Goal: Information Seeking & Learning: Find specific page/section

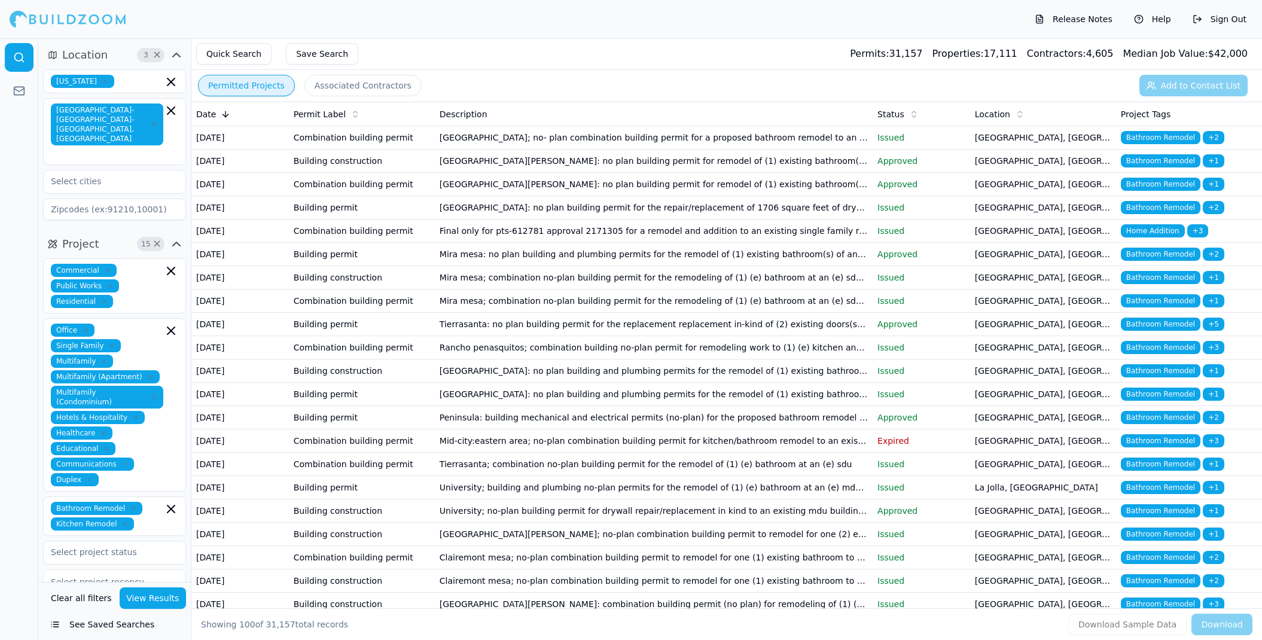
click at [152, 599] on button "View Results" at bounding box center [153, 598] width 67 height 22
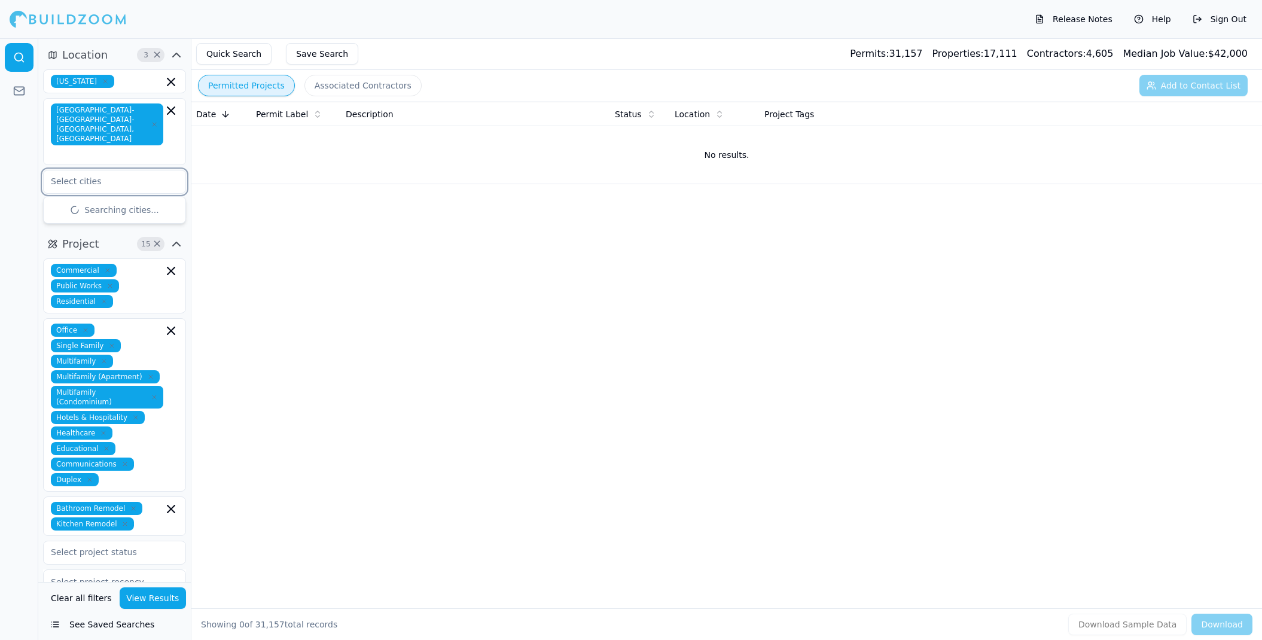
click at [111, 170] on input "text" at bounding box center [107, 181] width 127 height 22
click at [152, 594] on button "View Results" at bounding box center [153, 598] width 67 height 22
click at [138, 603] on button "View Results" at bounding box center [153, 598] width 67 height 22
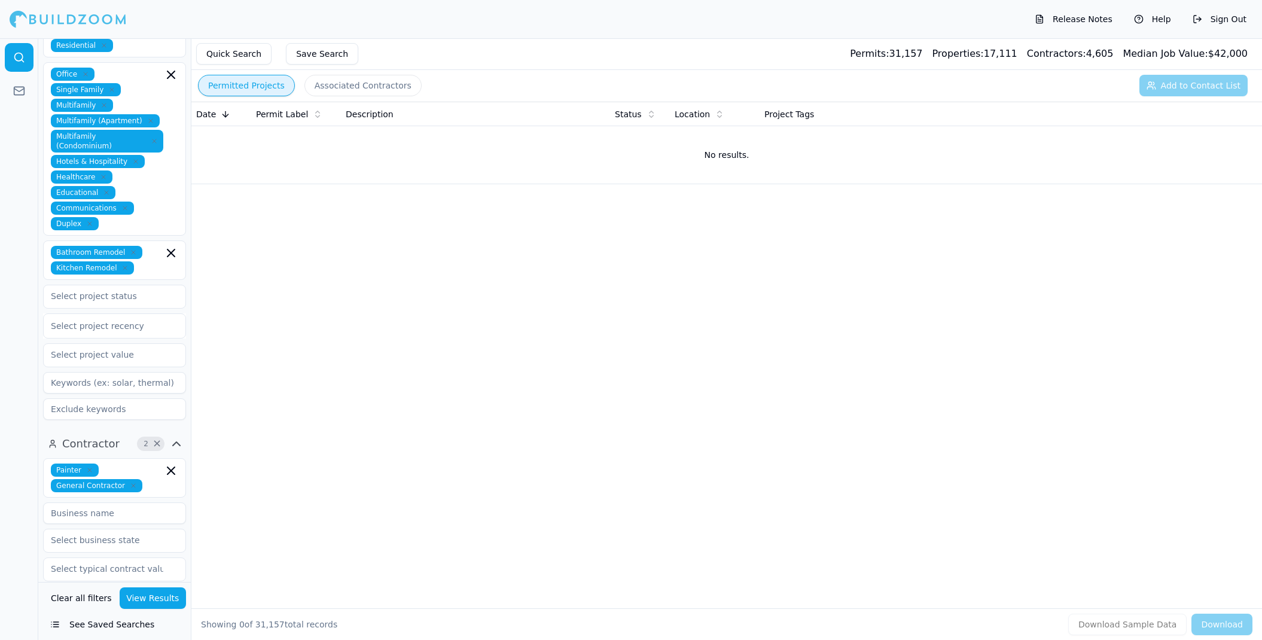
scroll to position [264, 0]
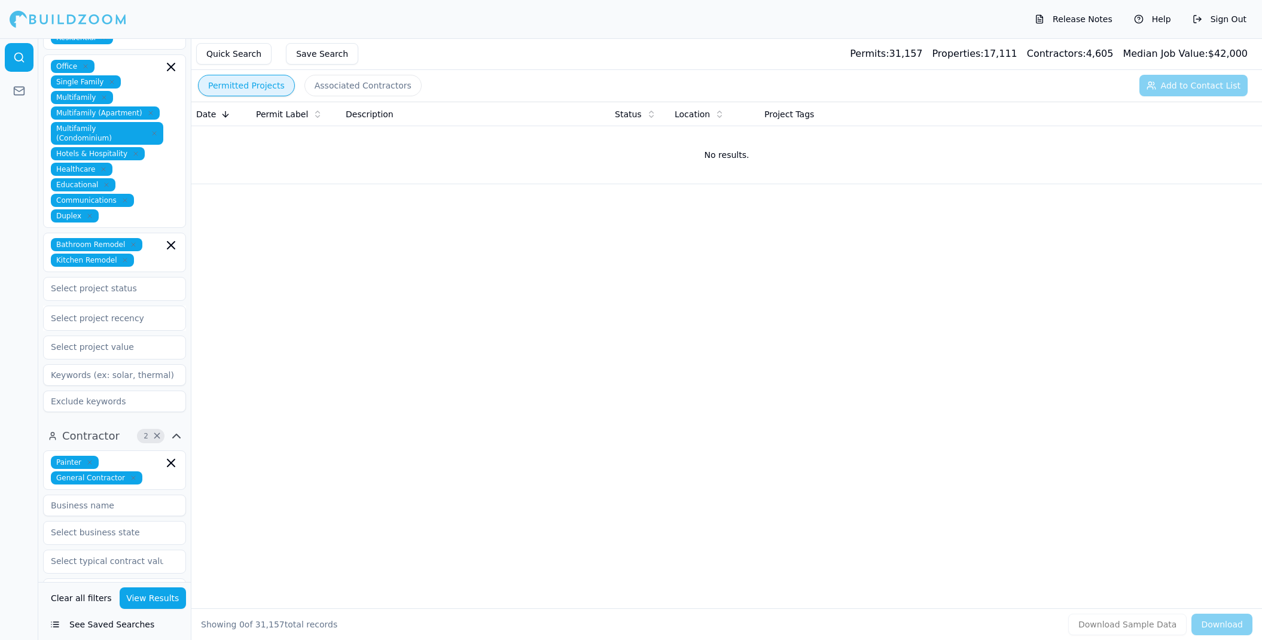
click at [53, 621] on button "See Saved Searches" at bounding box center [114, 624] width 143 height 22
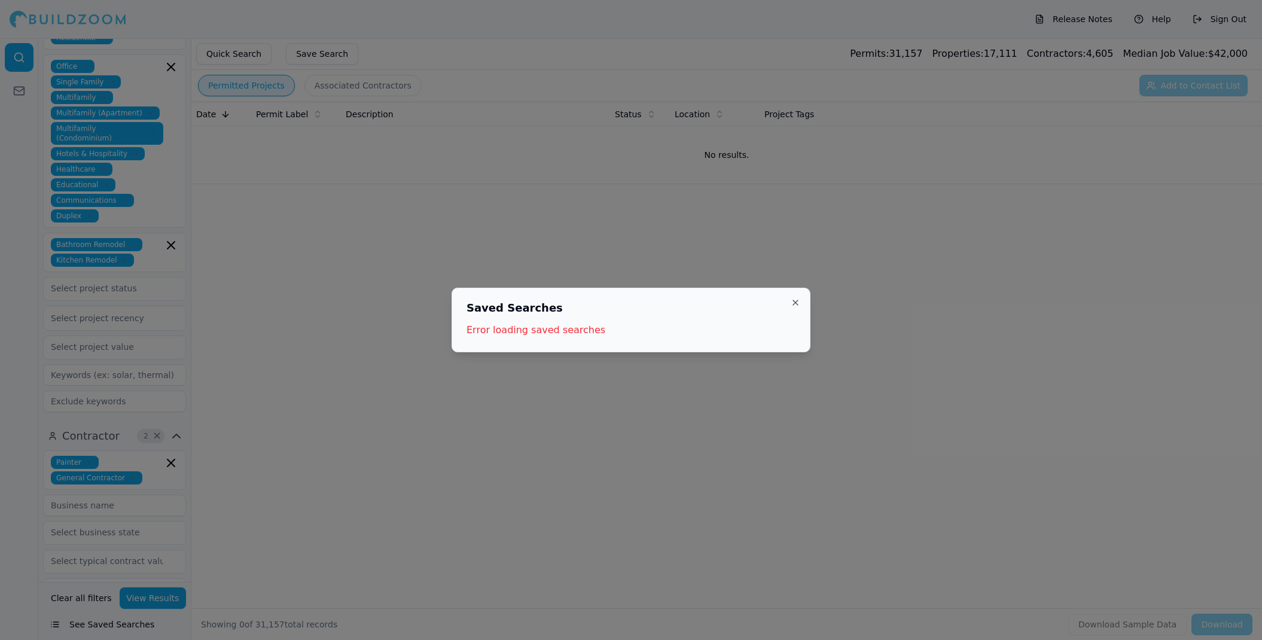
click at [793, 300] on button "Close" at bounding box center [795, 303] width 10 height 10
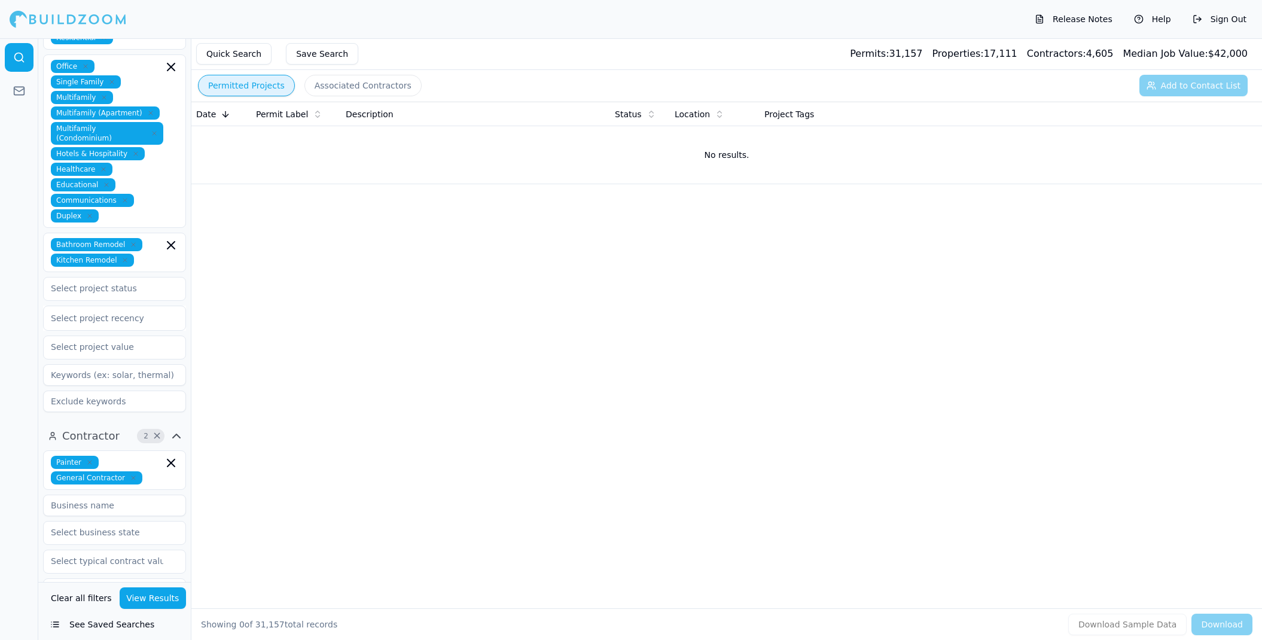
click at [352, 84] on button "Associated Contractors" at bounding box center [362, 86] width 117 height 22
click at [267, 78] on button "Permitted Projects" at bounding box center [246, 86] width 97 height 22
click at [331, 92] on button "Associated Contractors" at bounding box center [362, 86] width 117 height 22
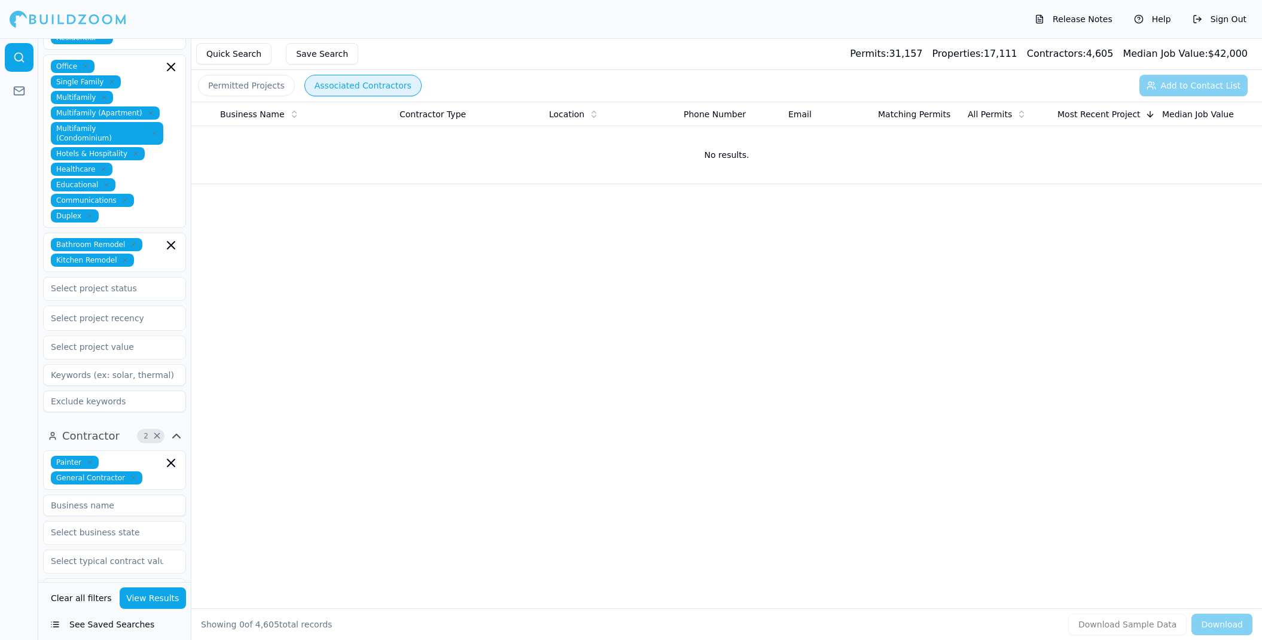
click at [162, 596] on button "View Results" at bounding box center [153, 598] width 67 height 22
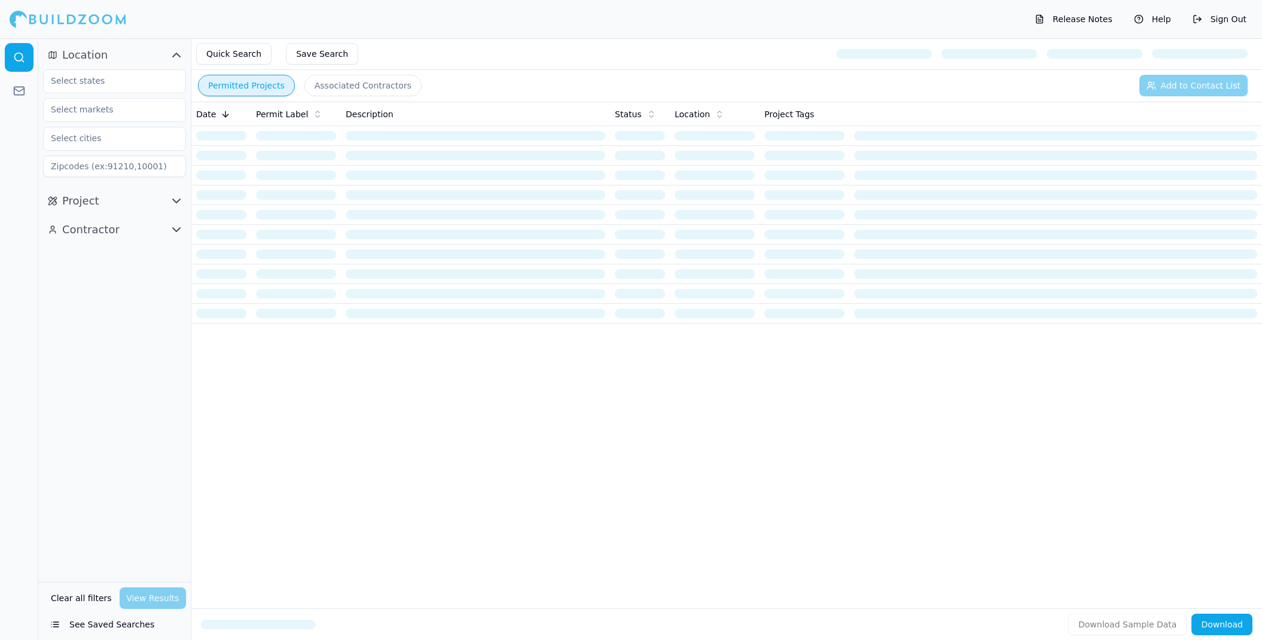
click at [243, 461] on div "Date Permit Label Description Status Location Project Tags" at bounding box center [726, 336] width 1070 height 468
click at [126, 81] on input "text" at bounding box center [107, 81] width 127 height 22
click at [164, 16] on div "Release Notes Help Sign Out" at bounding box center [631, 19] width 1262 height 38
click at [104, 88] on input "text" at bounding box center [107, 81] width 127 height 22
click at [98, 112] on div "[US_STATE]" at bounding box center [114, 108] width 137 height 19
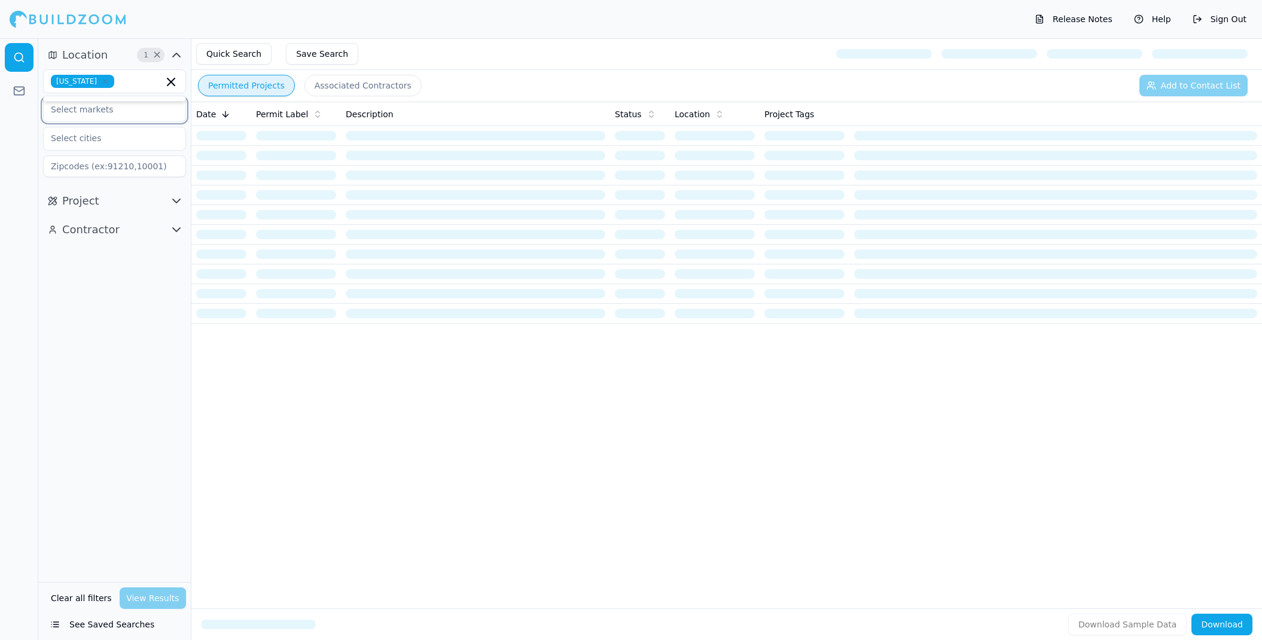
click at [108, 113] on input "text" at bounding box center [107, 110] width 127 height 22
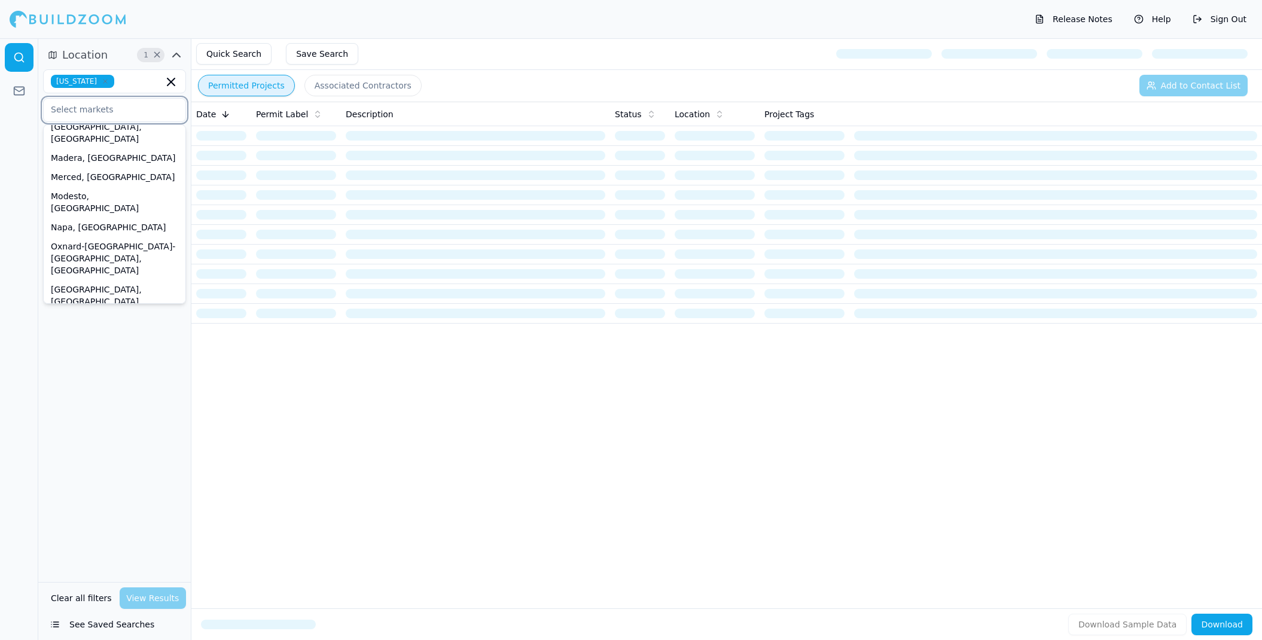
scroll to position [295, 0]
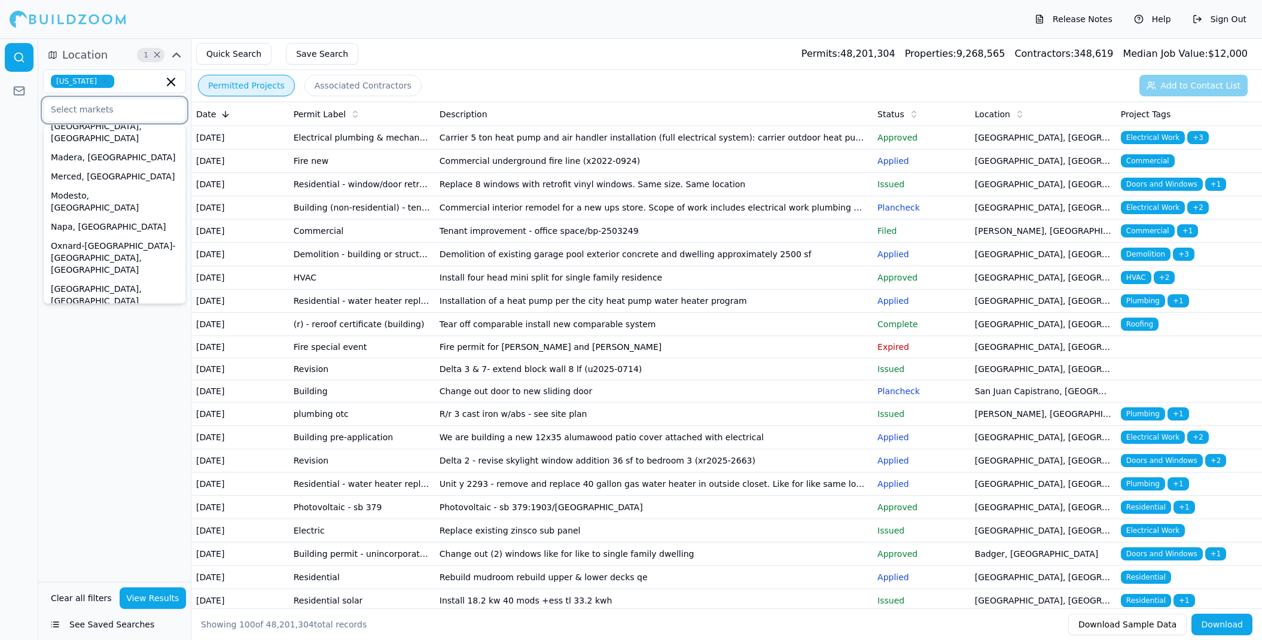
click at [110, 483] on div "San Diego-Chula Vista-Carlsbad, CA" at bounding box center [114, 510] width 137 height 55
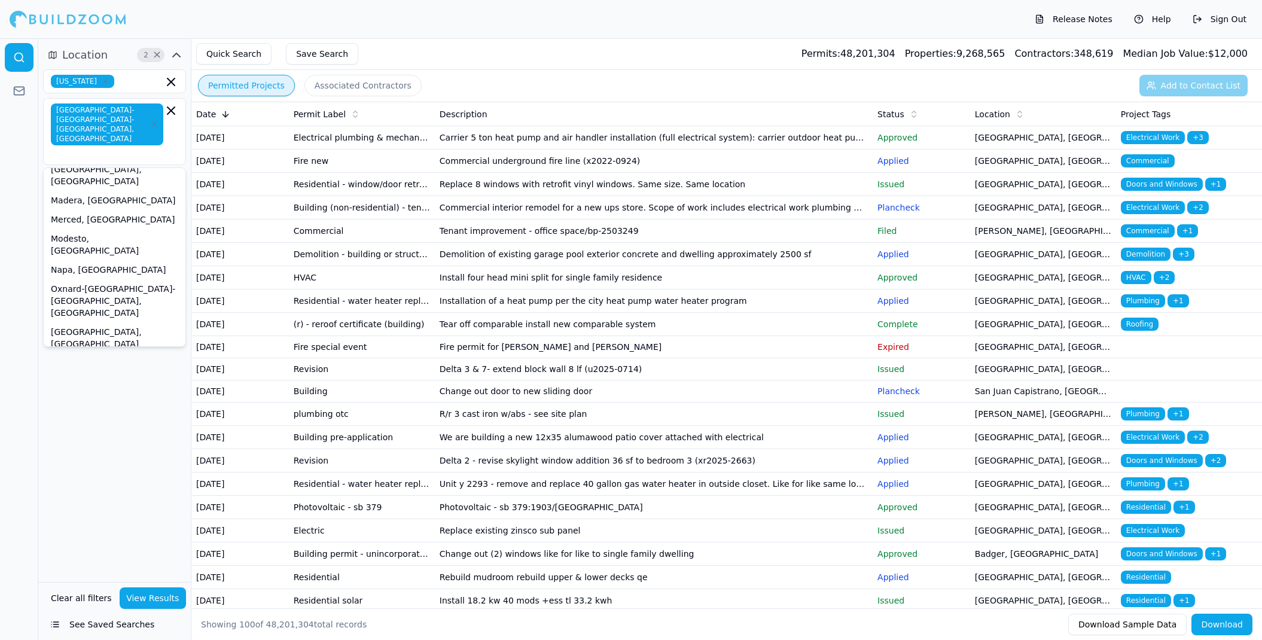
click at [120, 373] on div "Location 2 × California San Diego-Chula Vista-Carlsbad, CA Bakersfield, CA Chic…" at bounding box center [114, 310] width 152 height 544
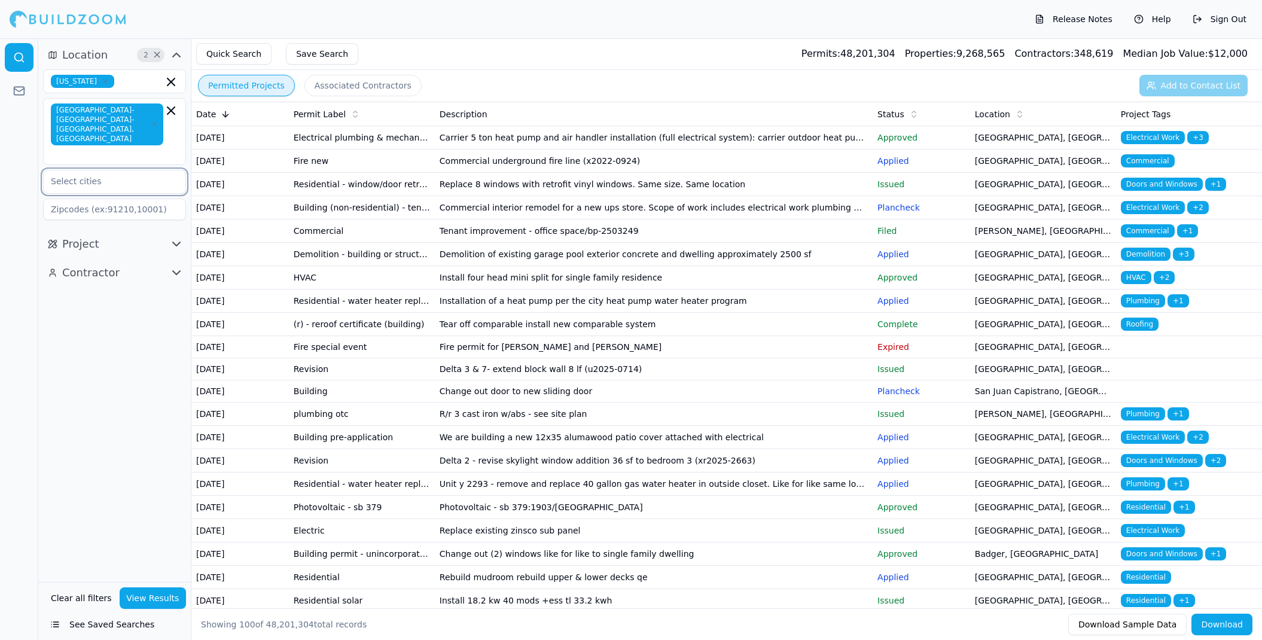
click at [144, 170] on input "text" at bounding box center [107, 181] width 127 height 22
type input "san diego"
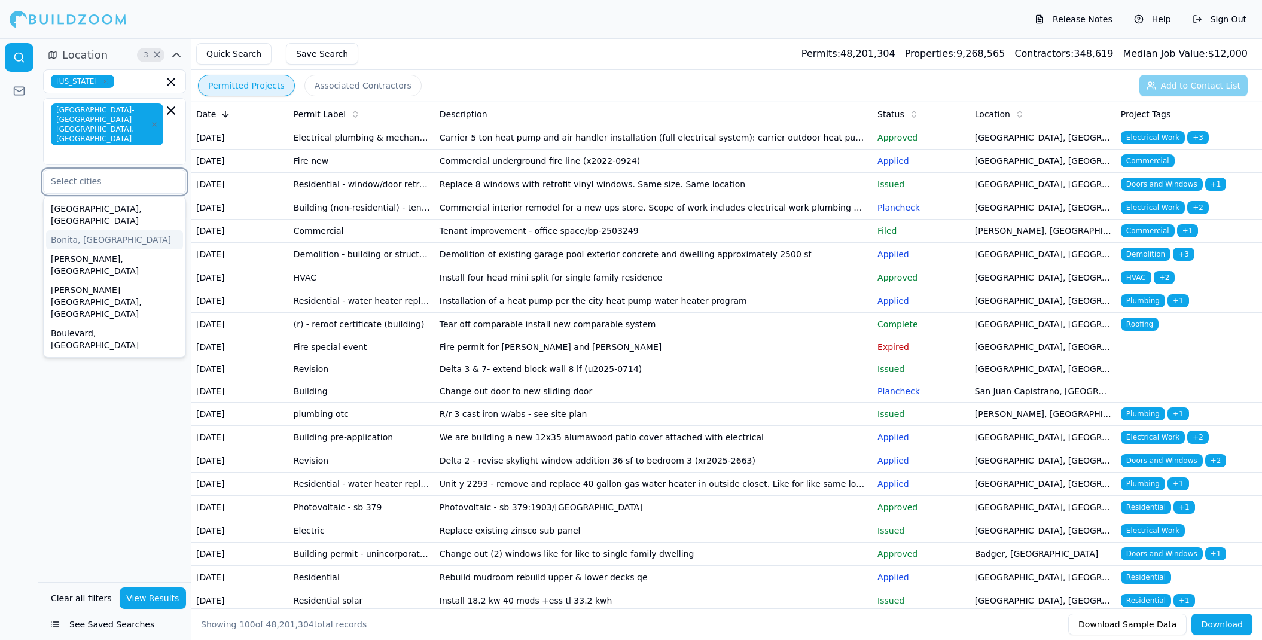
click at [92, 230] on div "Bonita, CA" at bounding box center [114, 239] width 137 height 19
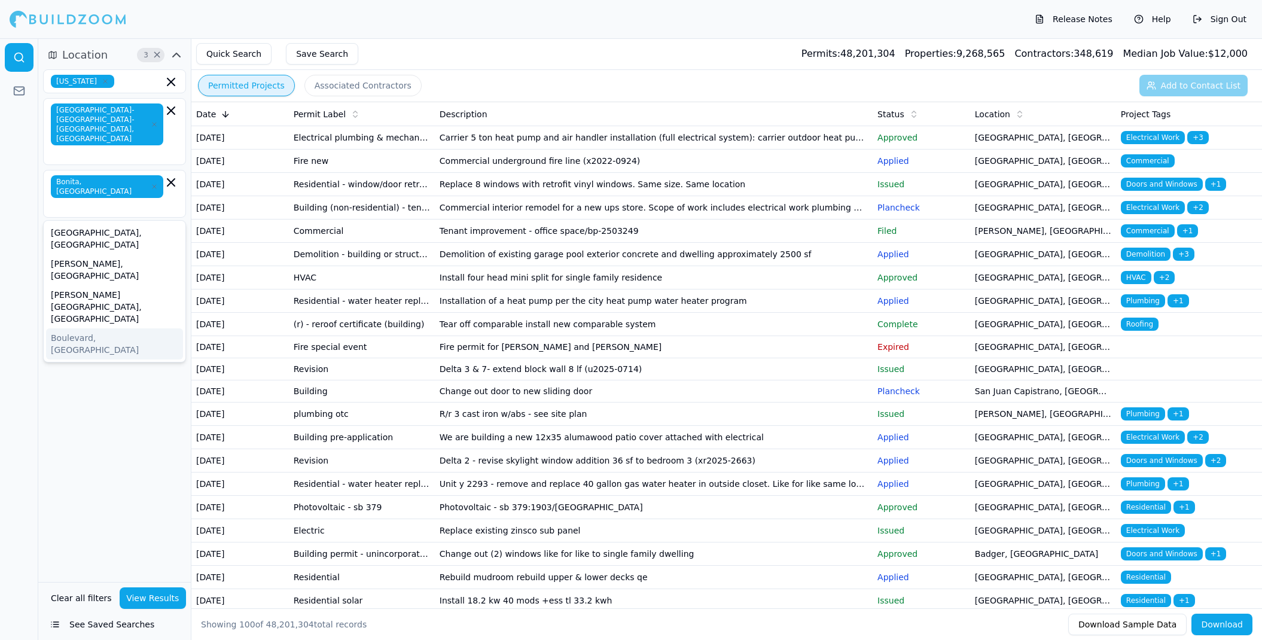
click at [83, 288] on div "Location 3 × California San Diego-Chula Vista-Carlsbad, CA Bonita, CA Alpine, C…" at bounding box center [114, 310] width 152 height 544
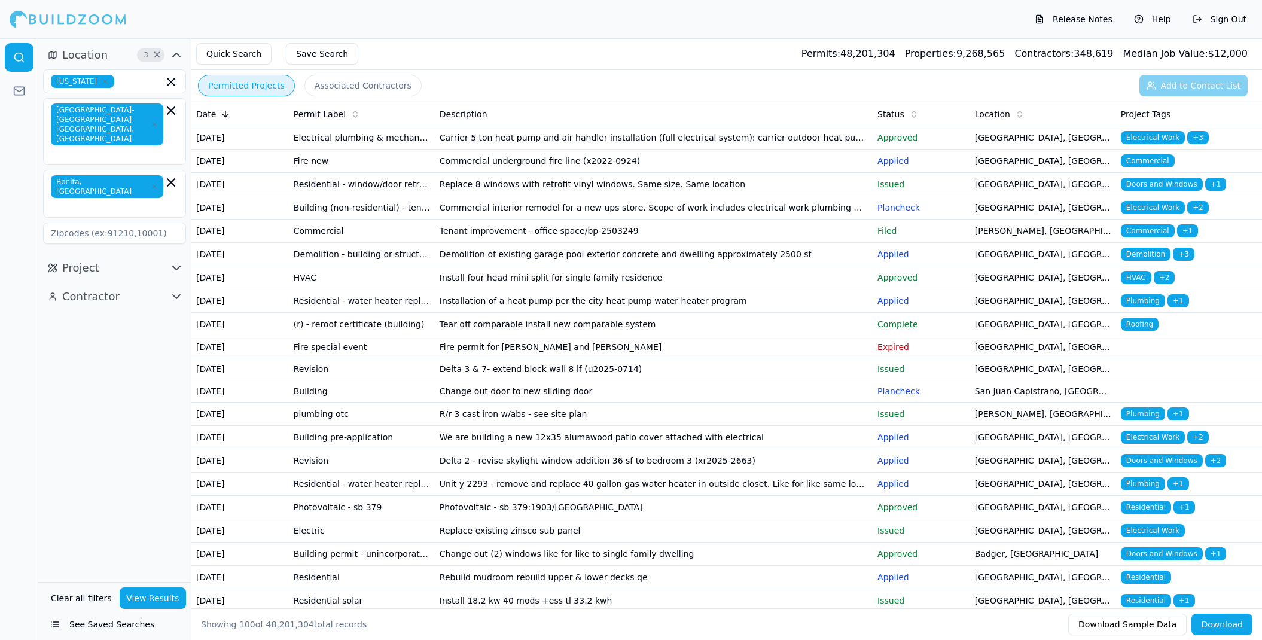
click at [170, 261] on icon "button" at bounding box center [176, 268] width 14 height 14
click at [154, 283] on input "text" at bounding box center [107, 294] width 127 height 22
click at [127, 331] on div "Commercial" at bounding box center [114, 340] width 137 height 19
click at [110, 350] on div "Public Works" at bounding box center [114, 359] width 137 height 19
click at [104, 346] on div "Industrial" at bounding box center [114, 355] width 137 height 19
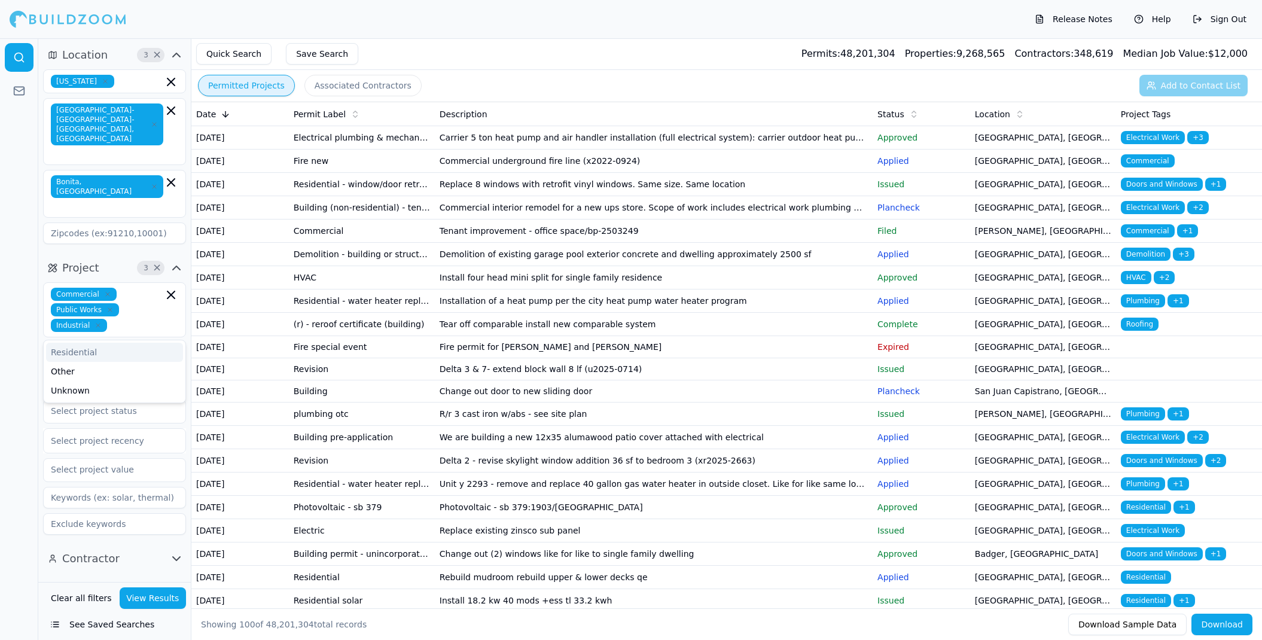
click at [31, 338] on div at bounding box center [19, 339] width 38 height 602
click at [109, 343] on input "text" at bounding box center [107, 354] width 127 height 22
click at [87, 465] on div "Office" at bounding box center [114, 474] width 137 height 19
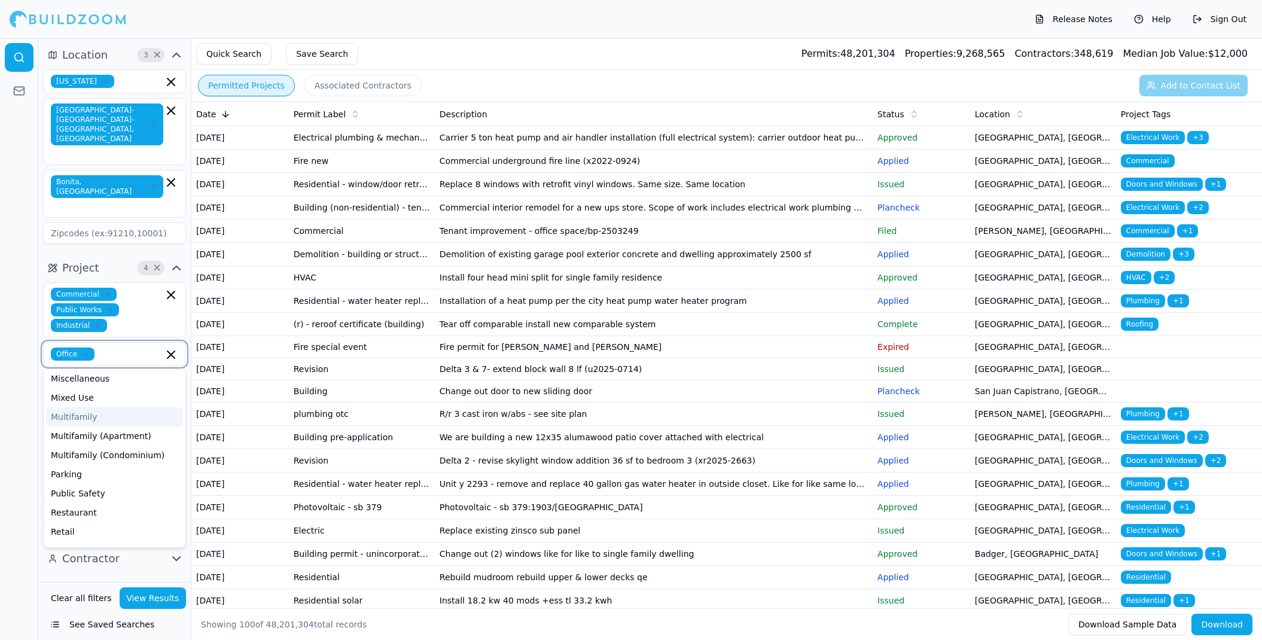
click at [137, 407] on div "Multifamily" at bounding box center [114, 416] width 137 height 19
click at [130, 422] on div "Multifamily (Apartment)" at bounding box center [114, 431] width 137 height 19
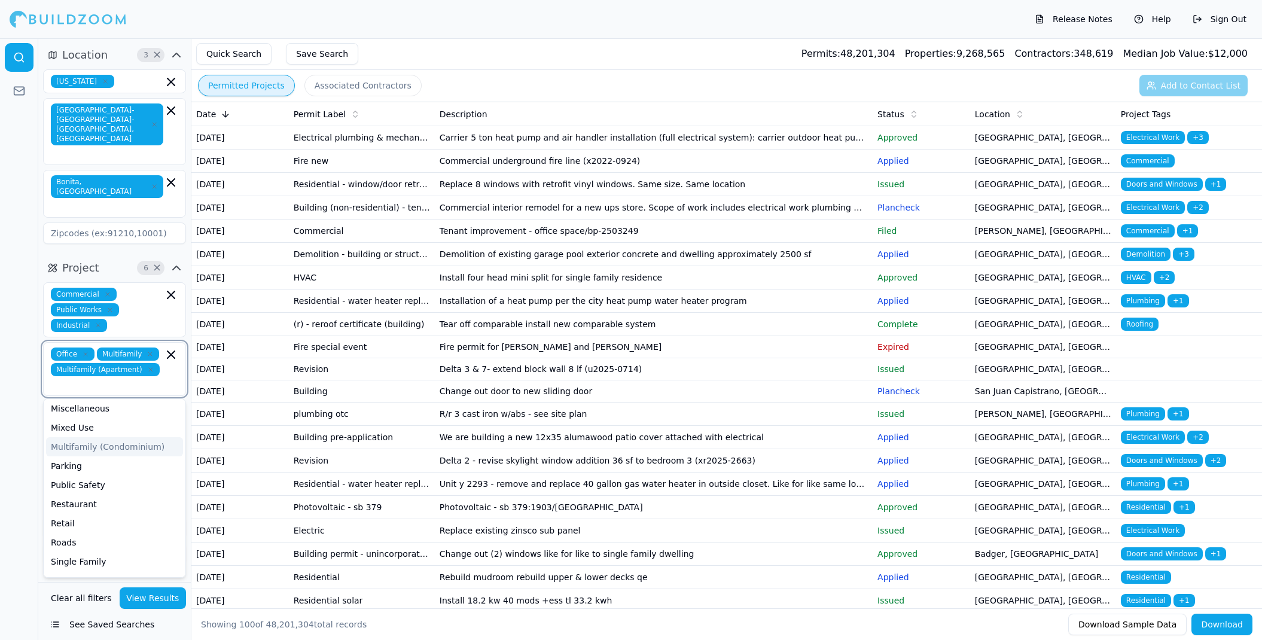
click at [131, 437] on div "Multifamily (Condominium)" at bounding box center [114, 446] width 137 height 19
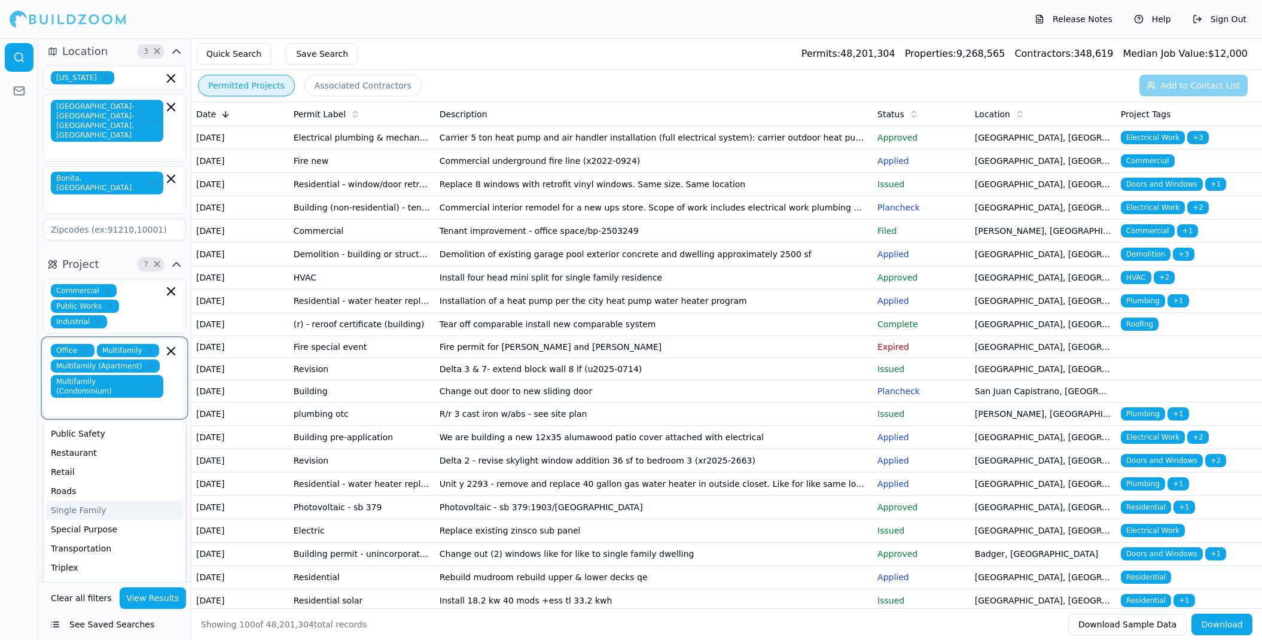
scroll to position [3, 0]
click at [125, 501] on div "Single Family" at bounding box center [114, 510] width 137 height 19
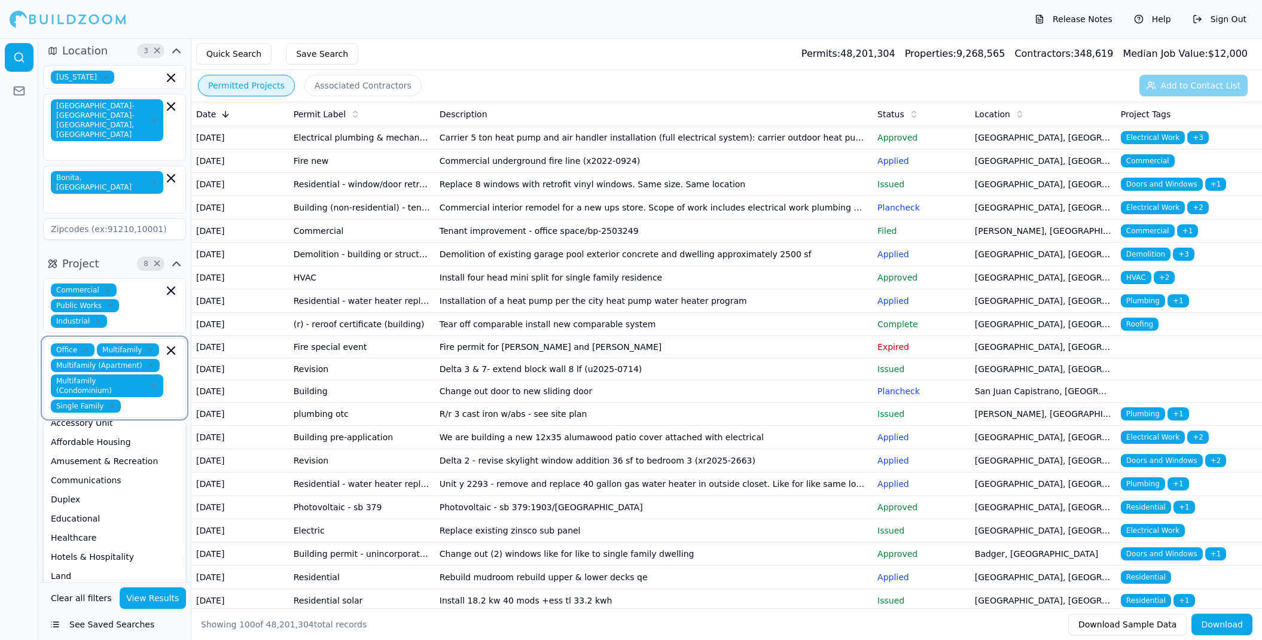
scroll to position [10, 0]
click at [138, 548] on div "Hotels & Hospitality" at bounding box center [114, 557] width 137 height 19
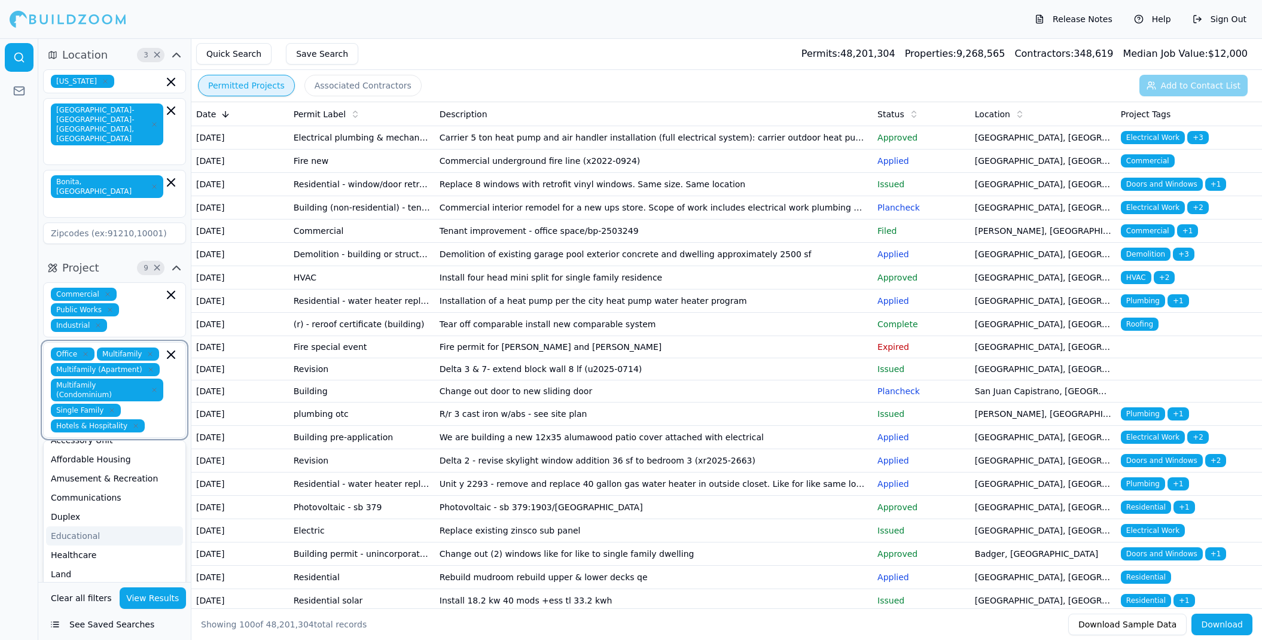
scroll to position [19, 0]
click at [97, 501] on div "Duplex" at bounding box center [114, 510] width 137 height 19
click at [14, 508] on div at bounding box center [19, 339] width 38 height 602
click at [118, 459] on input "text" at bounding box center [107, 470] width 127 height 22
click at [111, 506] on div "Bathroom Remodel" at bounding box center [114, 515] width 137 height 19
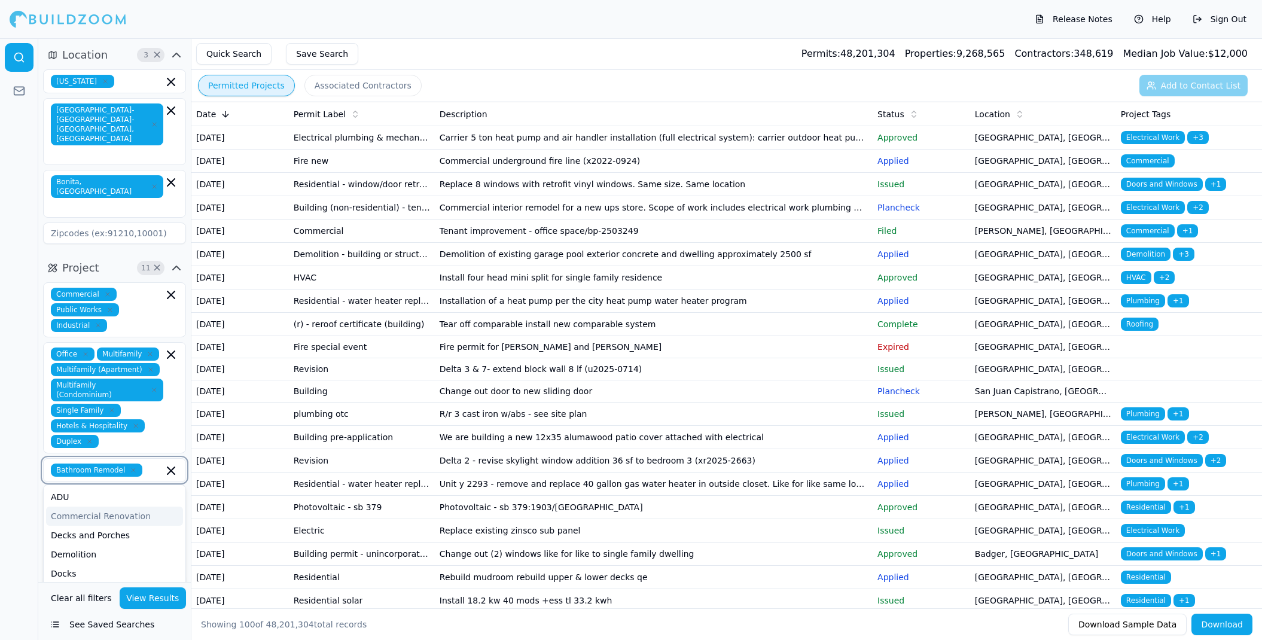
click at [126, 506] on div "Commercial Renovation" at bounding box center [114, 515] width 137 height 19
click at [122, 536] on div "Decks and Porches" at bounding box center [114, 545] width 137 height 19
click at [118, 521] on div "Doors and Windows" at bounding box center [114, 530] width 137 height 19
click at [98, 575] on div "Fences" at bounding box center [114, 584] width 137 height 19
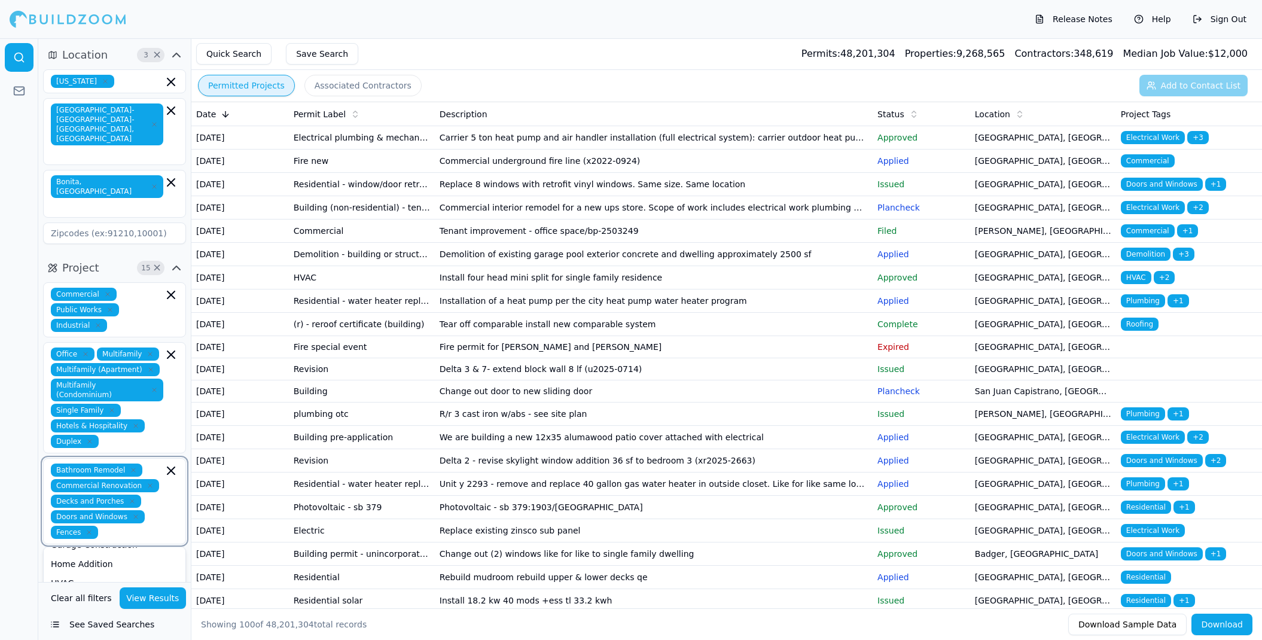
scroll to position [150, 0]
click at [115, 591] on div "Kitchen Remodel" at bounding box center [114, 600] width 137 height 19
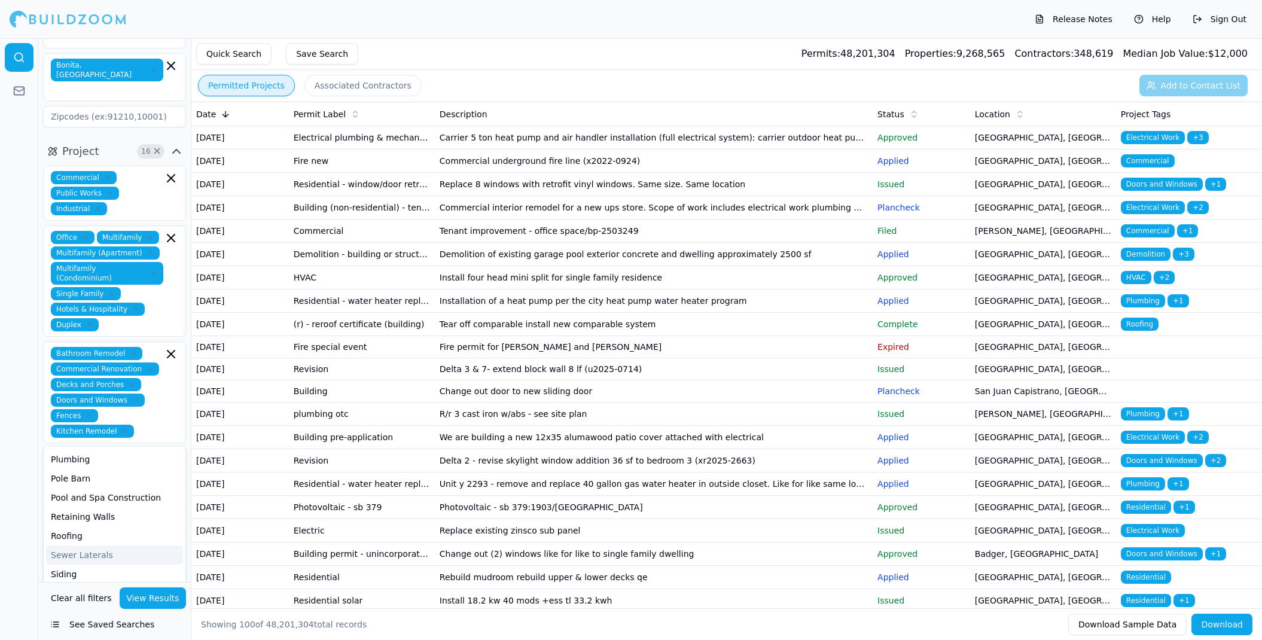
scroll to position [113, 0]
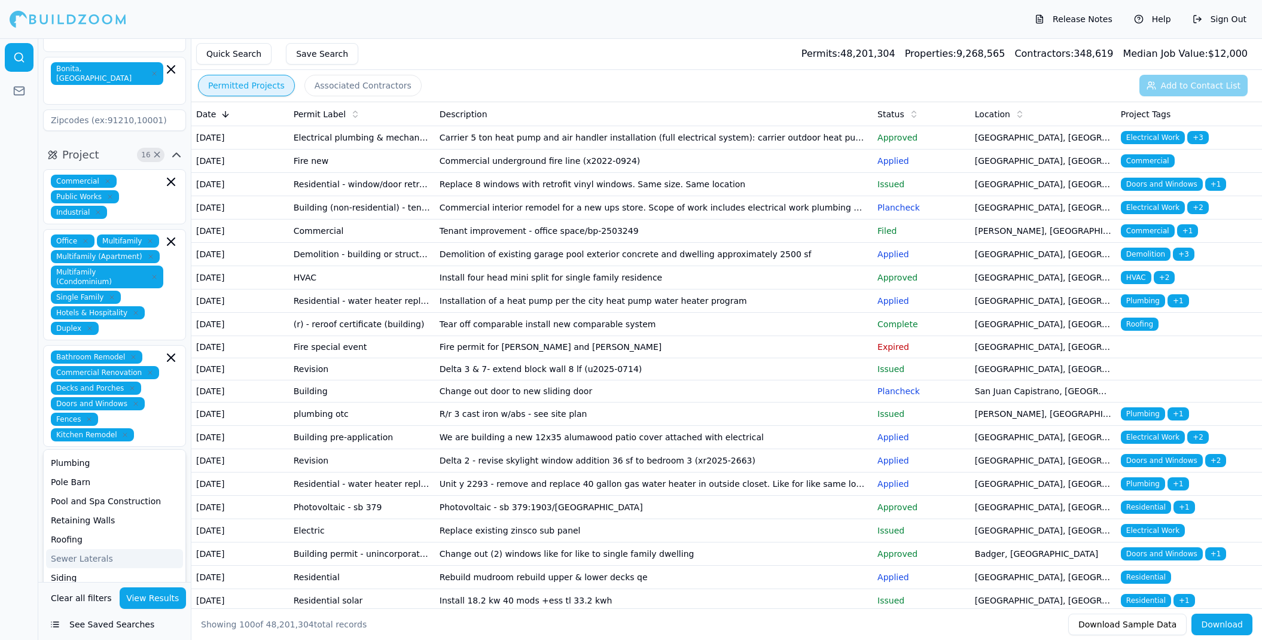
click at [7, 505] on div at bounding box center [19, 339] width 38 height 602
click at [121, 452] on input "text" at bounding box center [107, 463] width 127 height 22
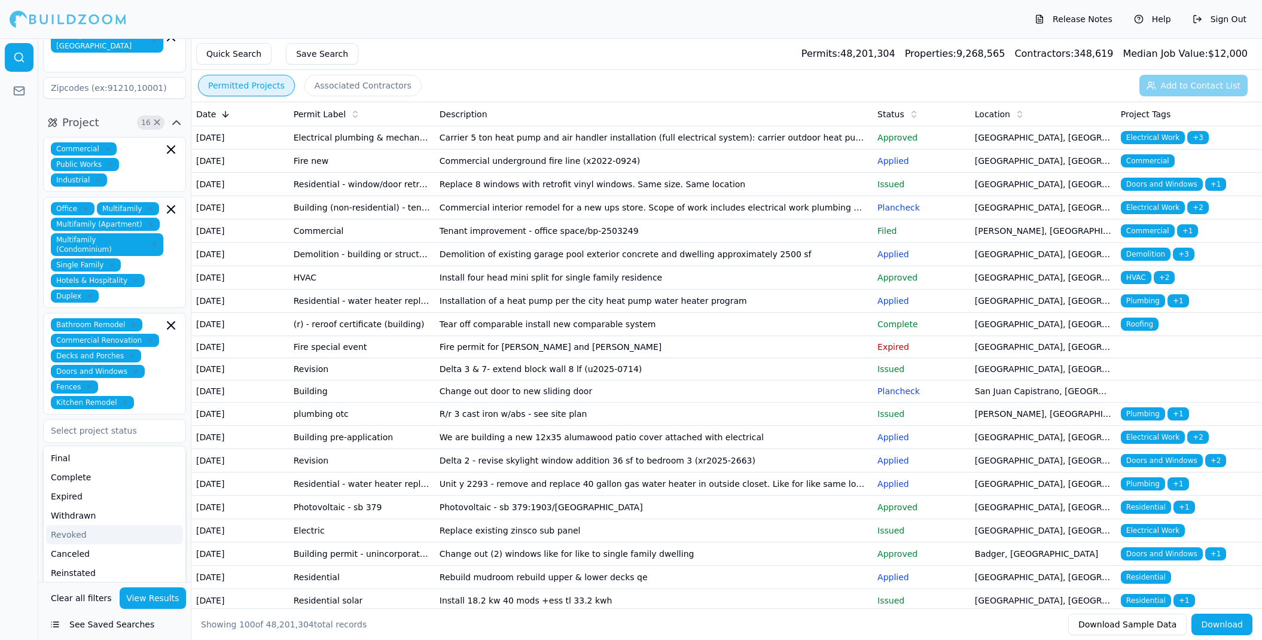
scroll to position [113, 0]
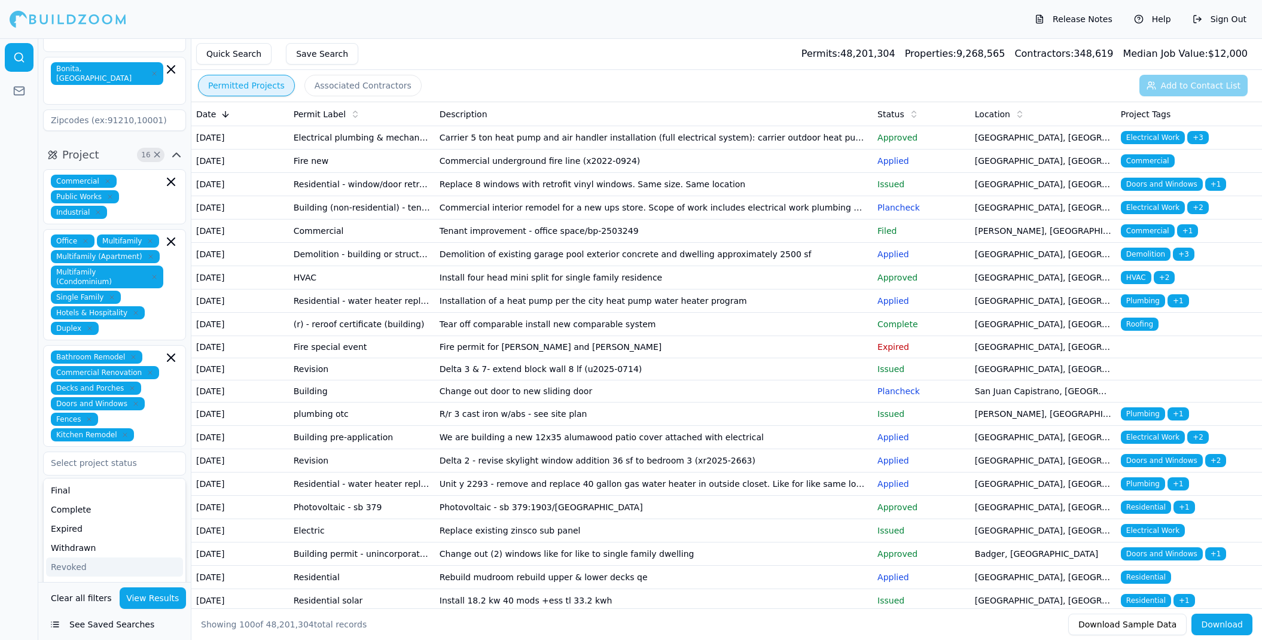
click at [17, 486] on div at bounding box center [19, 339] width 38 height 602
click at [90, 487] on div "Select project recency" at bounding box center [114, 493] width 127 height 12
click at [29, 394] on div at bounding box center [19, 339] width 38 height 602
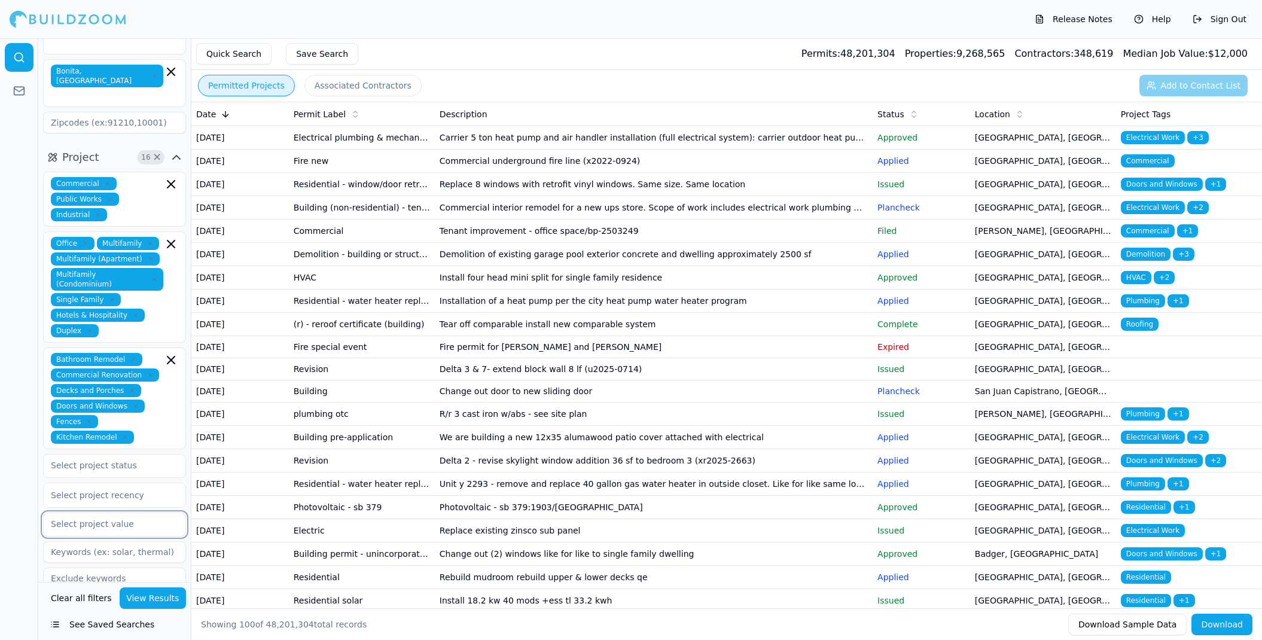
click at [96, 513] on input "text" at bounding box center [107, 524] width 127 height 22
click at [29, 403] on div at bounding box center [19, 339] width 38 height 602
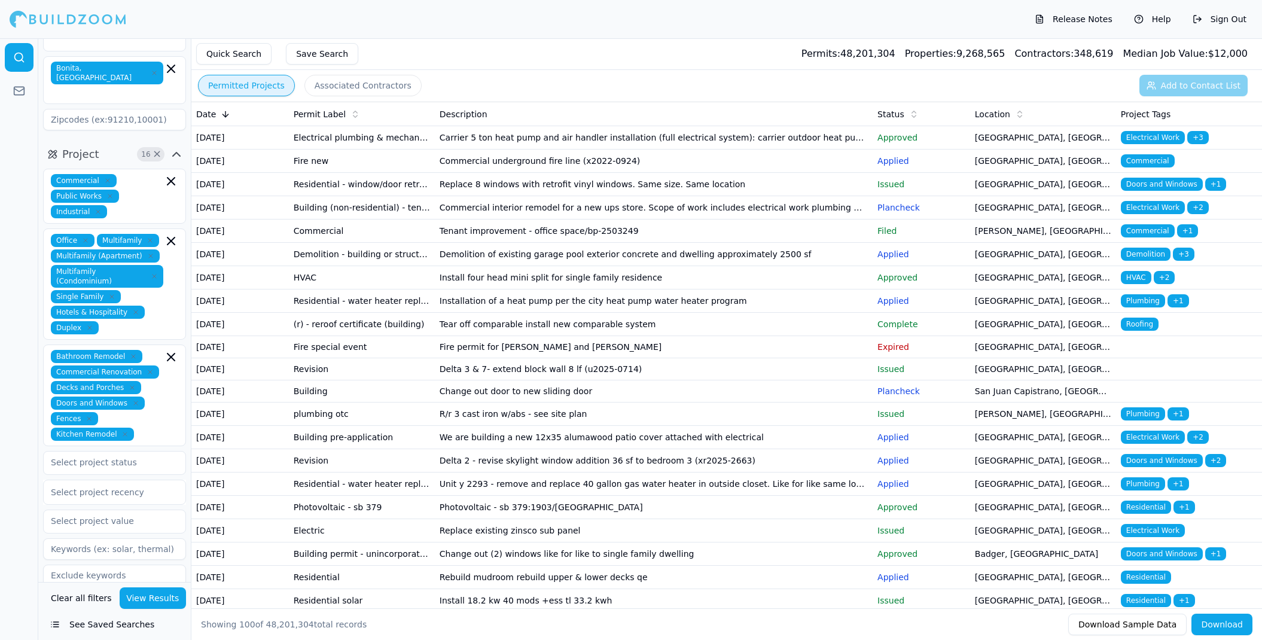
scroll to position [113, 0]
click at [138, 565] on input at bounding box center [114, 576] width 143 height 22
click at [173, 603] on icon "button" at bounding box center [176, 610] width 14 height 14
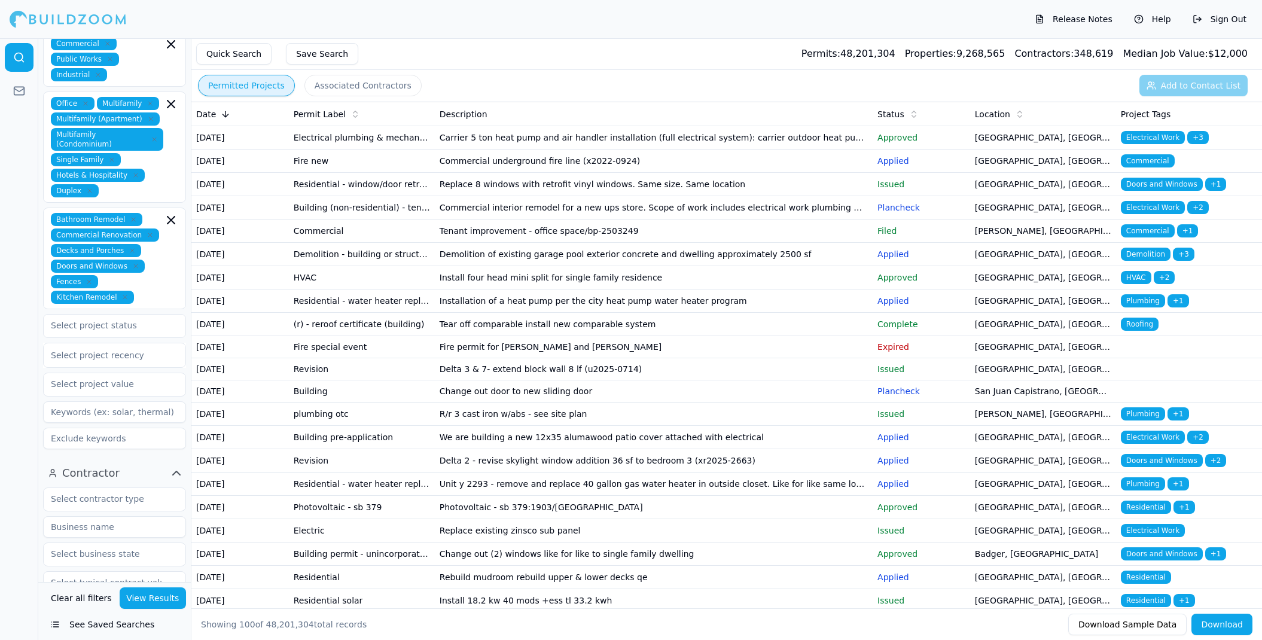
scroll to position [254, 0]
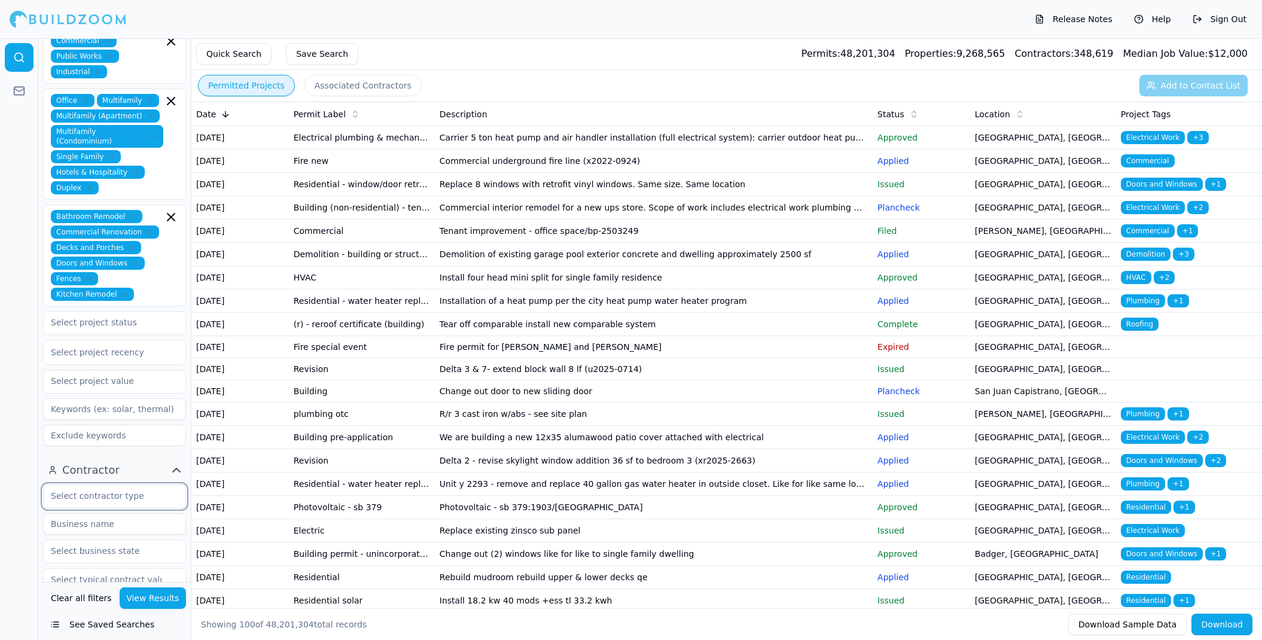
click at [141, 485] on input "text" at bounding box center [107, 496] width 127 height 22
click at [132, 511] on div "General Contractor" at bounding box center [114, 520] width 137 height 19
click at [101, 516] on div "Painter" at bounding box center [114, 525] width 137 height 19
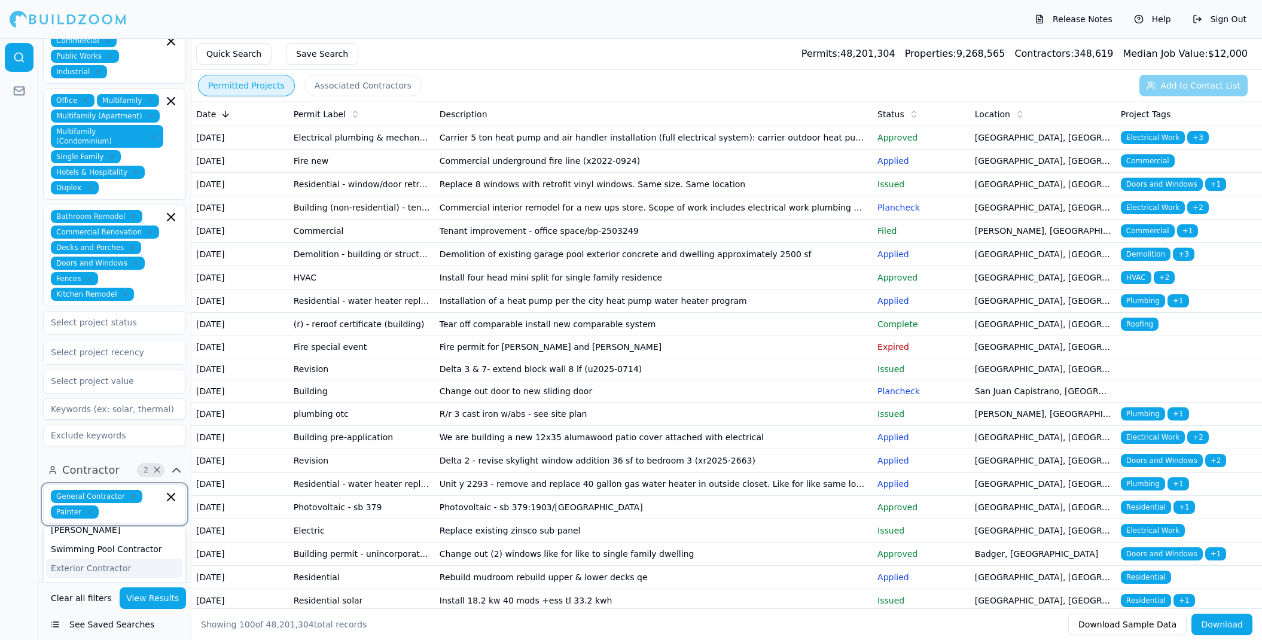
scroll to position [288, 0]
click at [118, 560] on div "Exterior Contractor" at bounding box center [114, 569] width 137 height 19
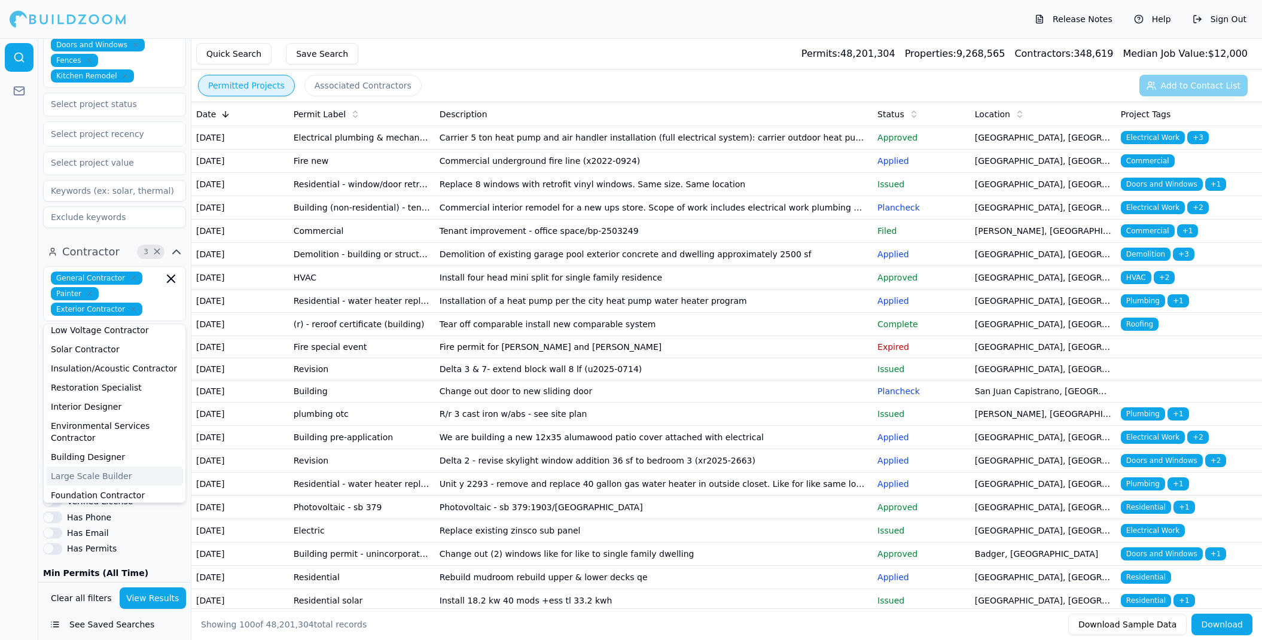
click at [160, 604] on button "View Results" at bounding box center [153, 598] width 67 height 22
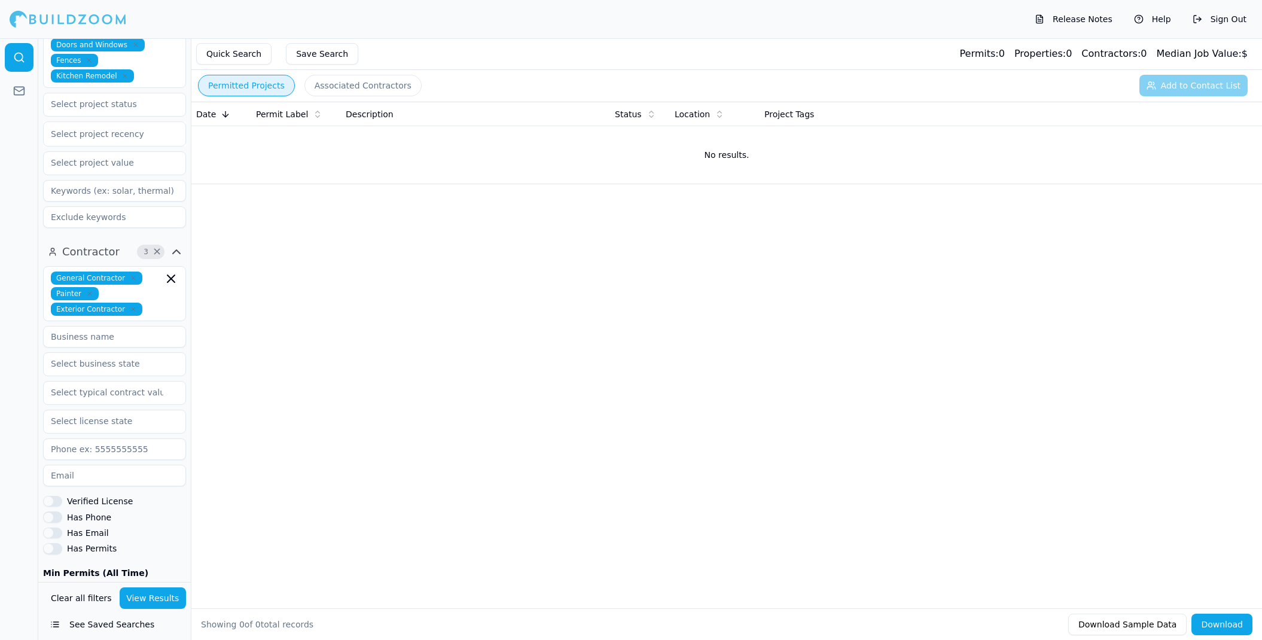
click at [346, 380] on div "Date Permit Label Description Status Location Project Tags No results." at bounding box center [726, 336] width 1070 height 468
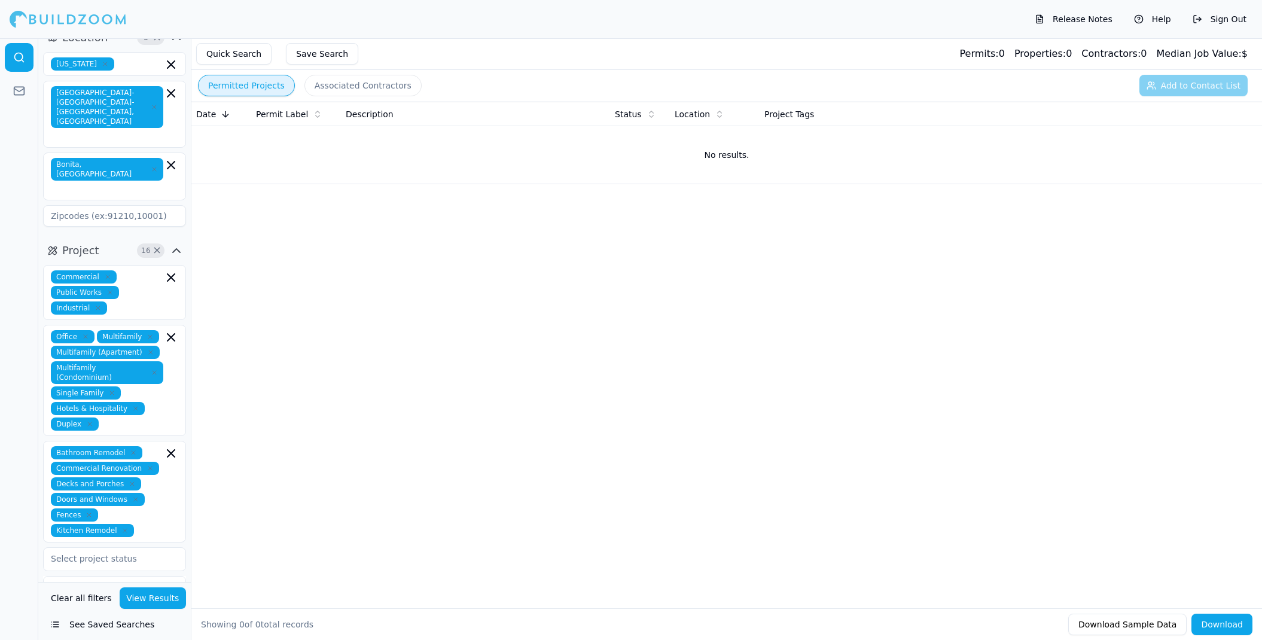
scroll to position [19, 0]
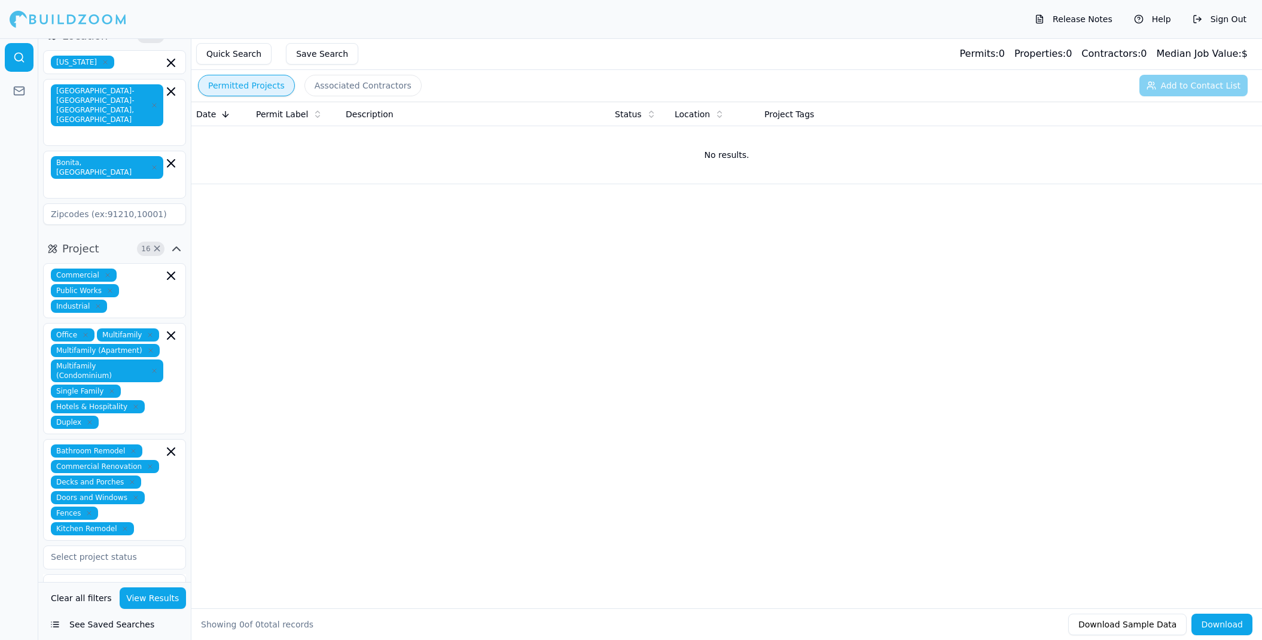
click at [136, 598] on button "View Results" at bounding box center [153, 598] width 67 height 22
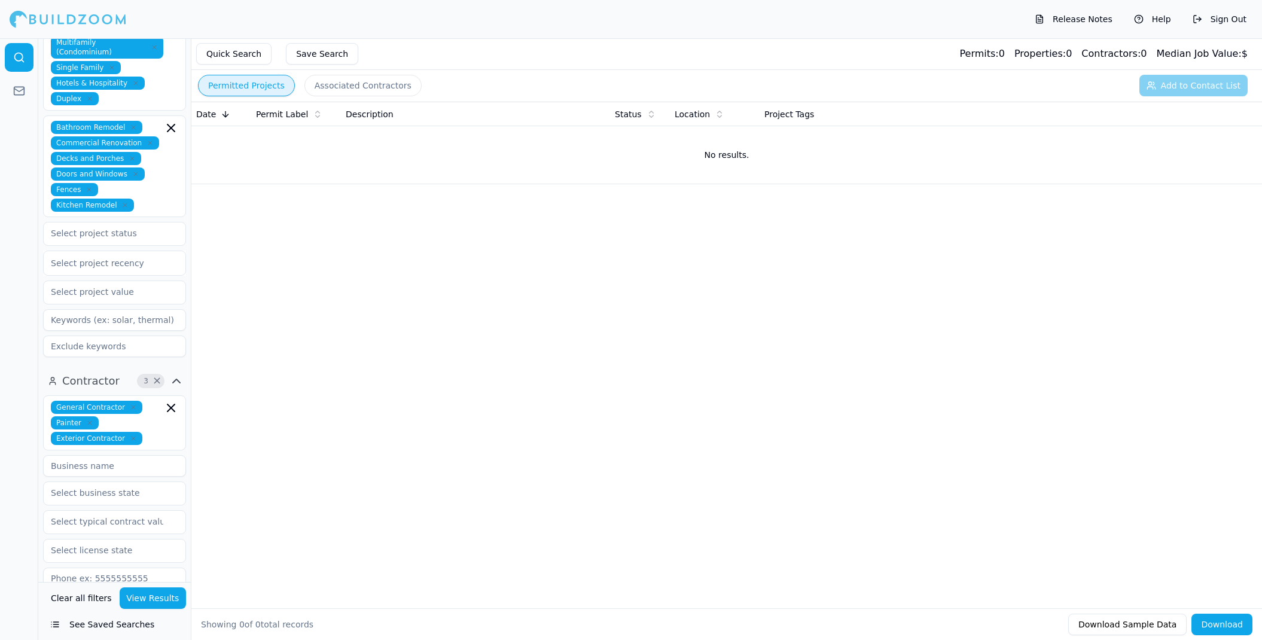
scroll to position [350, 0]
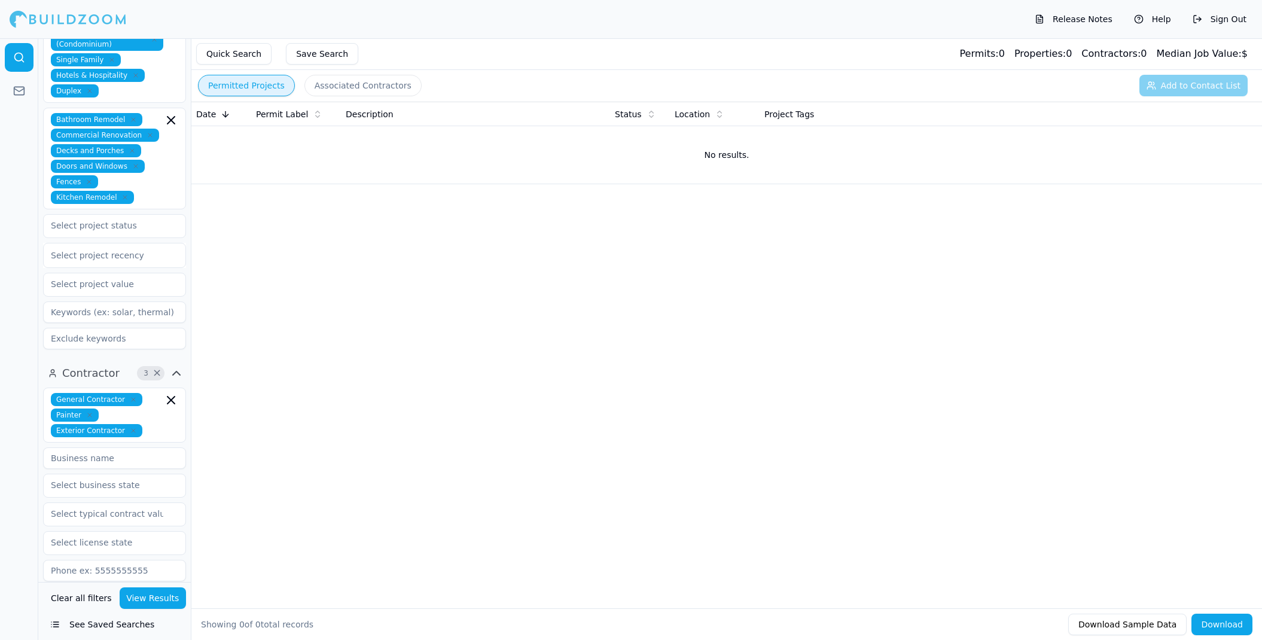
click at [170, 393] on icon "button" at bounding box center [171, 400] width 14 height 14
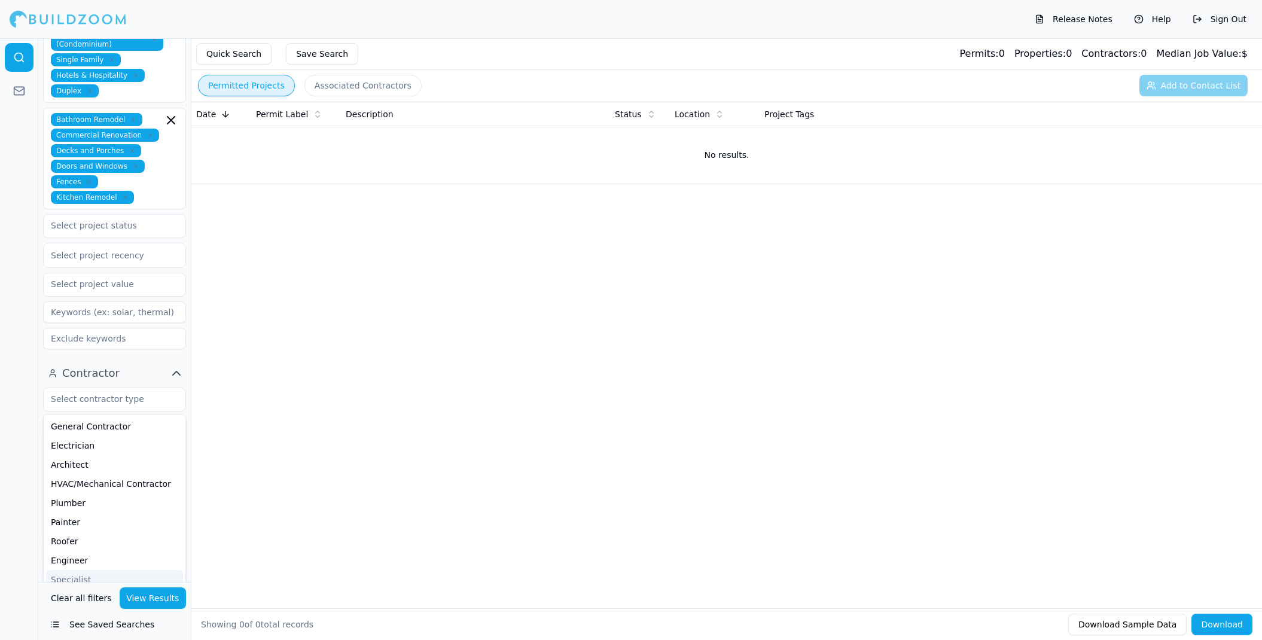
click at [146, 597] on button "View Results" at bounding box center [153, 598] width 67 height 22
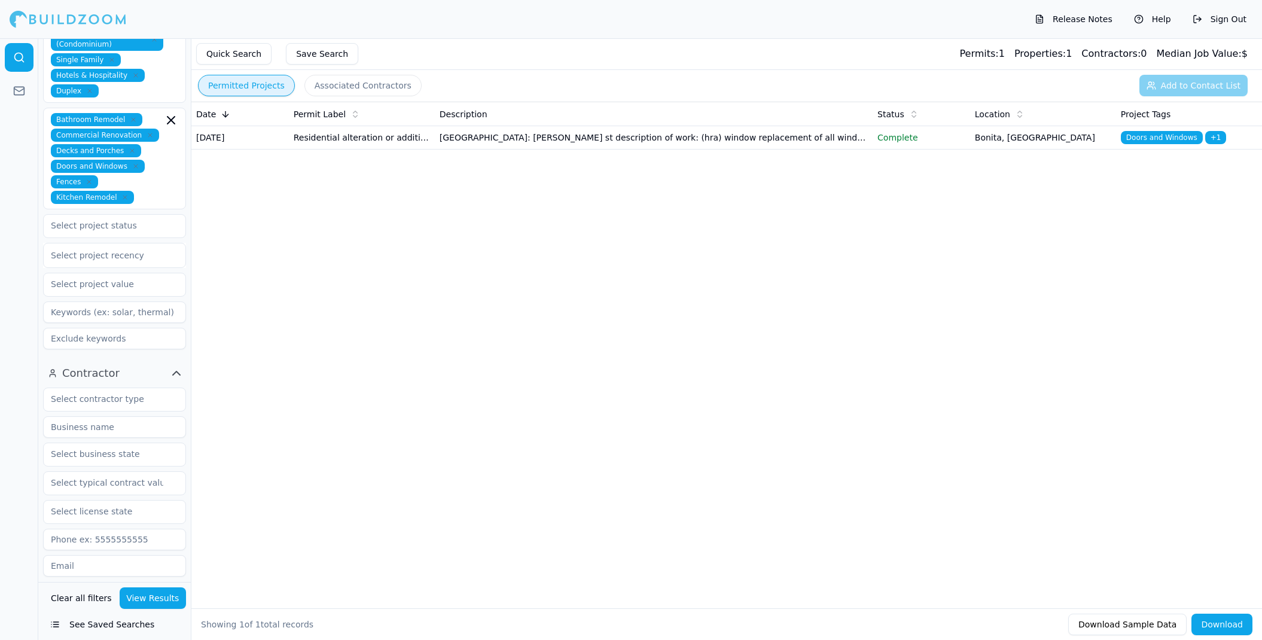
click at [1138, 136] on span "Doors and Windows" at bounding box center [1162, 137] width 82 height 13
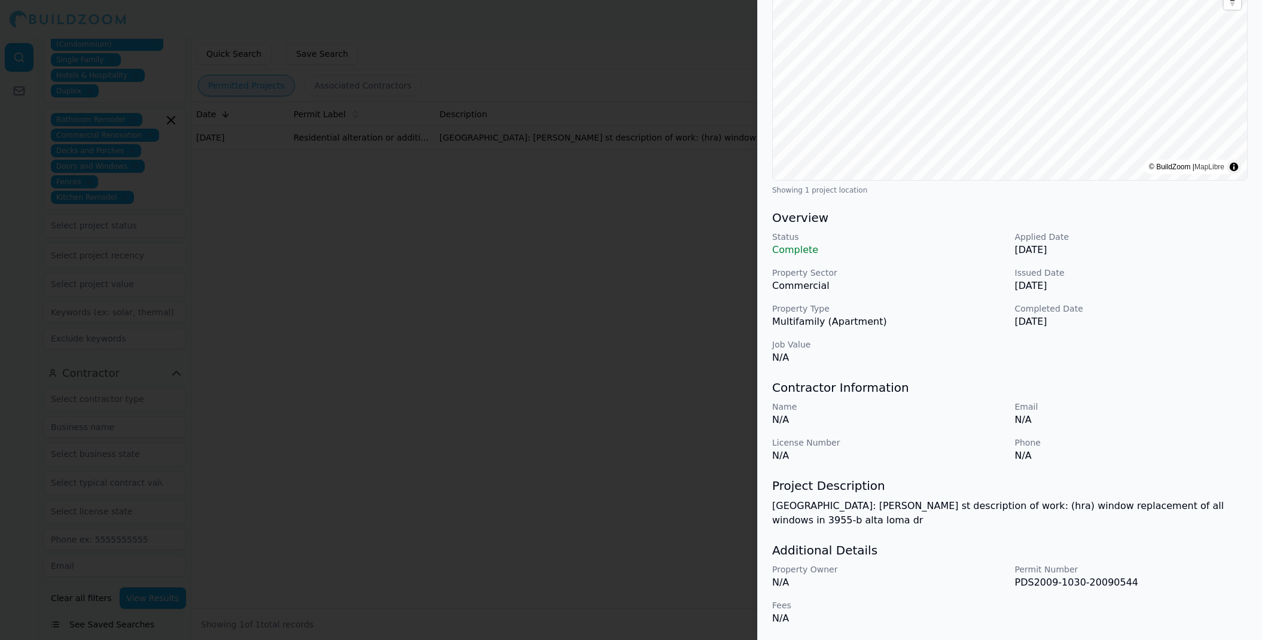
scroll to position [167, 0]
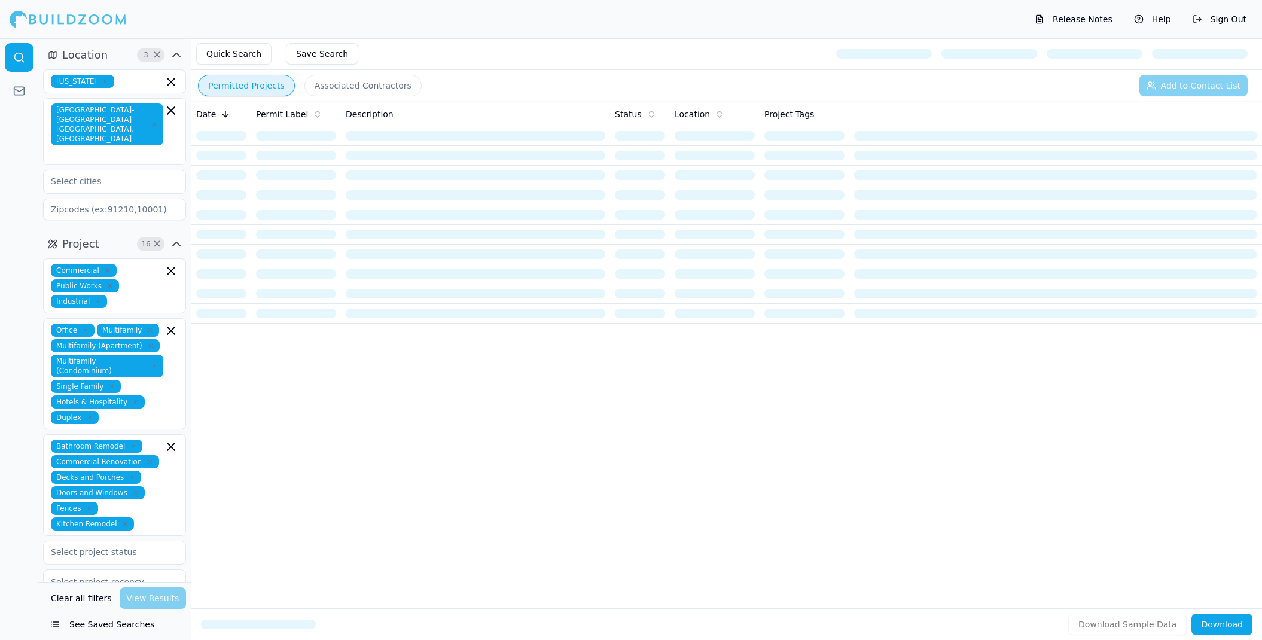
click at [87, 199] on input at bounding box center [114, 210] width 143 height 22
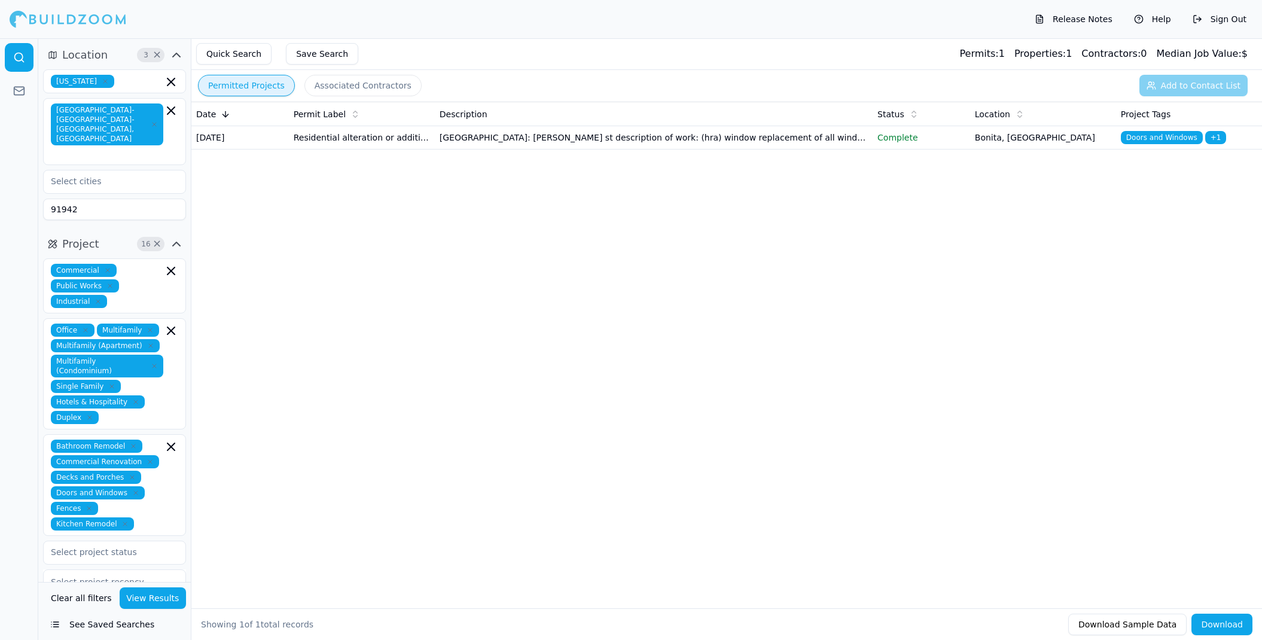
type input "91942"
click at [145, 591] on button "View Results" at bounding box center [153, 598] width 67 height 22
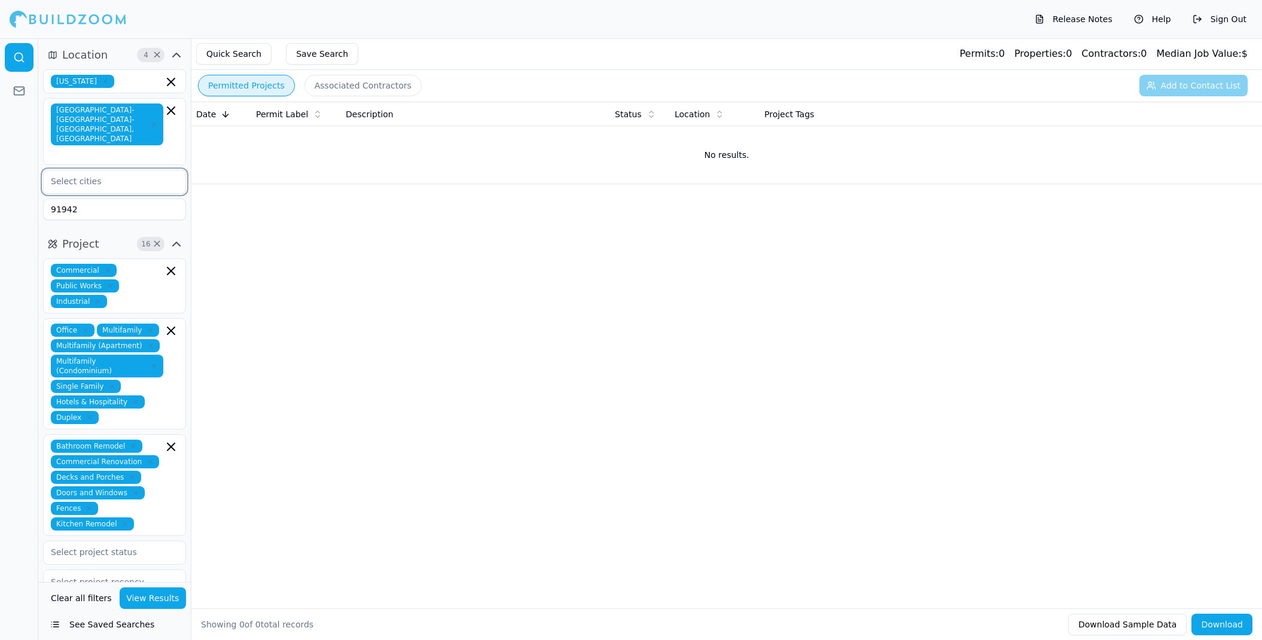
click at [114, 170] on input "text" at bounding box center [107, 181] width 127 height 22
type input "[GEOGRAPHIC_DATA]"
click at [114, 170] on input "[GEOGRAPHIC_DATA]" at bounding box center [107, 181] width 127 height 22
click at [103, 199] on div "[GEOGRAPHIC_DATA], [GEOGRAPHIC_DATA]" at bounding box center [114, 214] width 137 height 31
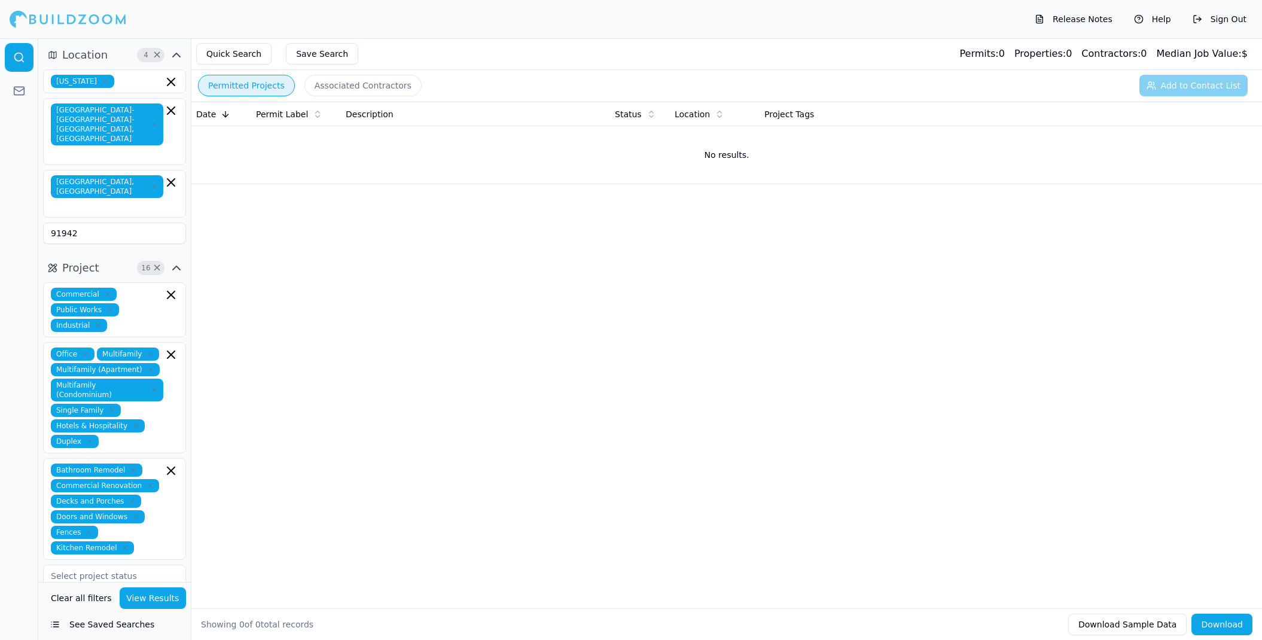
drag, startPoint x: 146, startPoint y: 594, endPoint x: 132, endPoint y: 594, distance: 14.4
click at [141, 594] on button "View Results" at bounding box center [153, 598] width 67 height 22
click at [94, 115] on span "[GEOGRAPHIC_DATA]-[GEOGRAPHIC_DATA]-[GEOGRAPHIC_DATA], [GEOGRAPHIC_DATA]" at bounding box center [107, 124] width 112 height 42
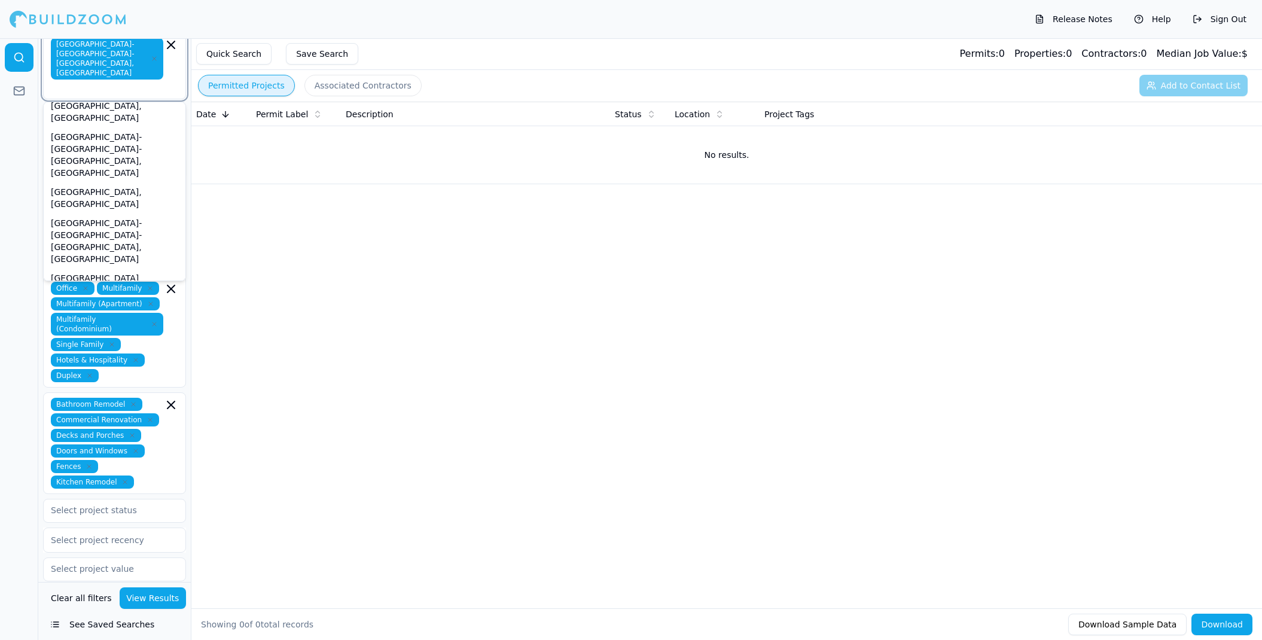
scroll to position [68, 0]
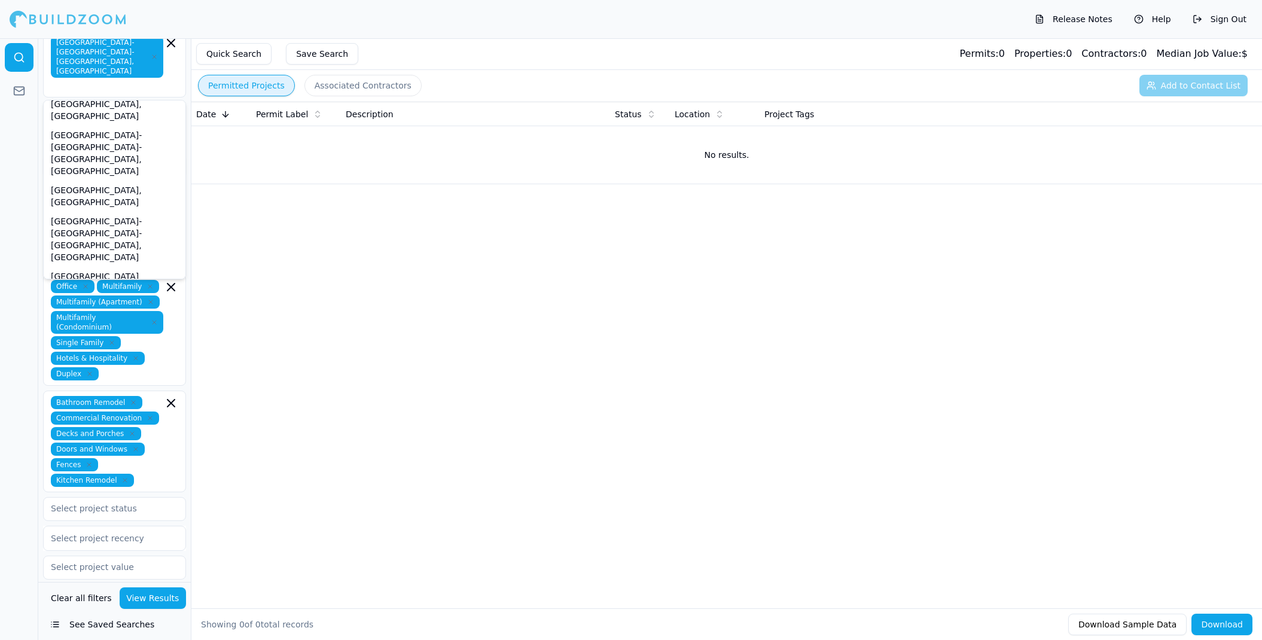
click at [10, 214] on div at bounding box center [19, 339] width 38 height 602
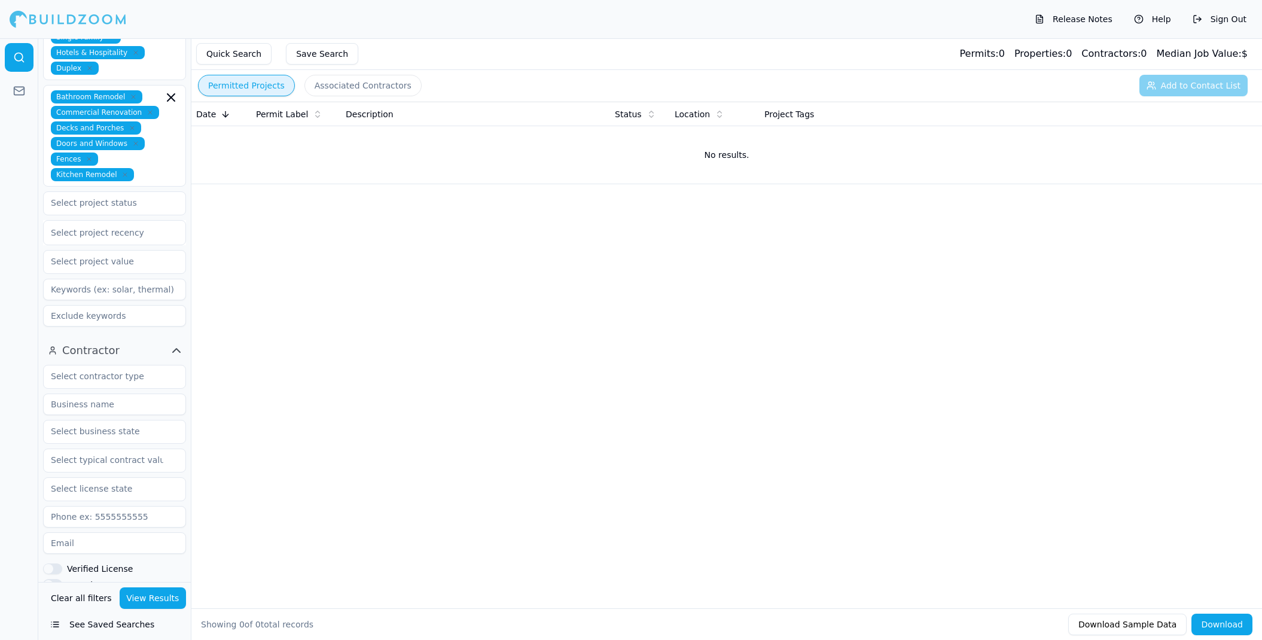
scroll to position [368, 0]
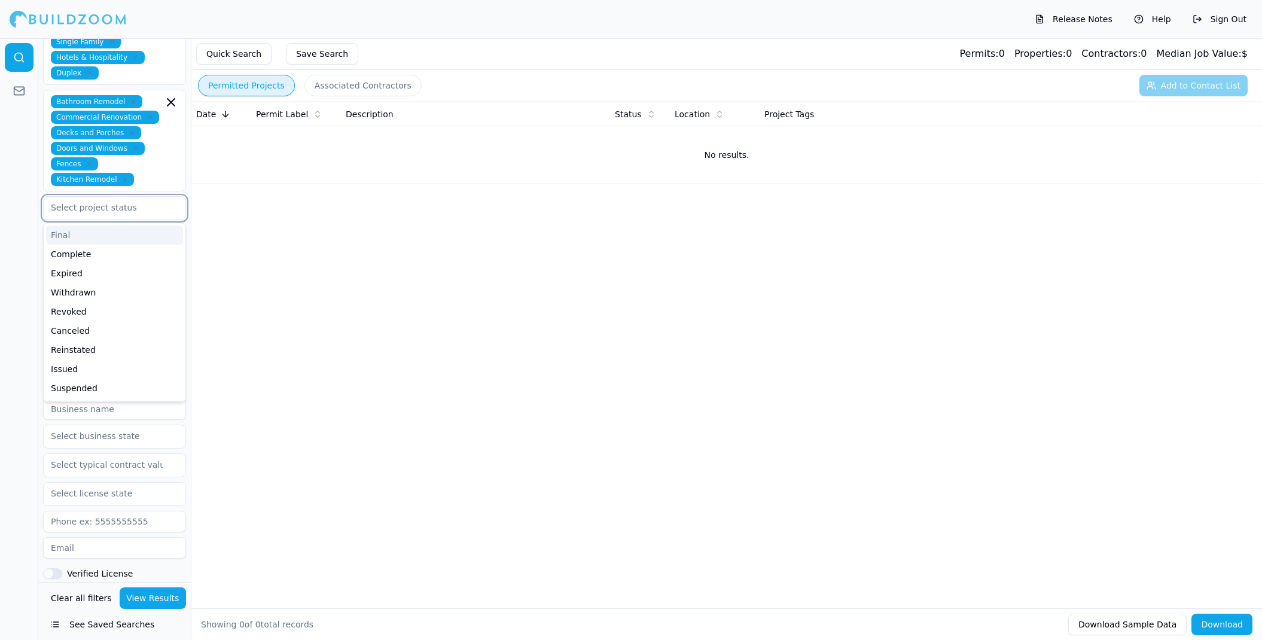
click at [138, 197] on input "text" at bounding box center [107, 208] width 127 height 22
click at [69, 245] on div "Complete" at bounding box center [114, 254] width 137 height 19
click at [145, 600] on button "View Results" at bounding box center [153, 598] width 67 height 22
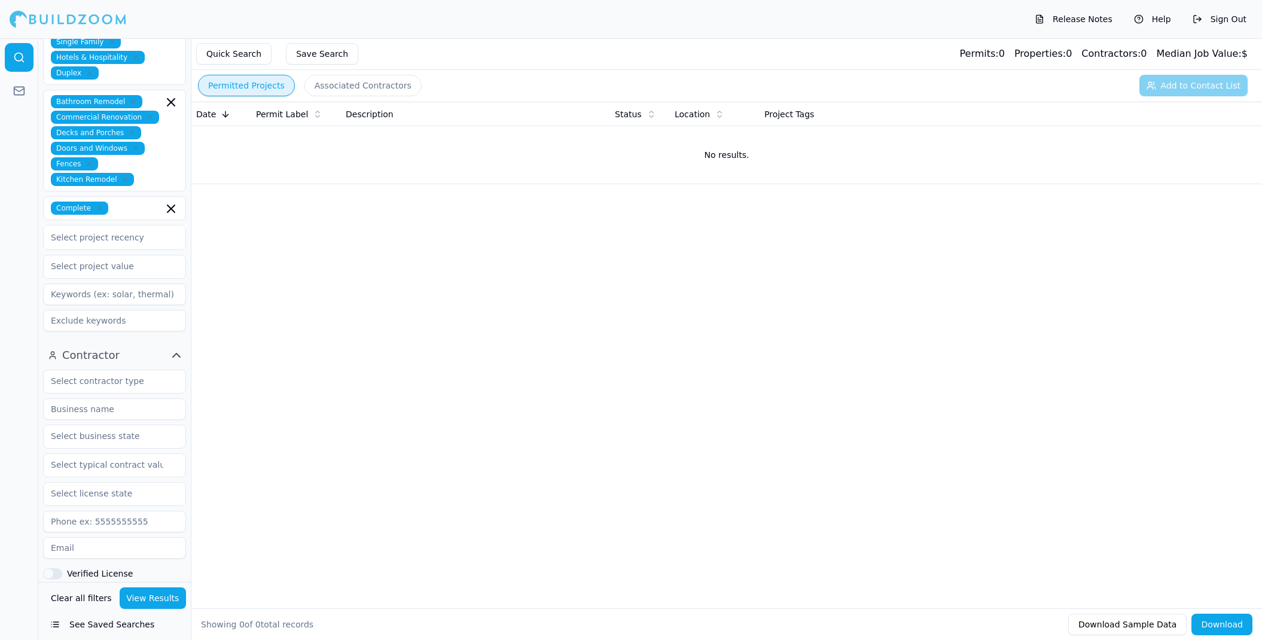
click at [170, 205] on icon "button" at bounding box center [170, 208] width 7 height 7
click at [4, 332] on div at bounding box center [19, 339] width 38 height 602
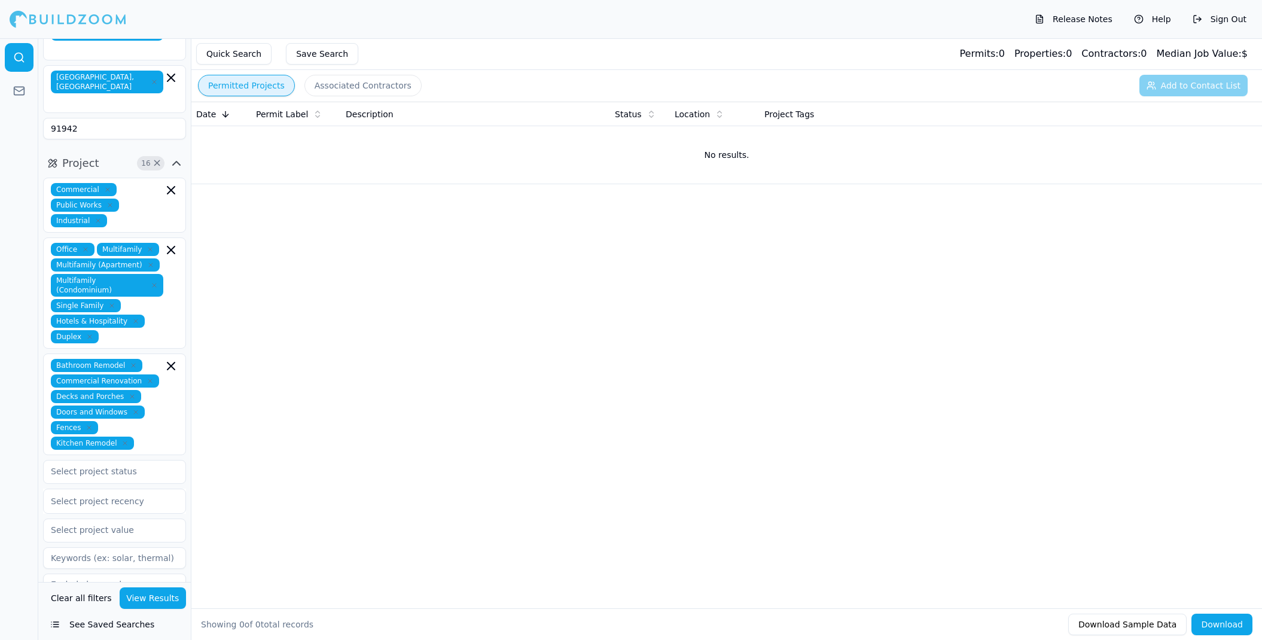
scroll to position [102, 0]
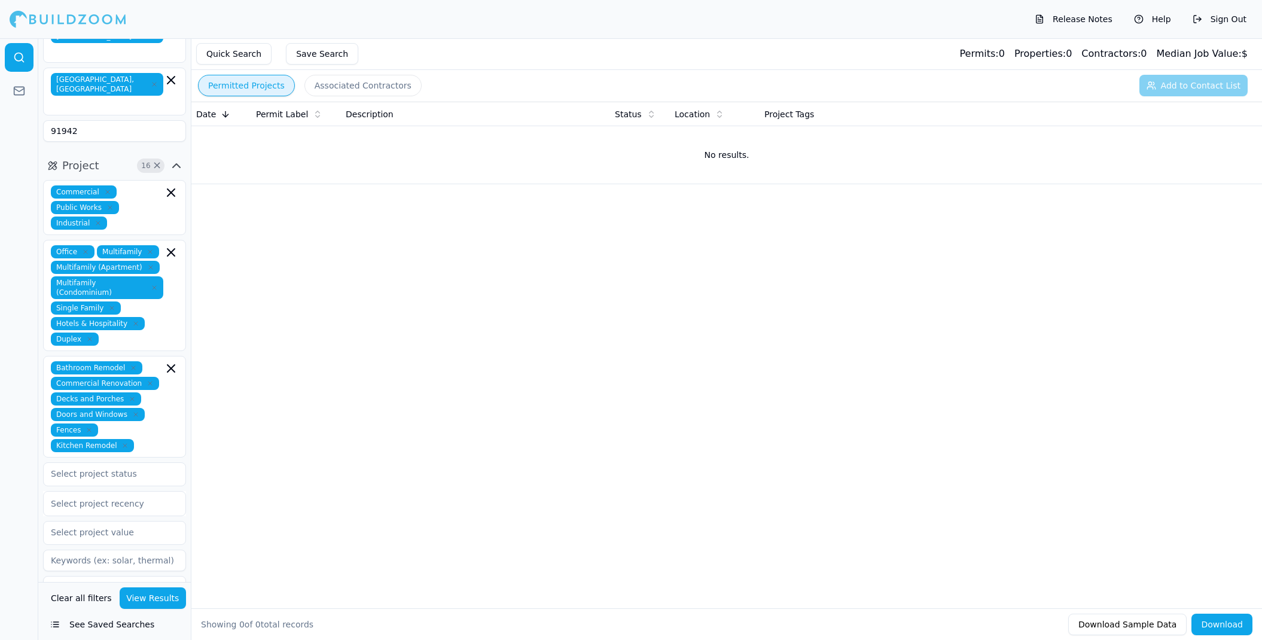
click at [169, 245] on icon "button" at bounding box center [171, 252] width 14 height 14
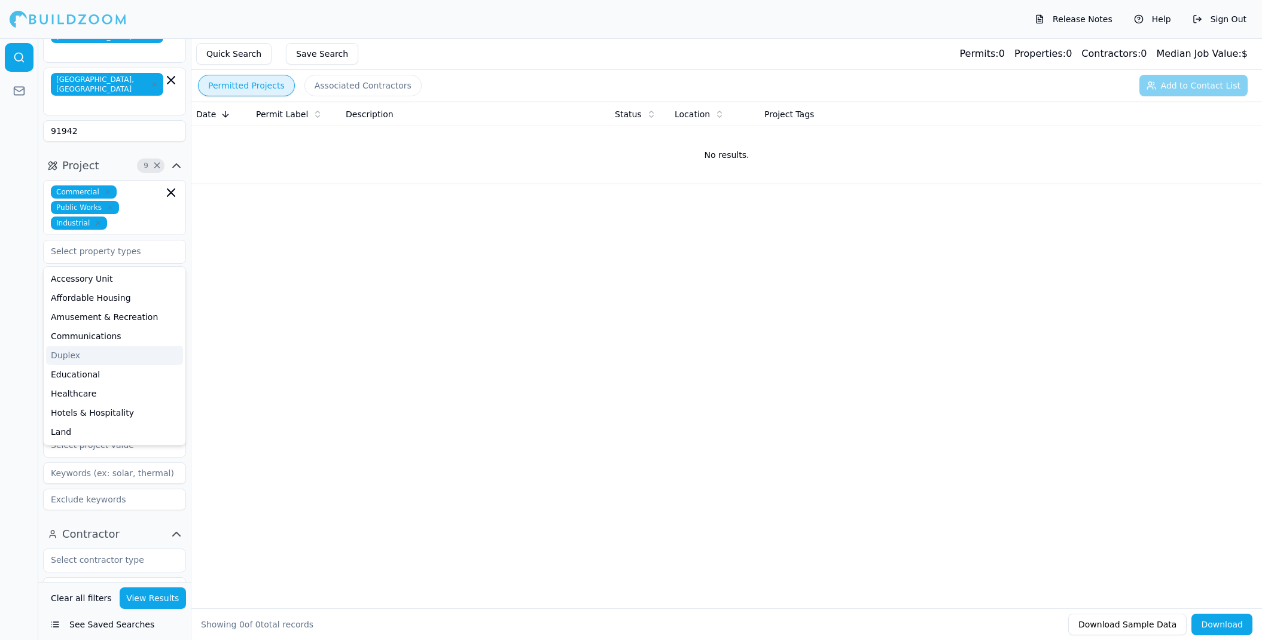
click at [236, 271] on div "Date Permit Label Description Status Location Project Tags No results." at bounding box center [726, 336] width 1070 height 468
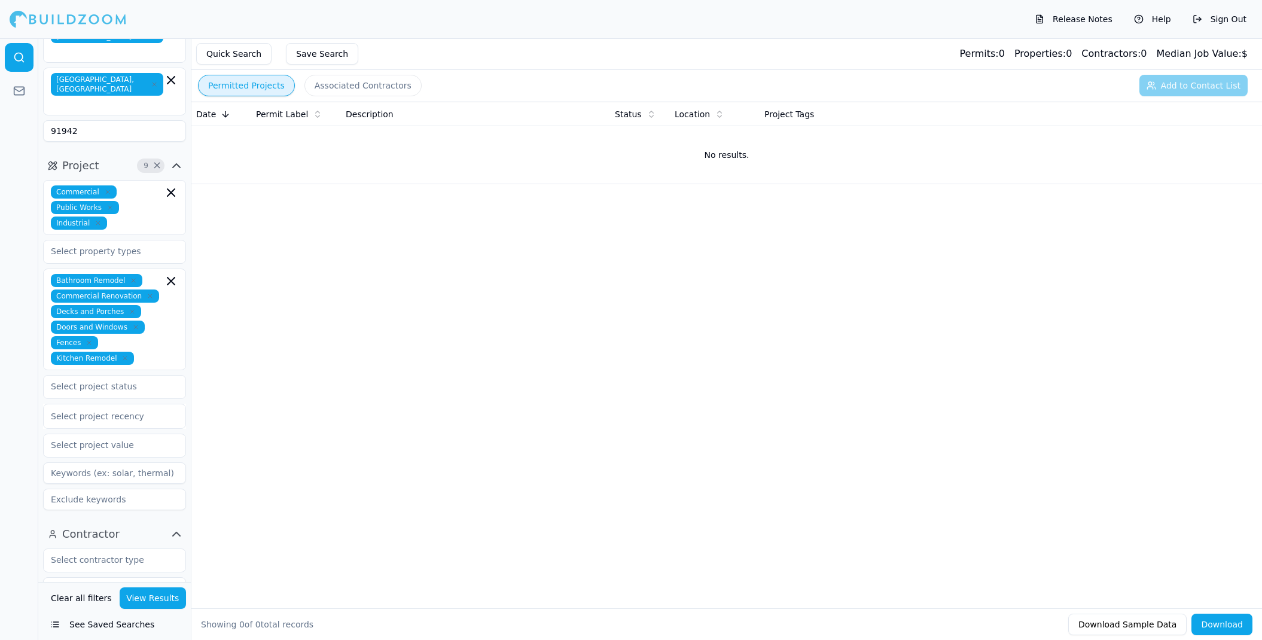
click at [171, 274] on icon "button" at bounding box center [171, 281] width 14 height 14
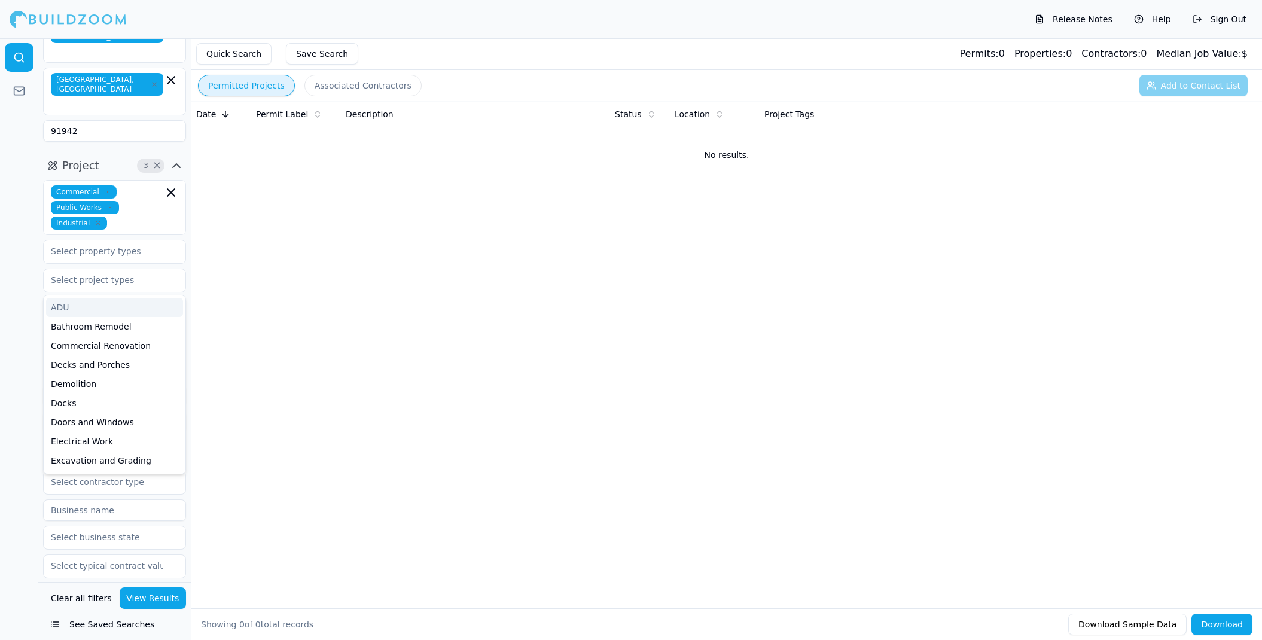
click at [224, 251] on div "Date Permit Label Description Status Location Project Tags No results." at bounding box center [726, 336] width 1070 height 468
click at [139, 596] on button "View Results" at bounding box center [153, 598] width 67 height 22
click at [169, 185] on icon "button" at bounding box center [171, 192] width 14 height 14
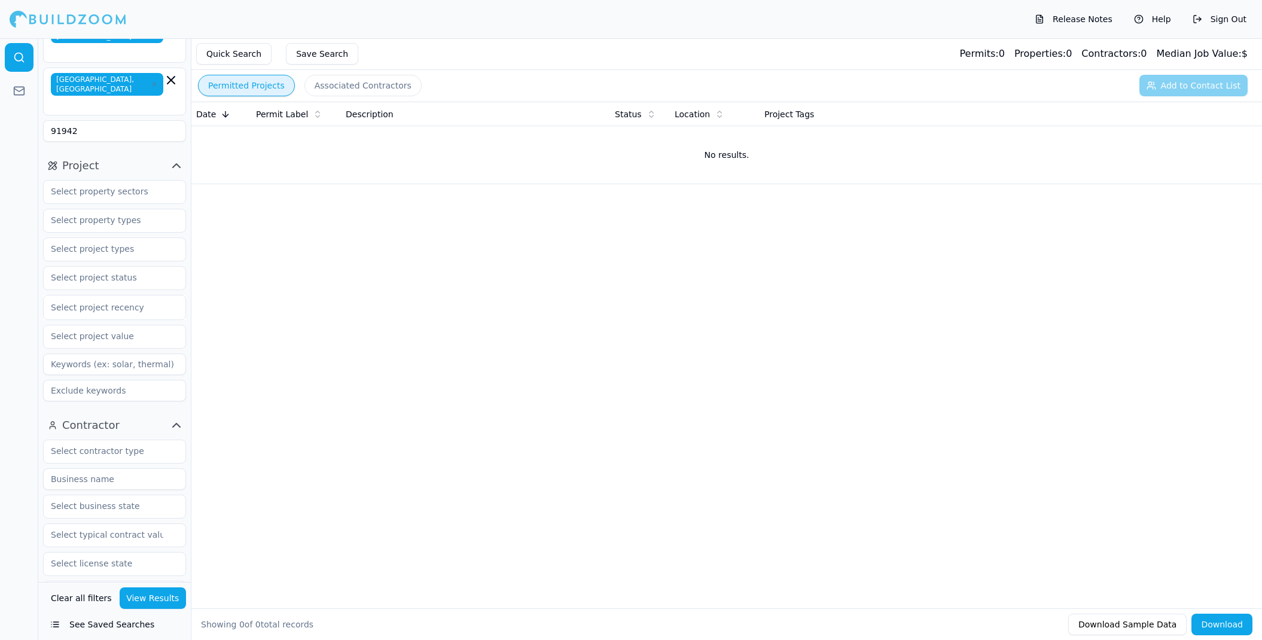
click at [149, 599] on button "View Results" at bounding box center [153, 598] width 67 height 22
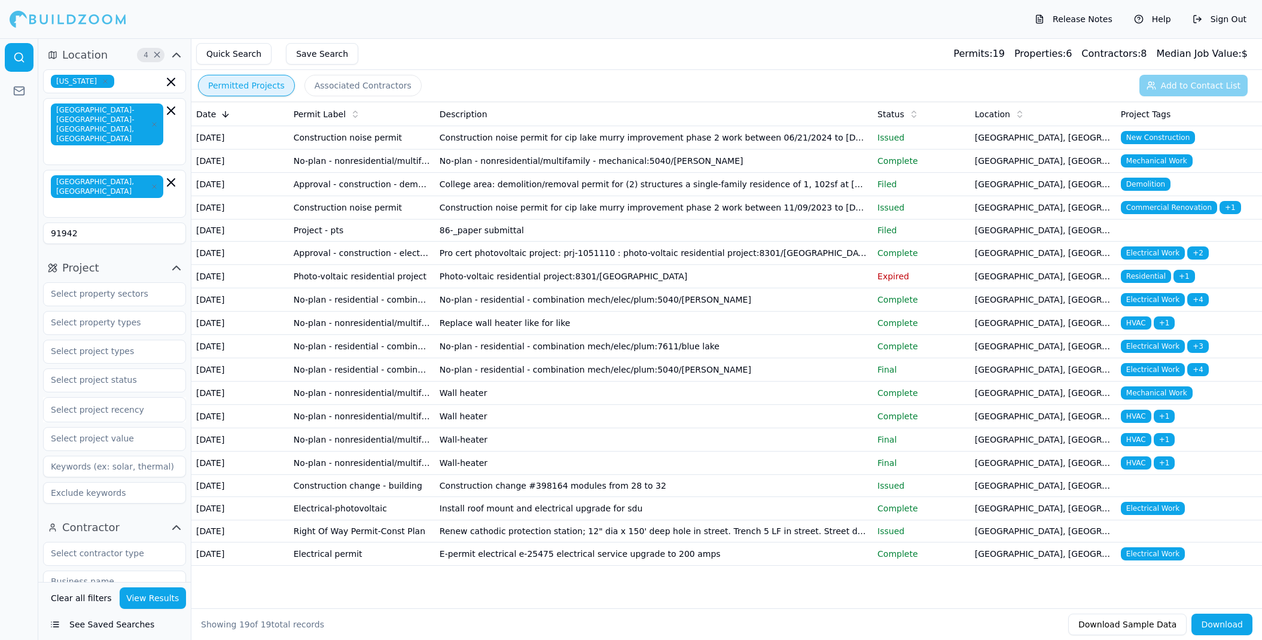
click at [170, 110] on icon "button" at bounding box center [170, 110] width 7 height 7
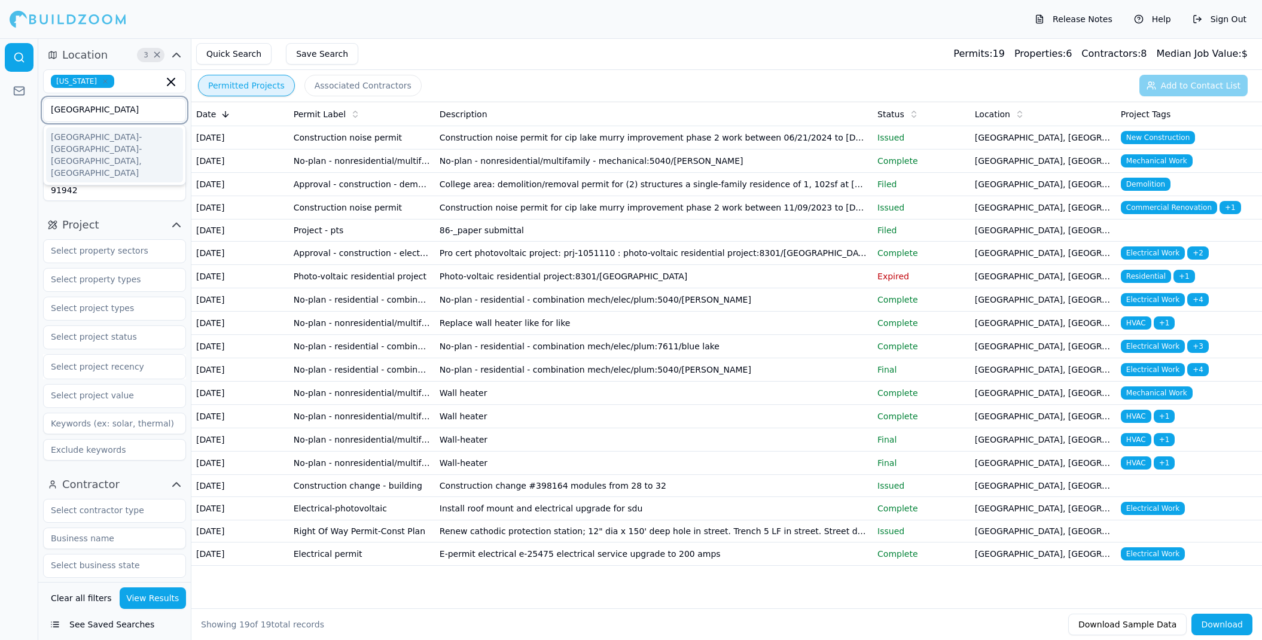
click at [134, 113] on input "san diego" at bounding box center [107, 110] width 127 height 22
type input "san diego"
click at [139, 594] on button "View Results" at bounding box center [153, 598] width 67 height 22
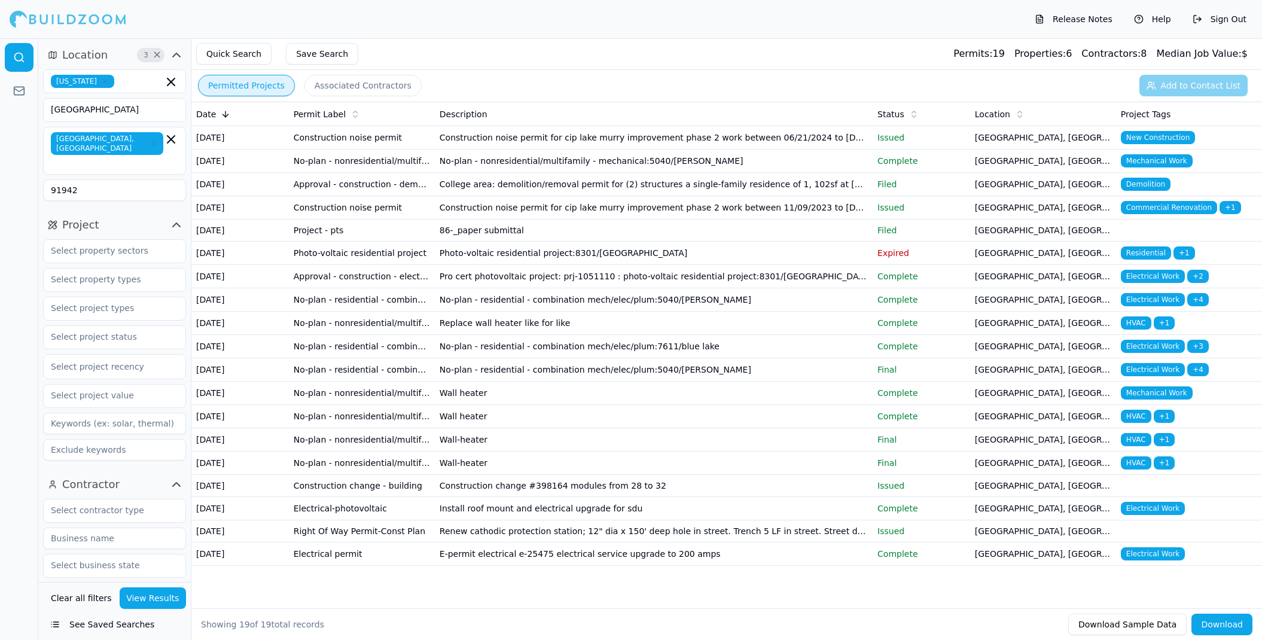
click at [172, 135] on icon "button" at bounding box center [171, 139] width 14 height 14
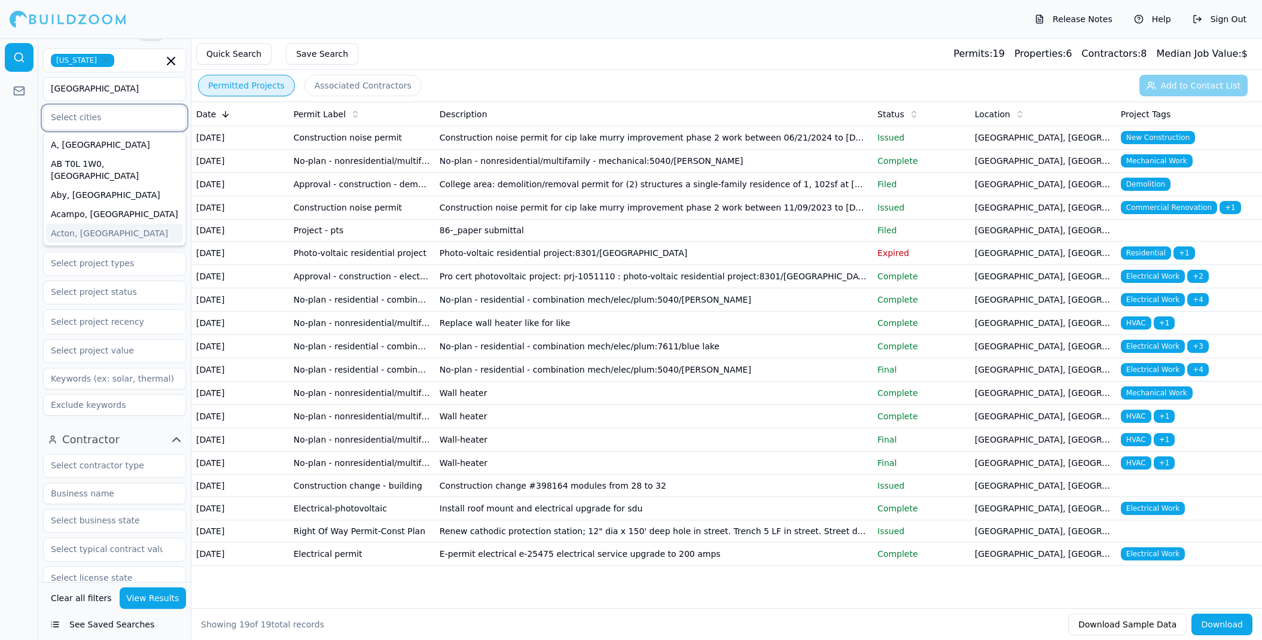
scroll to position [17, 0]
click at [29, 150] on div at bounding box center [19, 339] width 38 height 602
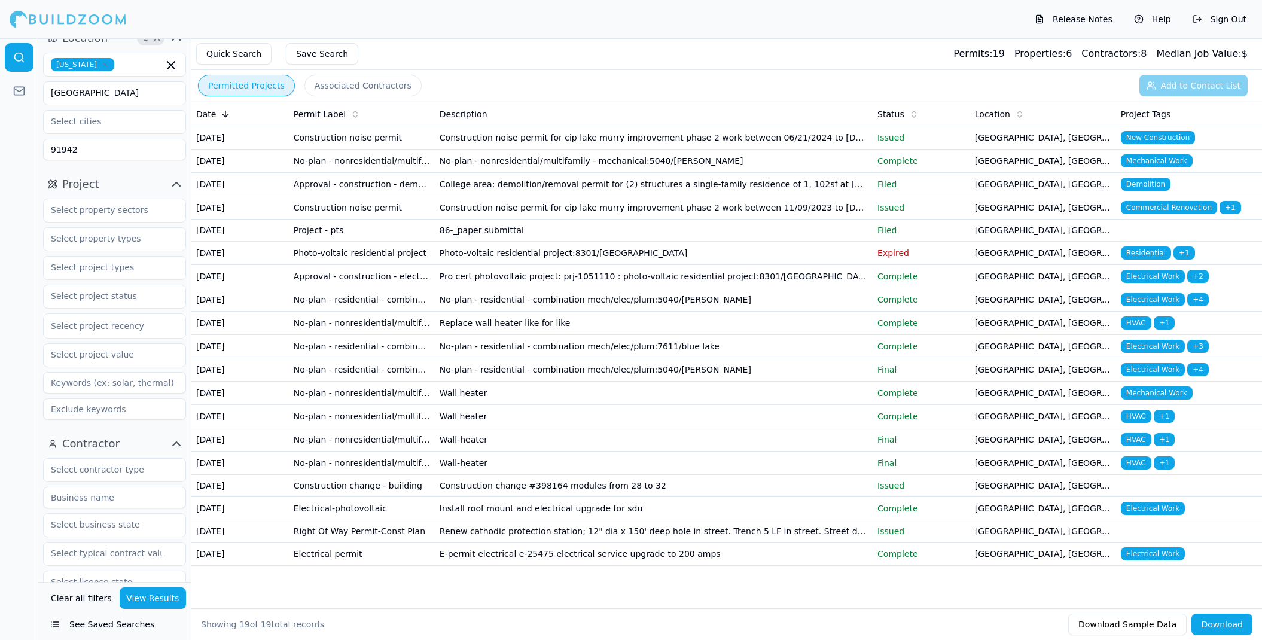
click at [94, 142] on input "91942" at bounding box center [114, 150] width 143 height 22
click at [93, 142] on input "91942" at bounding box center [114, 150] width 143 height 22
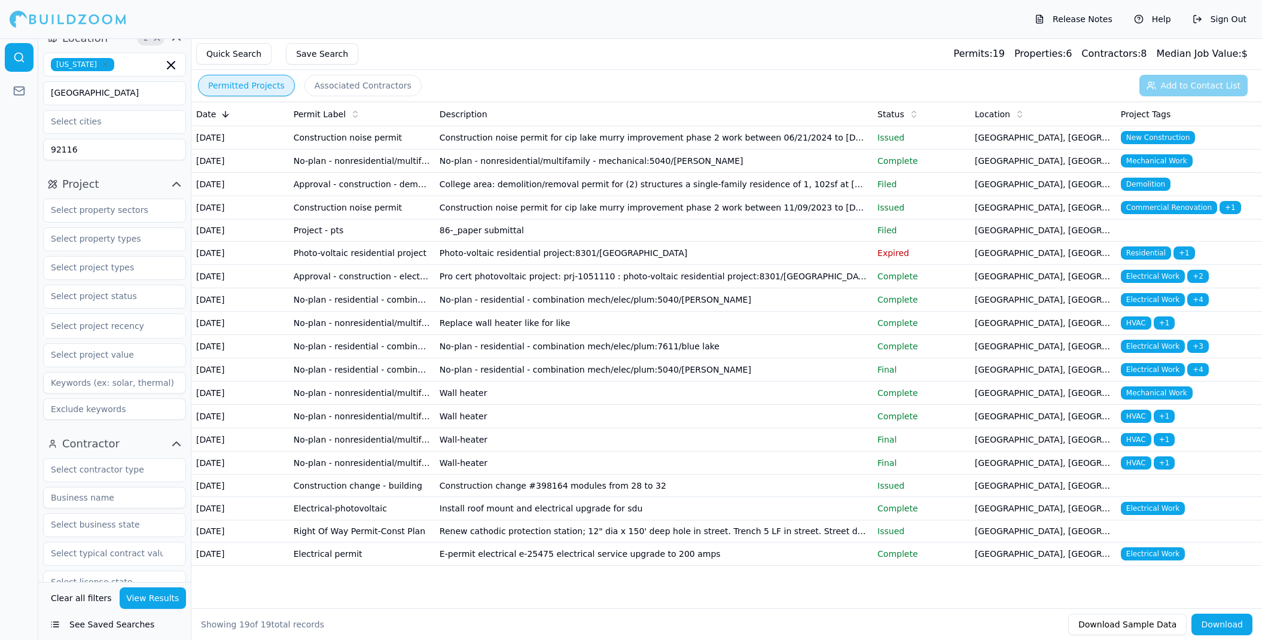
type input "92116"
click at [151, 595] on button "View Results" at bounding box center [153, 598] width 67 height 22
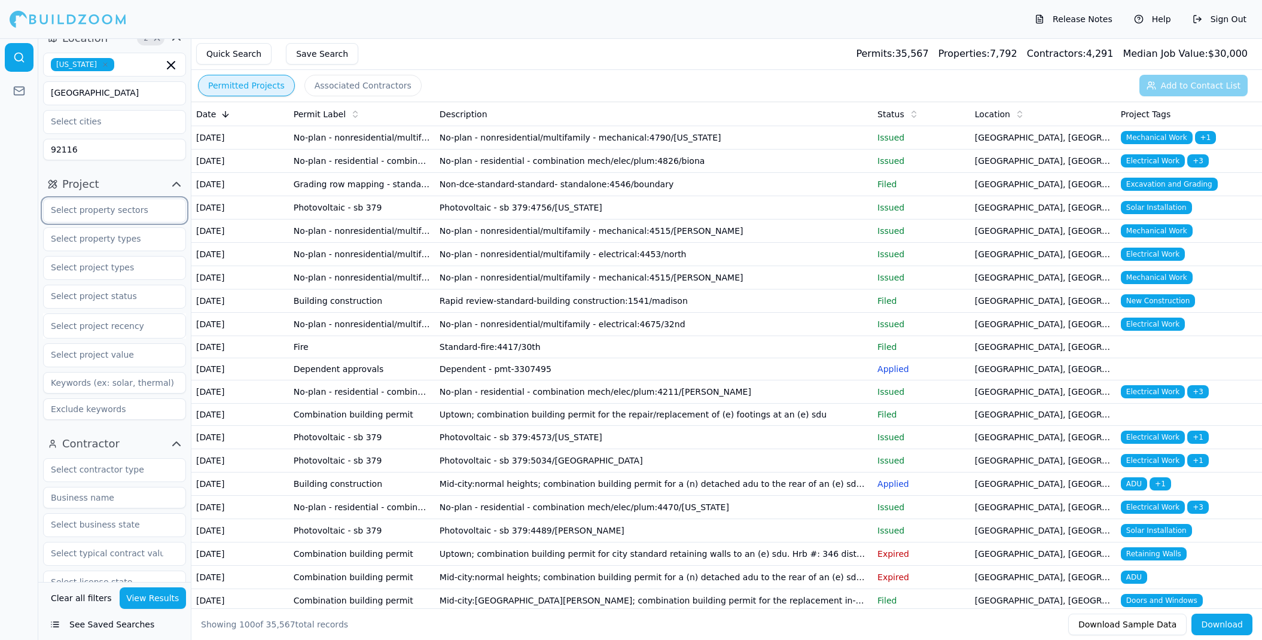
click at [124, 207] on input "text" at bounding box center [107, 210] width 127 height 22
click at [117, 233] on div "Residential" at bounding box center [114, 237] width 137 height 19
click at [107, 240] on div "Commercial" at bounding box center [114, 237] width 137 height 19
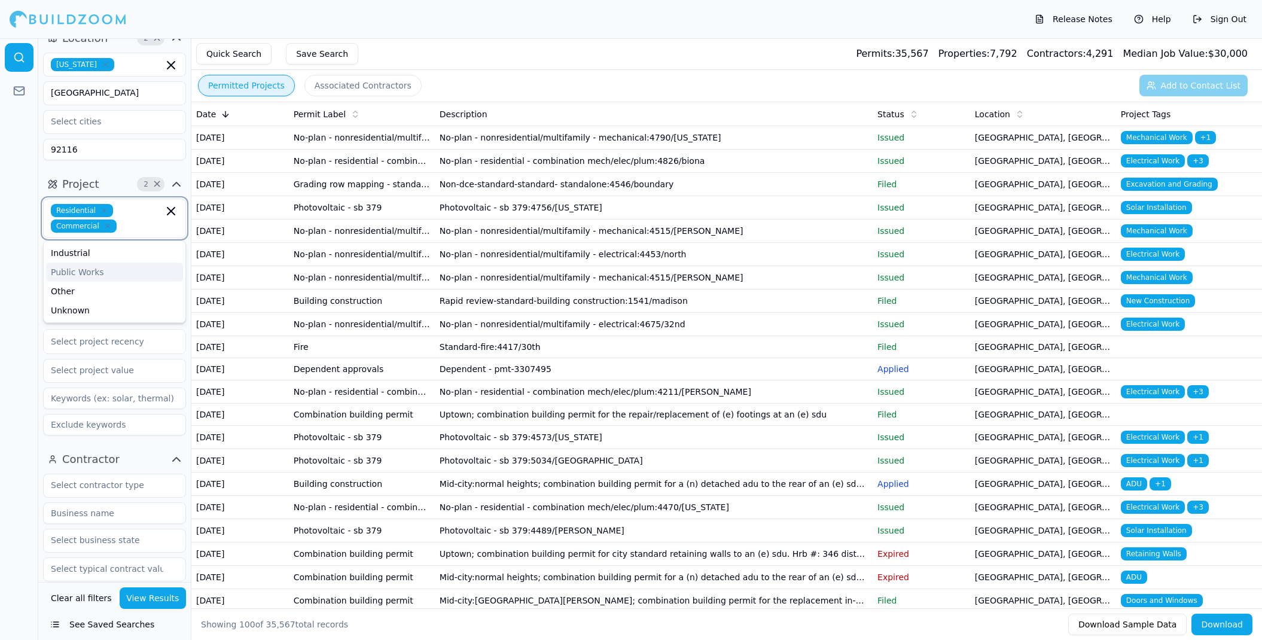
click at [109, 269] on div "Public Works" at bounding box center [114, 271] width 137 height 19
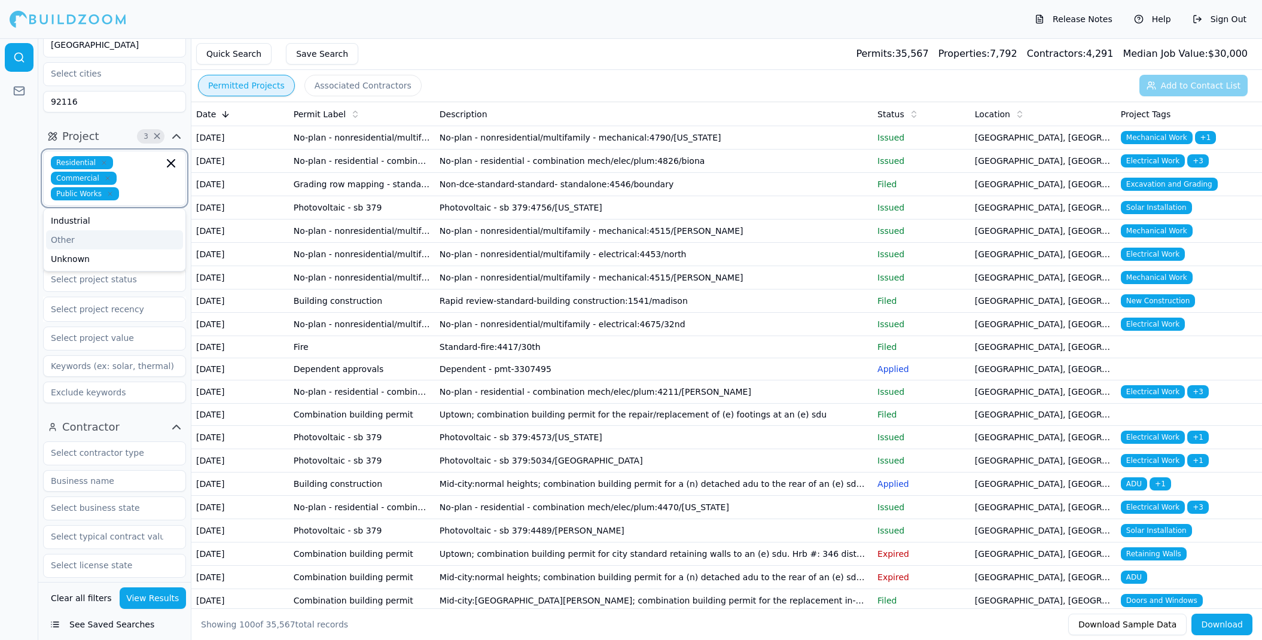
scroll to position [64, 0]
click at [13, 270] on div at bounding box center [19, 339] width 38 height 602
click at [104, 222] on input "text" at bounding box center [107, 223] width 127 height 22
click at [102, 303] on div "Duplex" at bounding box center [114, 308] width 137 height 19
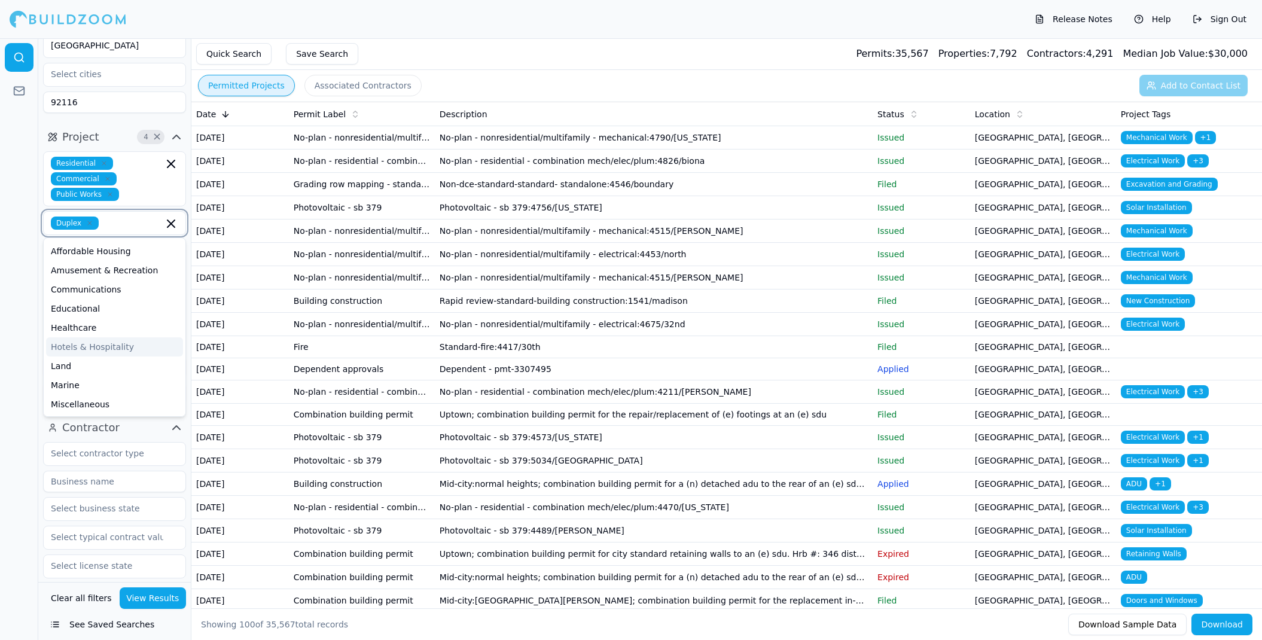
click at [121, 349] on div "Hotels & Hospitality" at bounding box center [114, 346] width 137 height 19
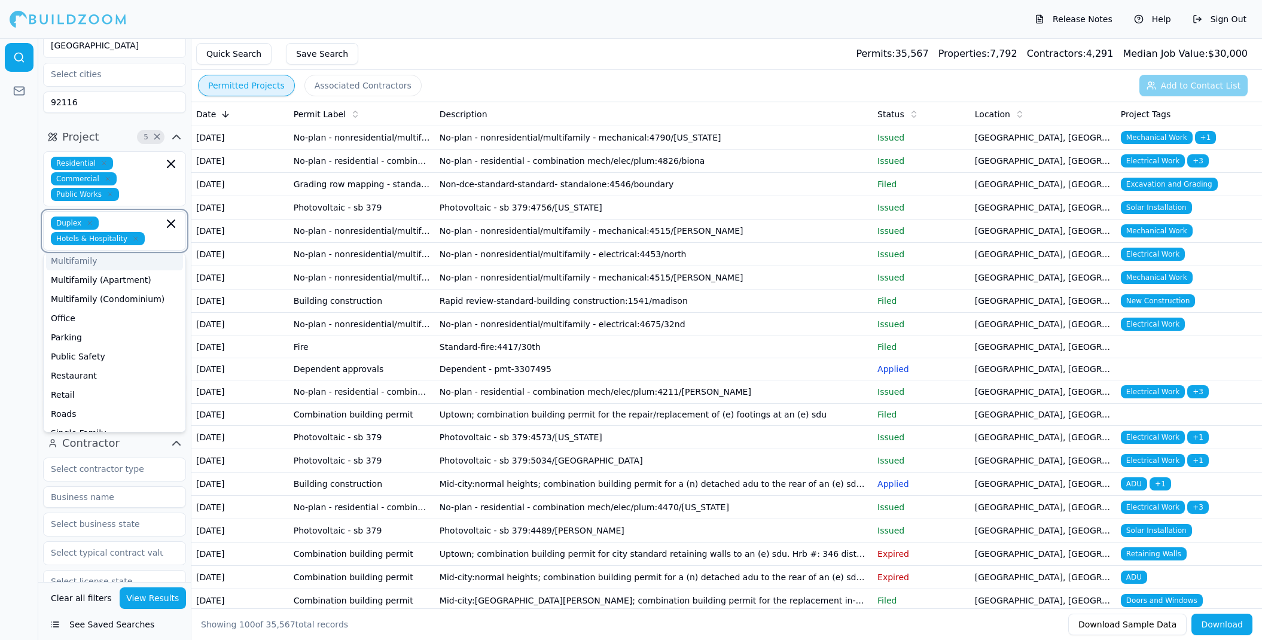
scroll to position [202, 0]
click at [125, 271] on div "Multifamily (Apartment)" at bounding box center [114, 273] width 137 height 19
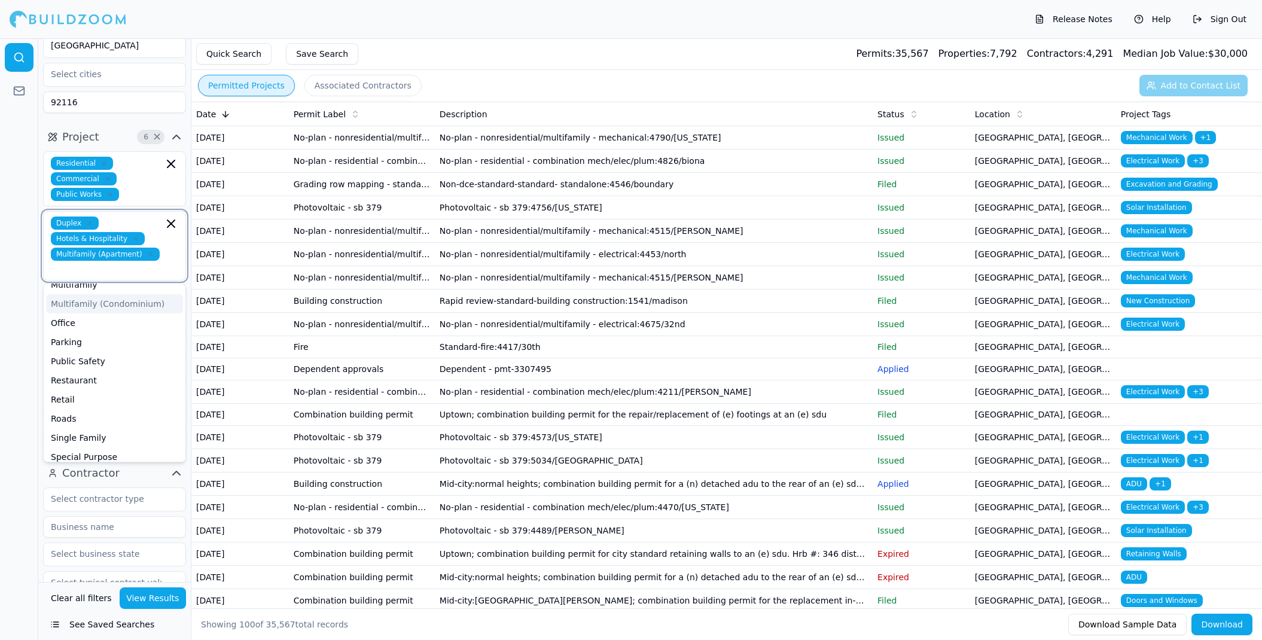
click at [127, 294] on div "Multifamily (Condominium)" at bounding box center [114, 303] width 137 height 19
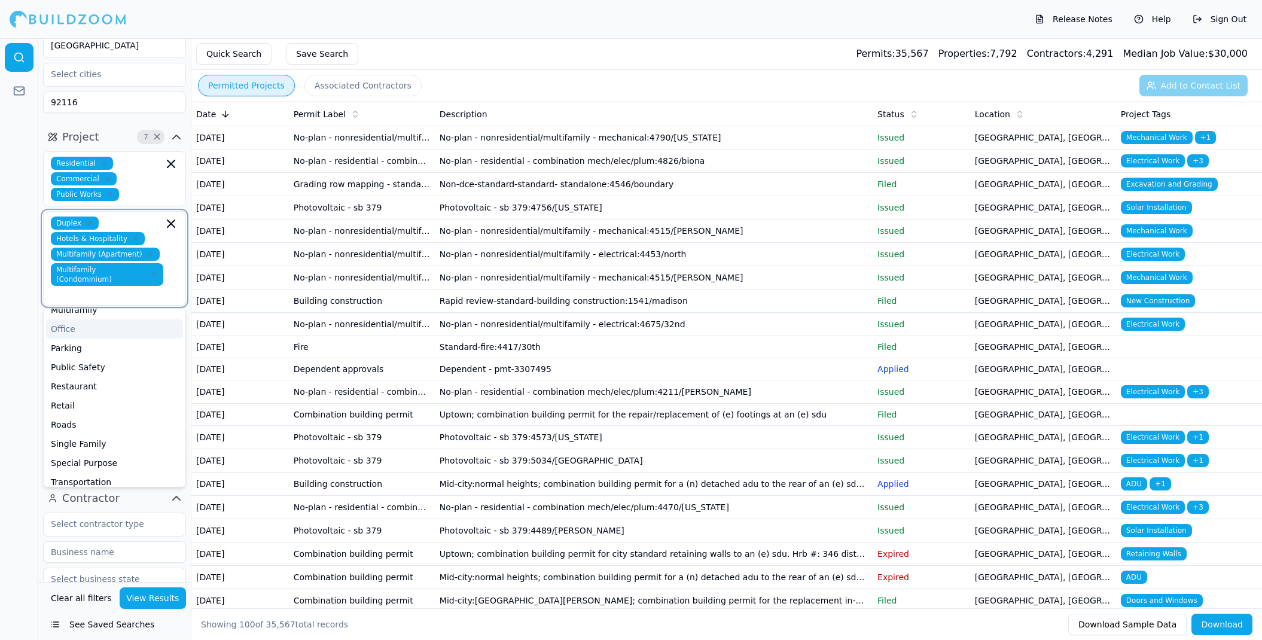
click at [102, 330] on div "Office" at bounding box center [114, 328] width 137 height 19
click at [113, 422] on div "Single Family" at bounding box center [114, 425] width 137 height 19
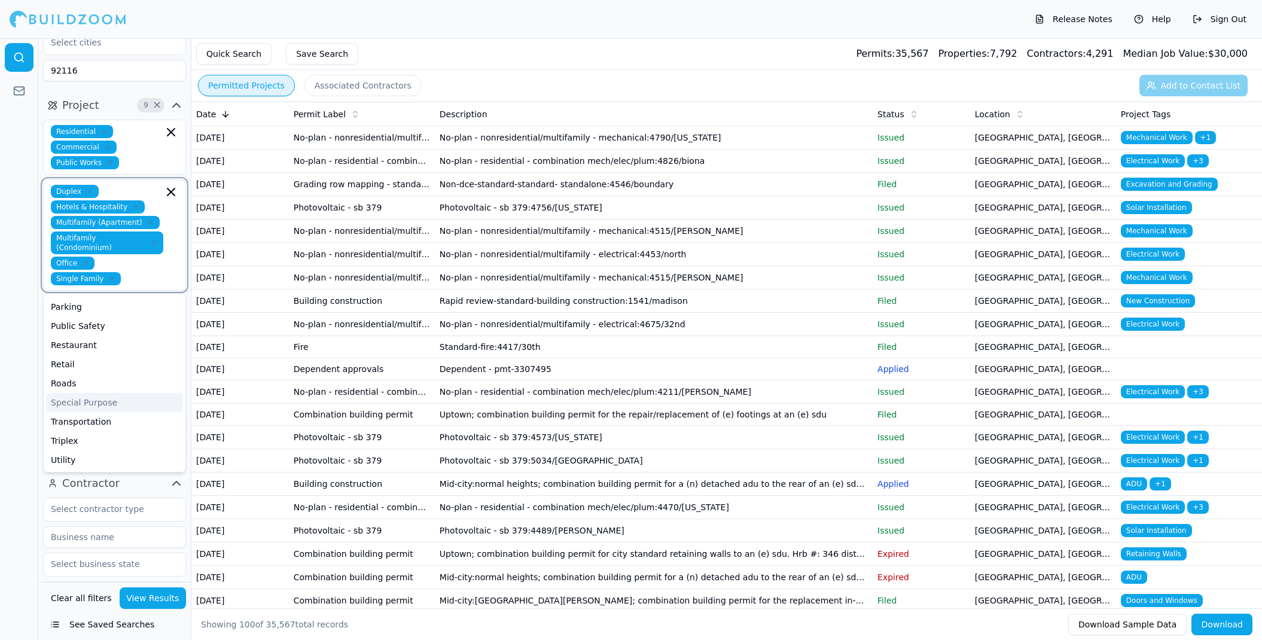
scroll to position [112, 0]
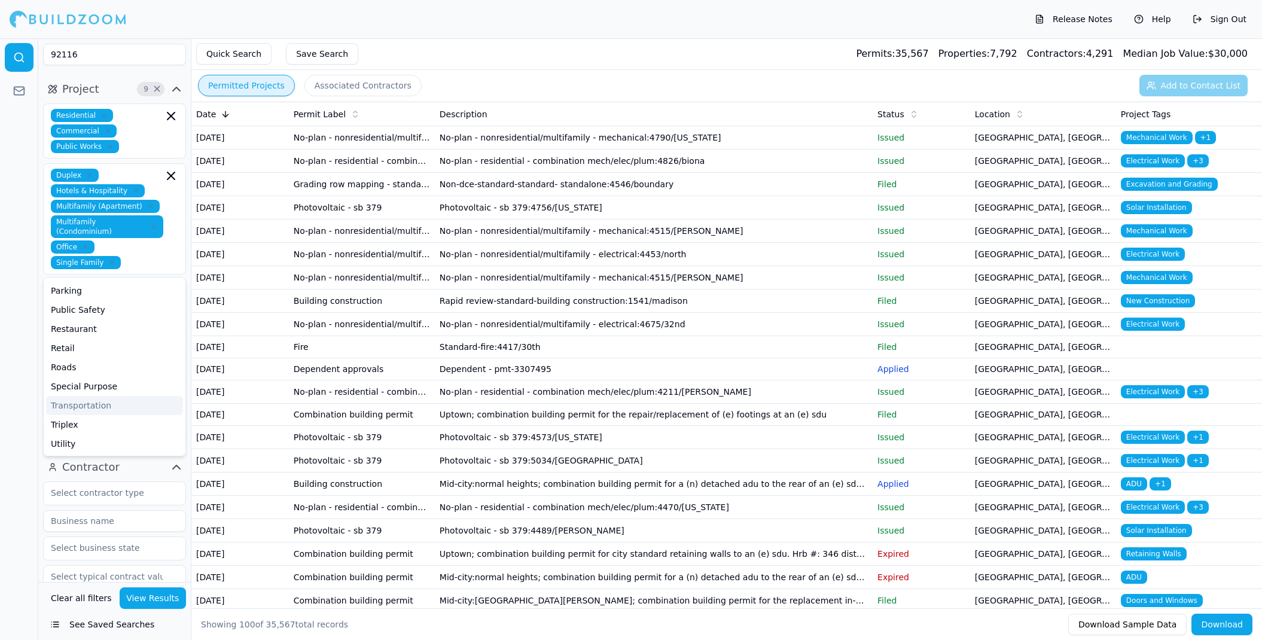
click at [20, 413] on div at bounding box center [19, 339] width 38 height 602
click at [114, 299] on input "text" at bounding box center [107, 291] width 127 height 22
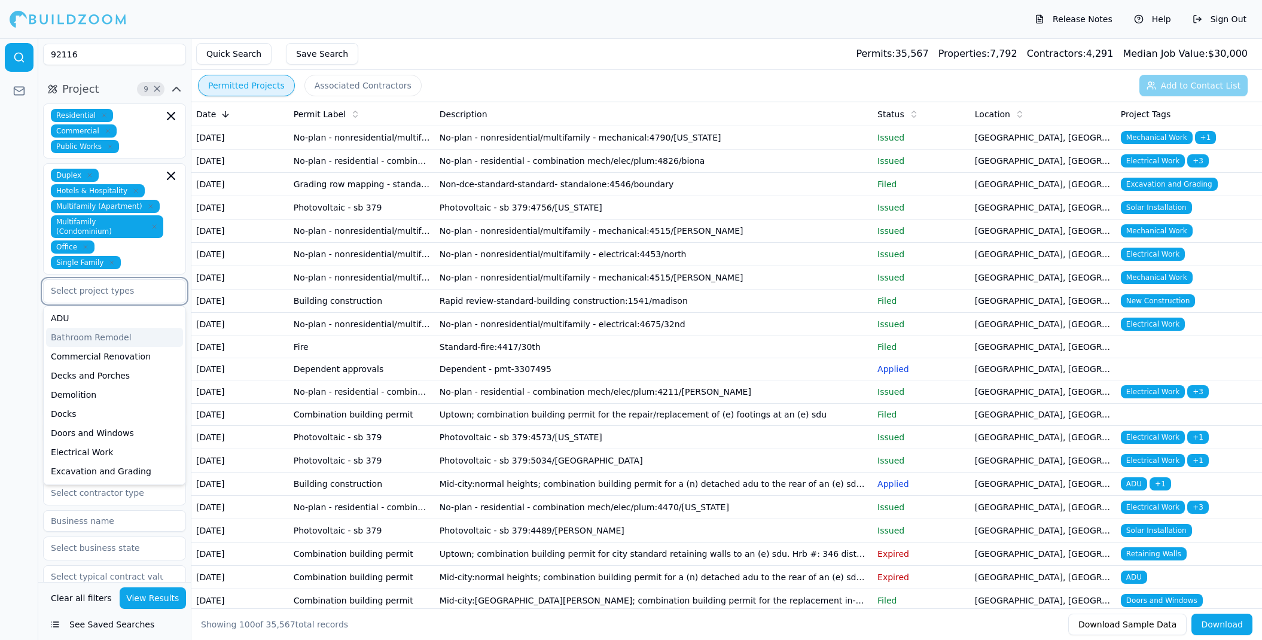
click at [101, 339] on div "Bathroom Remodel" at bounding box center [114, 337] width 137 height 19
click at [100, 338] on div "Commercial Renovation" at bounding box center [114, 337] width 137 height 19
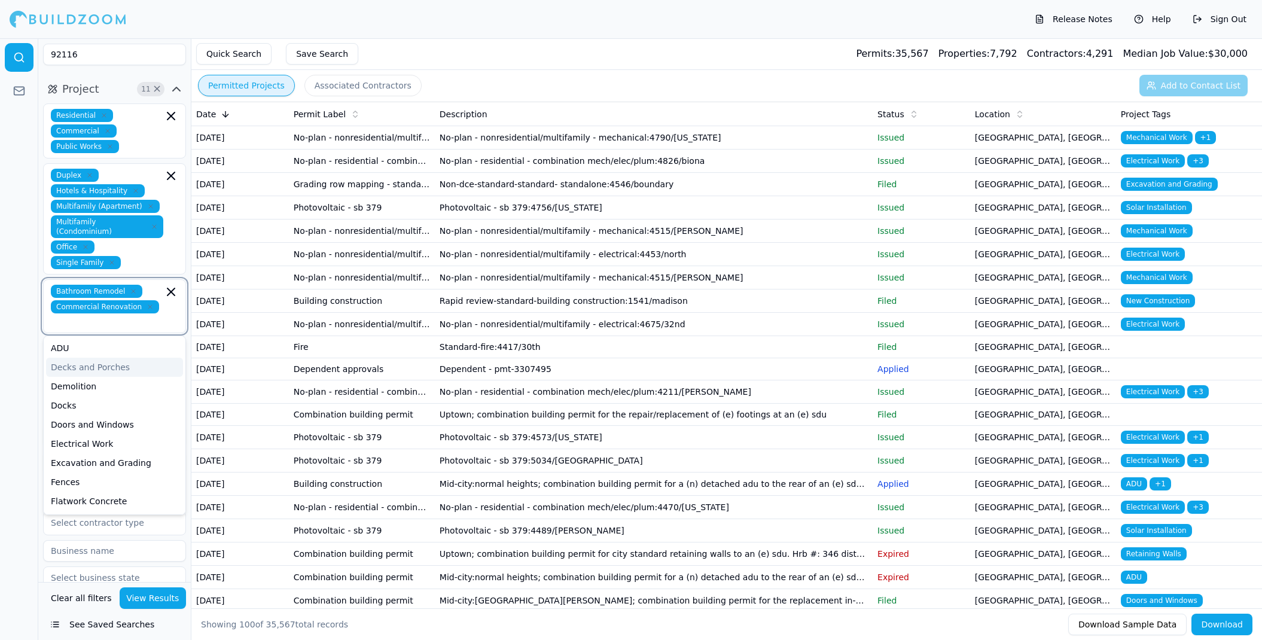
click at [122, 358] on div "Decks and Porches" at bounding box center [114, 367] width 137 height 19
click at [144, 404] on div "Doors and Windows" at bounding box center [114, 406] width 137 height 19
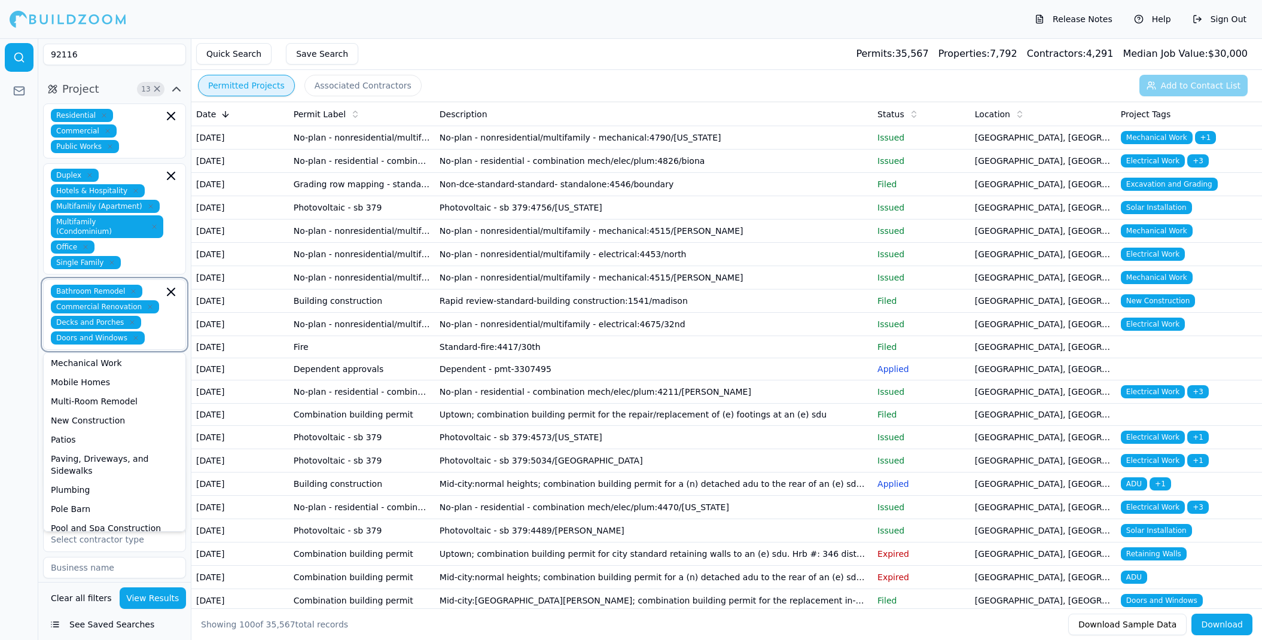
scroll to position [251, 0]
click at [144, 402] on div "Multi-Room Remodel" at bounding box center [114, 400] width 137 height 19
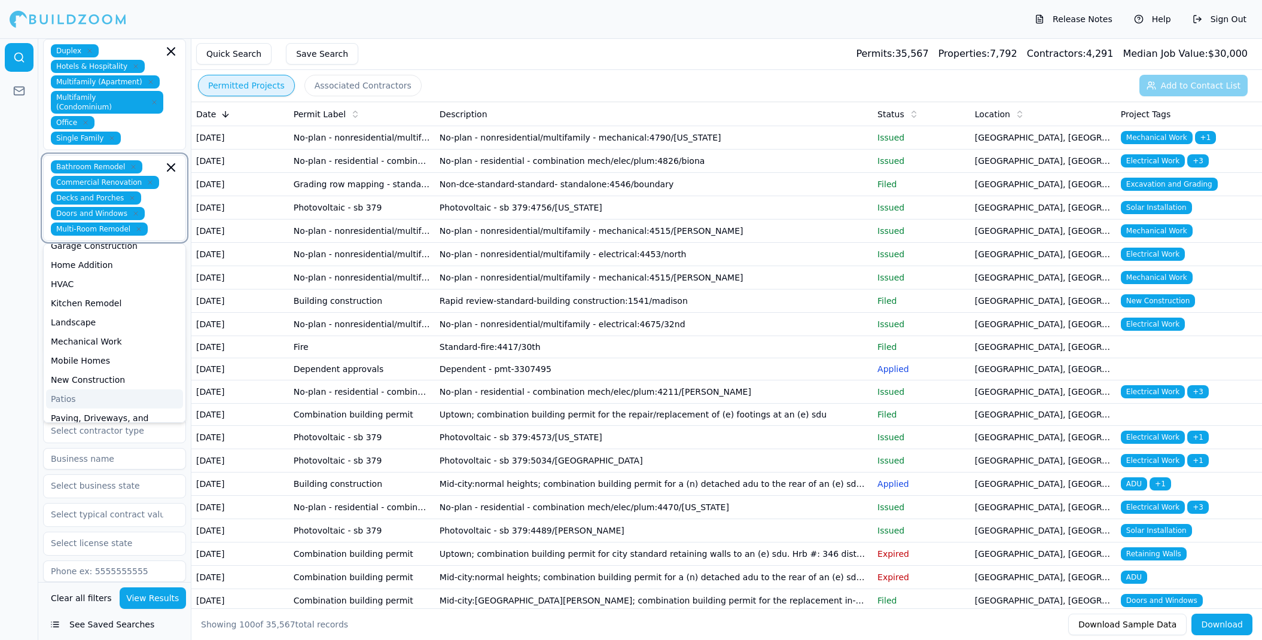
scroll to position [156, 0]
click at [127, 312] on div "Kitchen Remodel" at bounding box center [114, 310] width 137 height 19
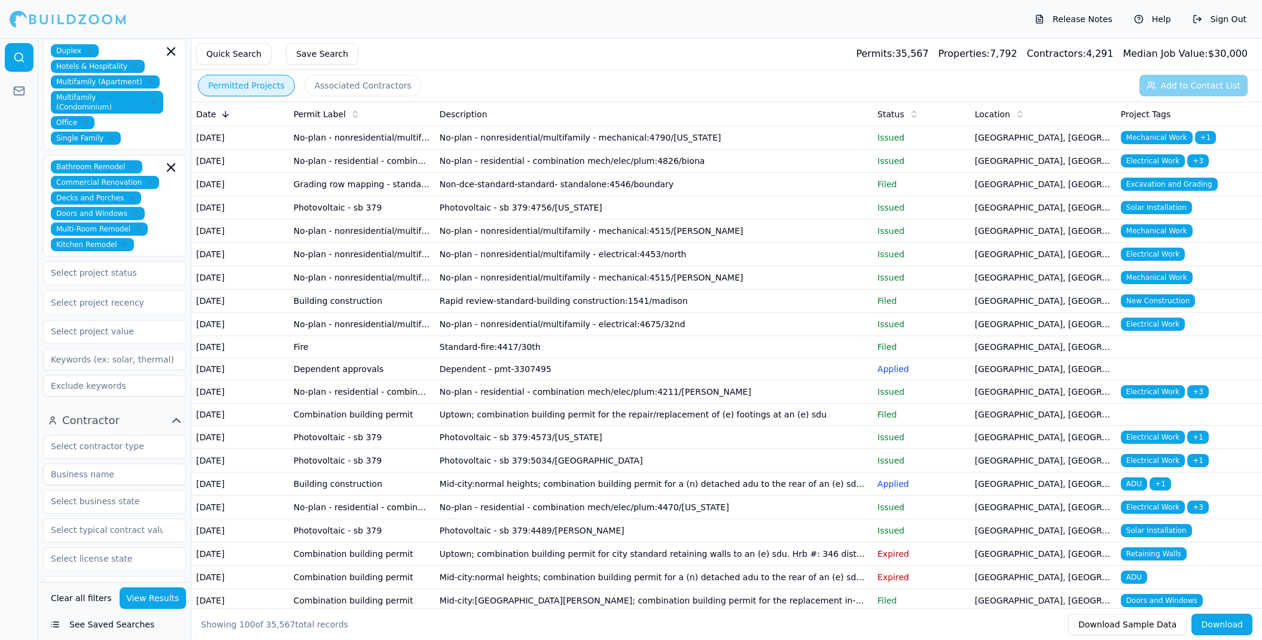
click at [20, 353] on div at bounding box center [19, 339] width 38 height 602
click at [129, 278] on input "text" at bounding box center [107, 273] width 127 height 22
click at [22, 300] on div at bounding box center [19, 339] width 38 height 602
click at [151, 589] on button "View Results" at bounding box center [153, 598] width 67 height 22
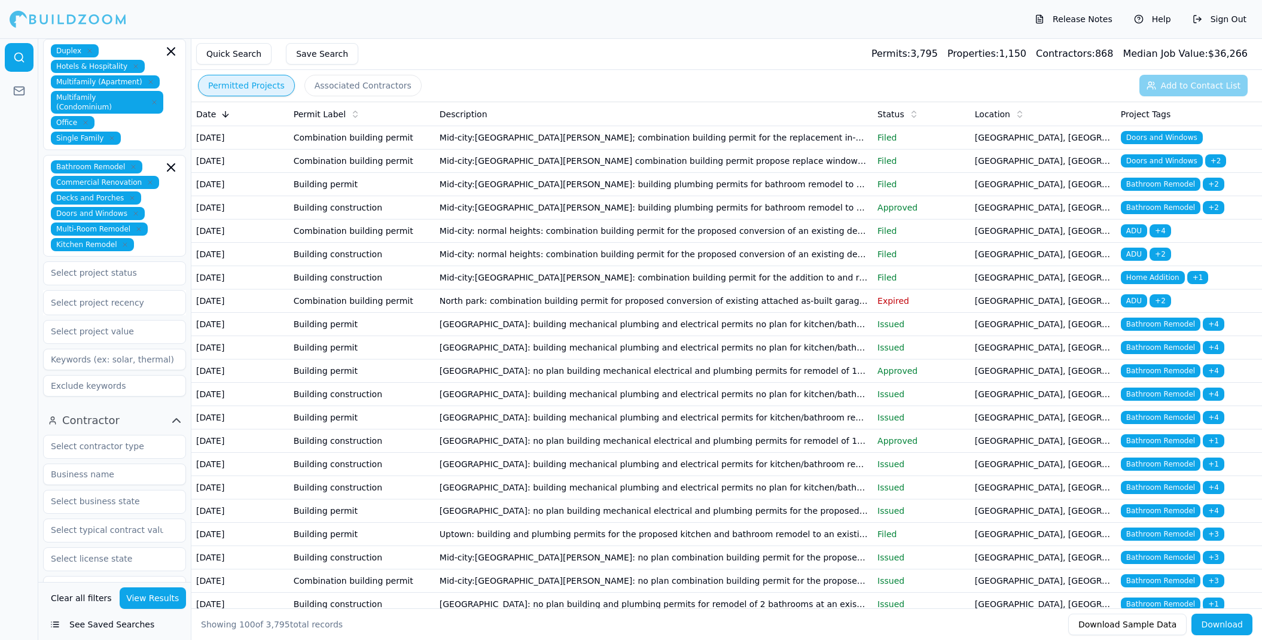
click at [516, 133] on td "Mid-city:kensington-talmadge; combination building permit for the replacement i…" at bounding box center [654, 137] width 438 height 23
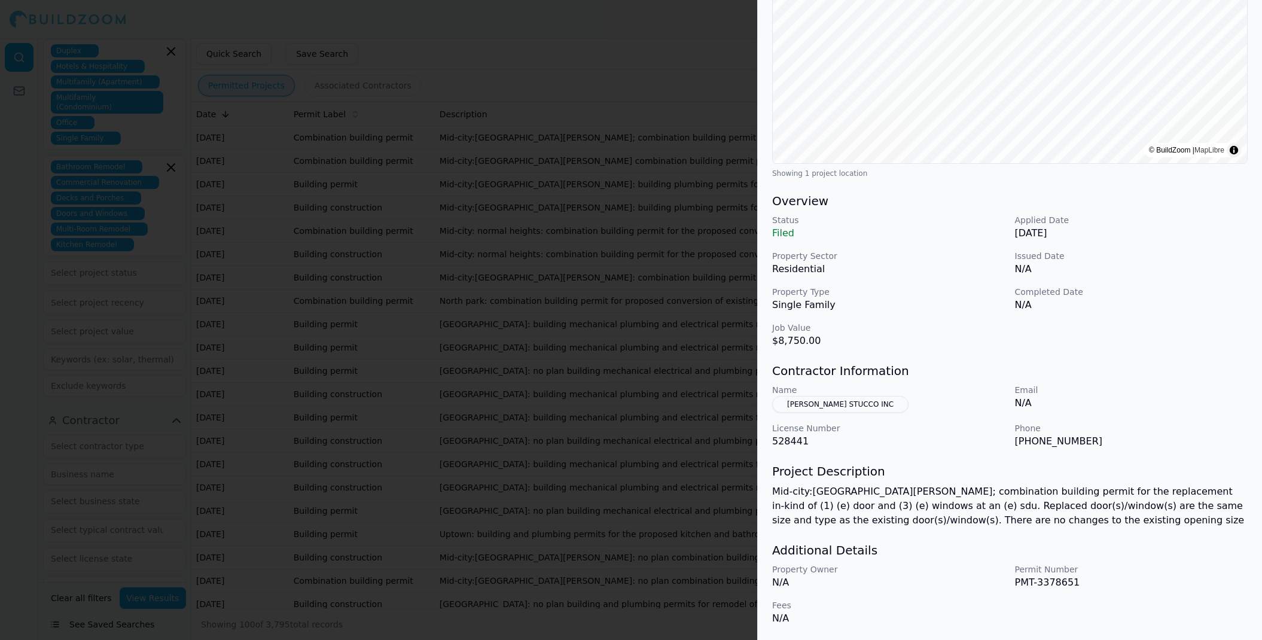
scroll to position [184, 0]
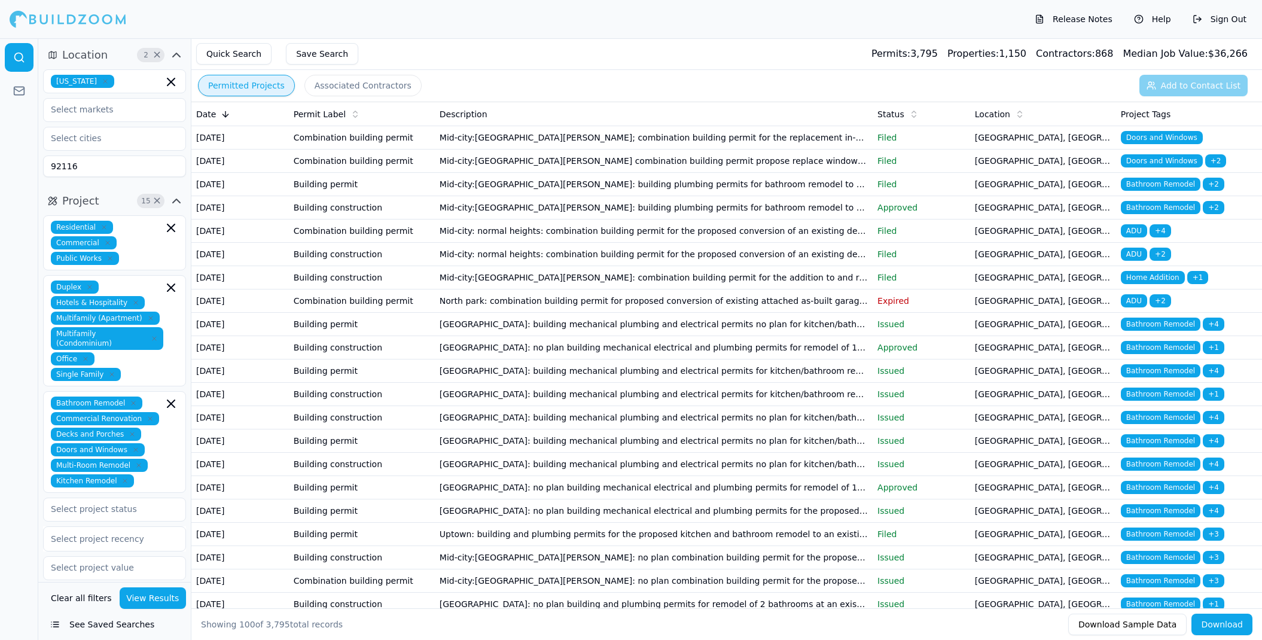
click at [523, 170] on td "Mid-city:kensington-talmadge combination building permit propose replace window…" at bounding box center [654, 160] width 438 height 23
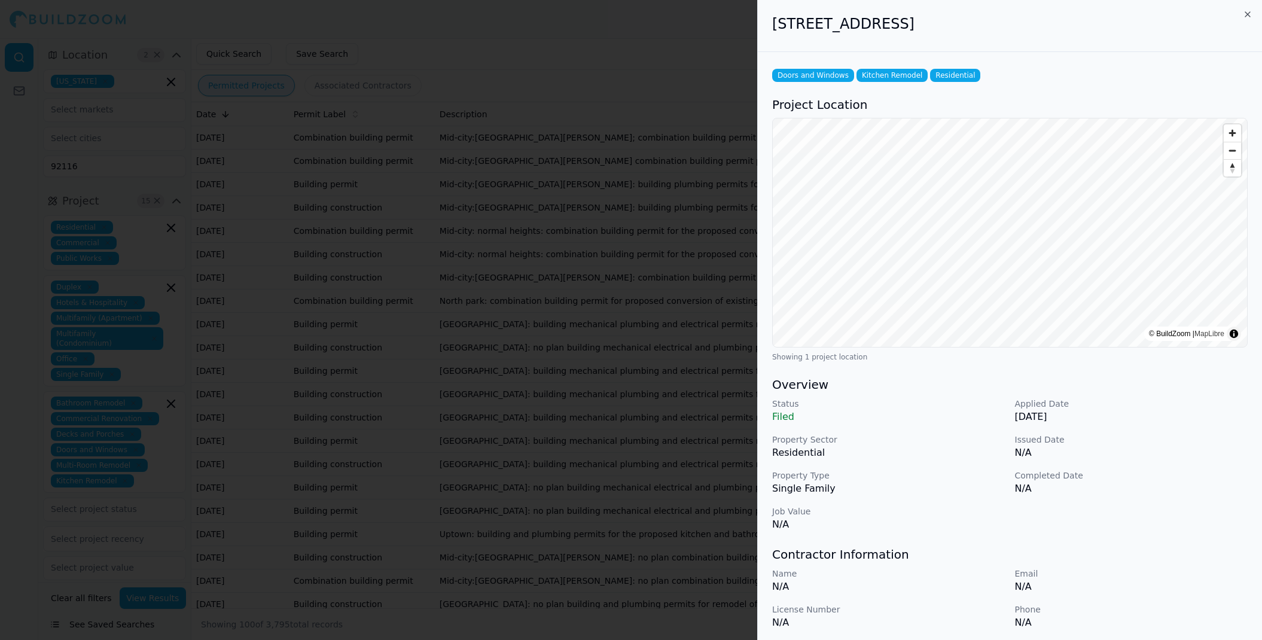
click at [1244, 10] on icon "button" at bounding box center [1248, 15] width 10 height 10
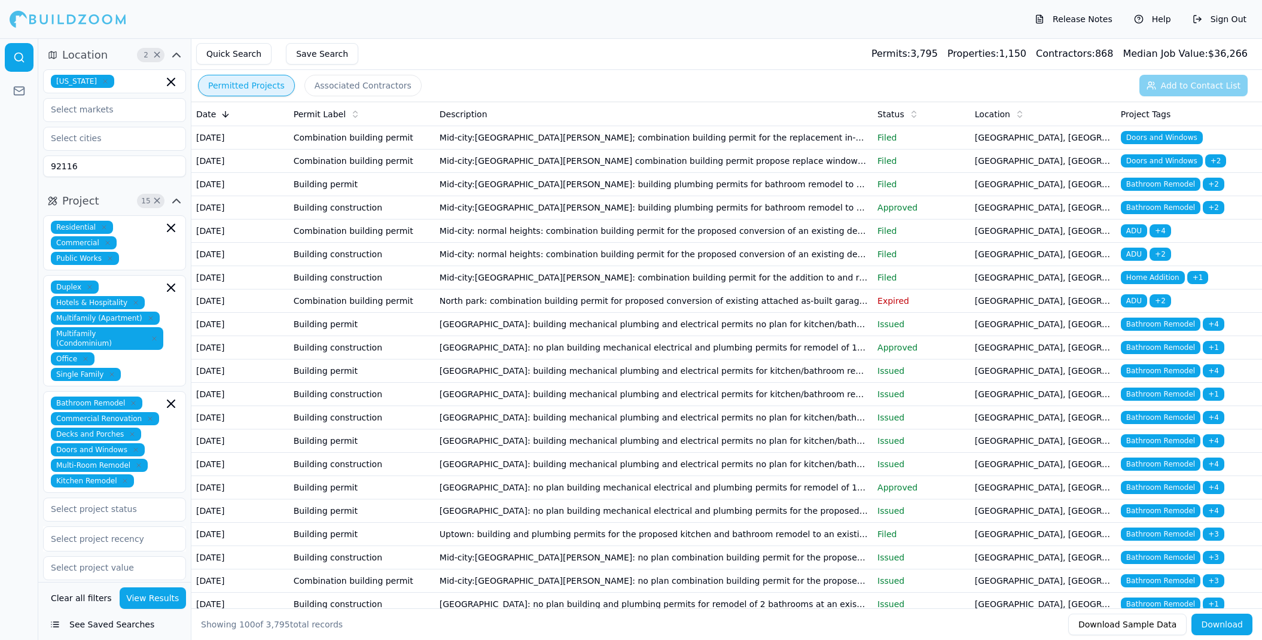
click at [502, 359] on td "North park: no plan building mechanical electrical and plumbing permits for rem…" at bounding box center [654, 347] width 438 height 23
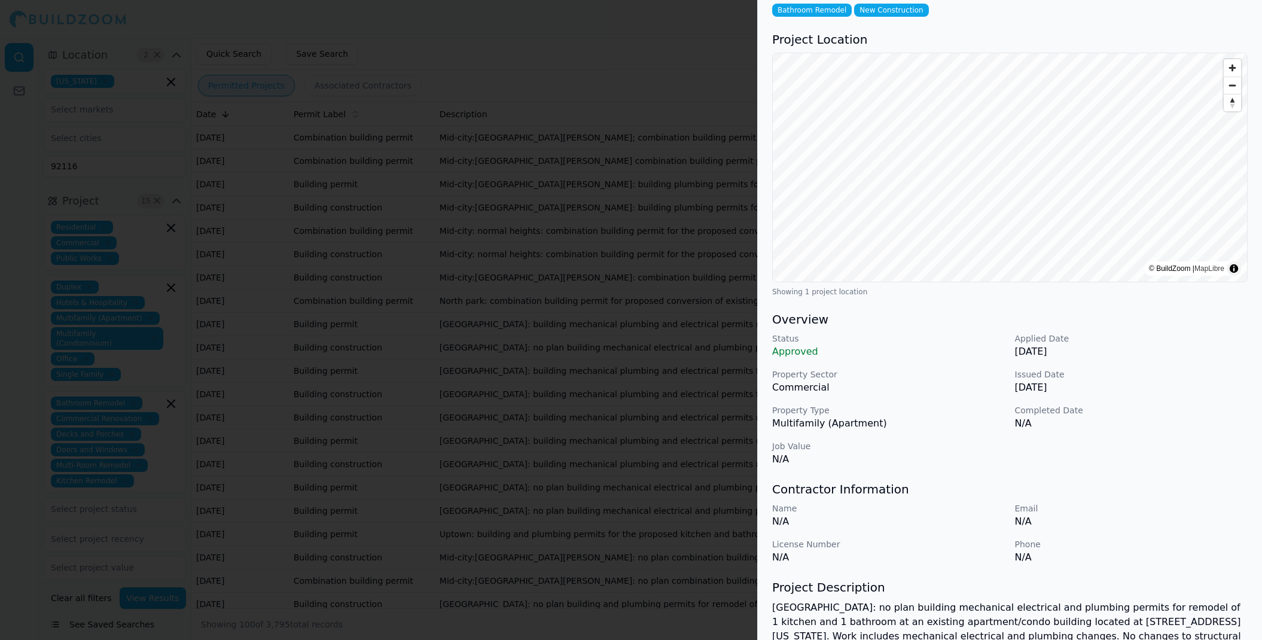
scroll to position [63, 0]
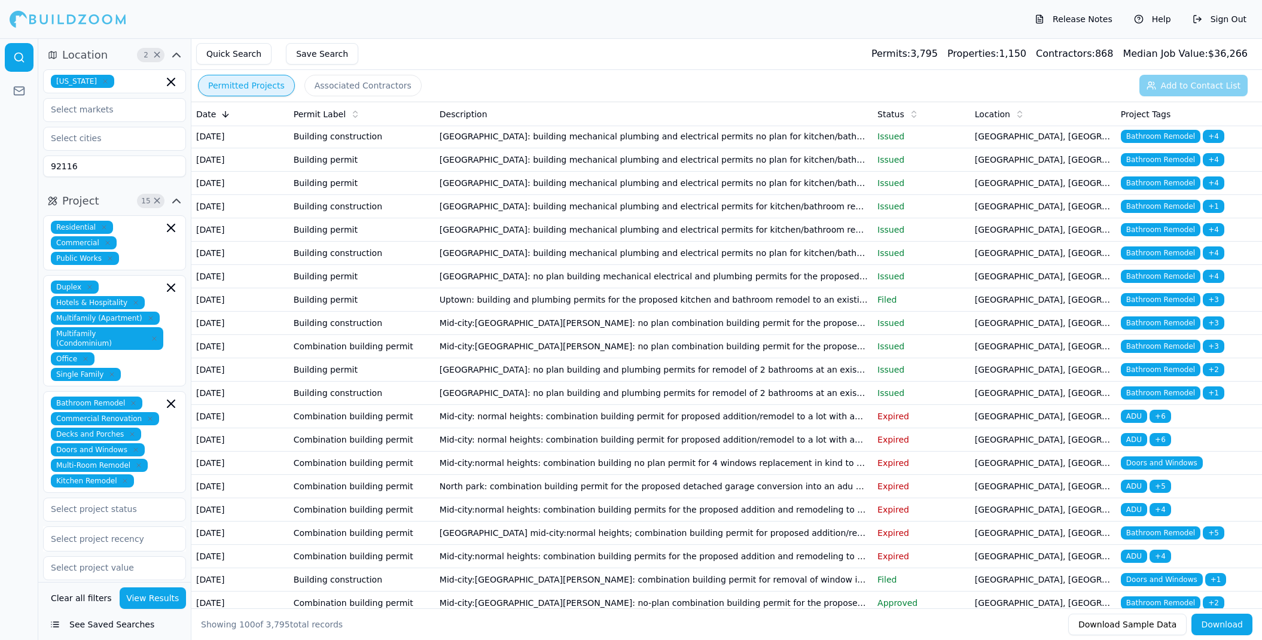
scroll to position [236, 0]
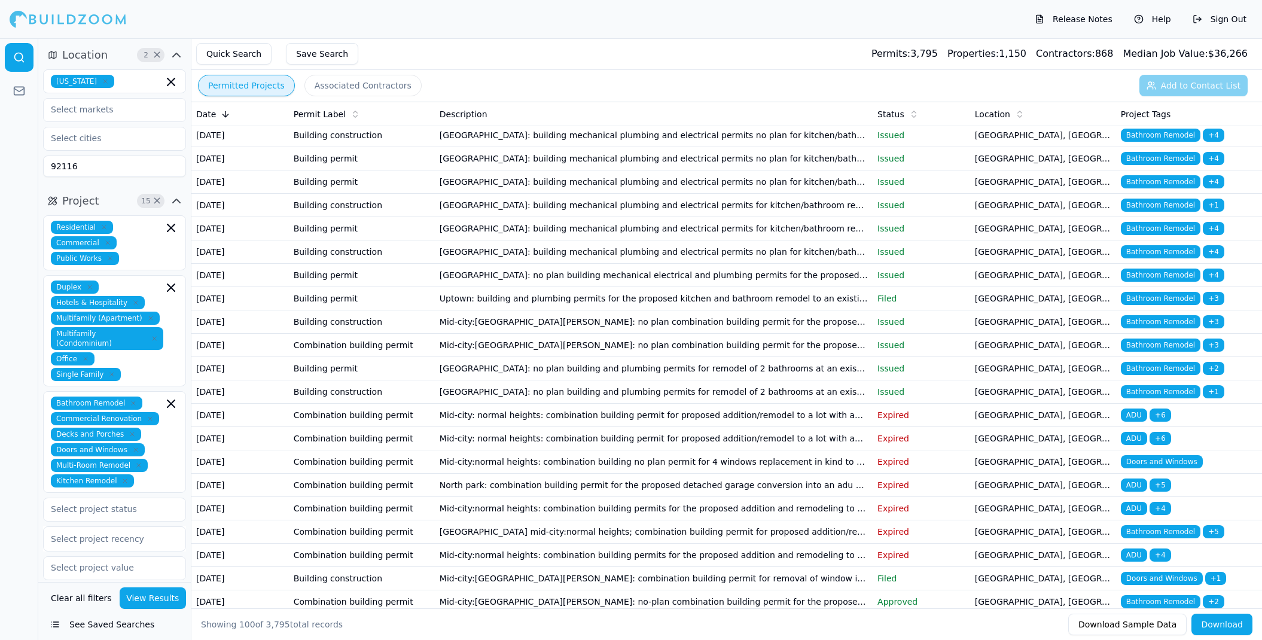
click at [554, 287] on td "[GEOGRAPHIC_DATA]: no plan building mechanical electrical and plumbing permits …" at bounding box center [654, 275] width 438 height 23
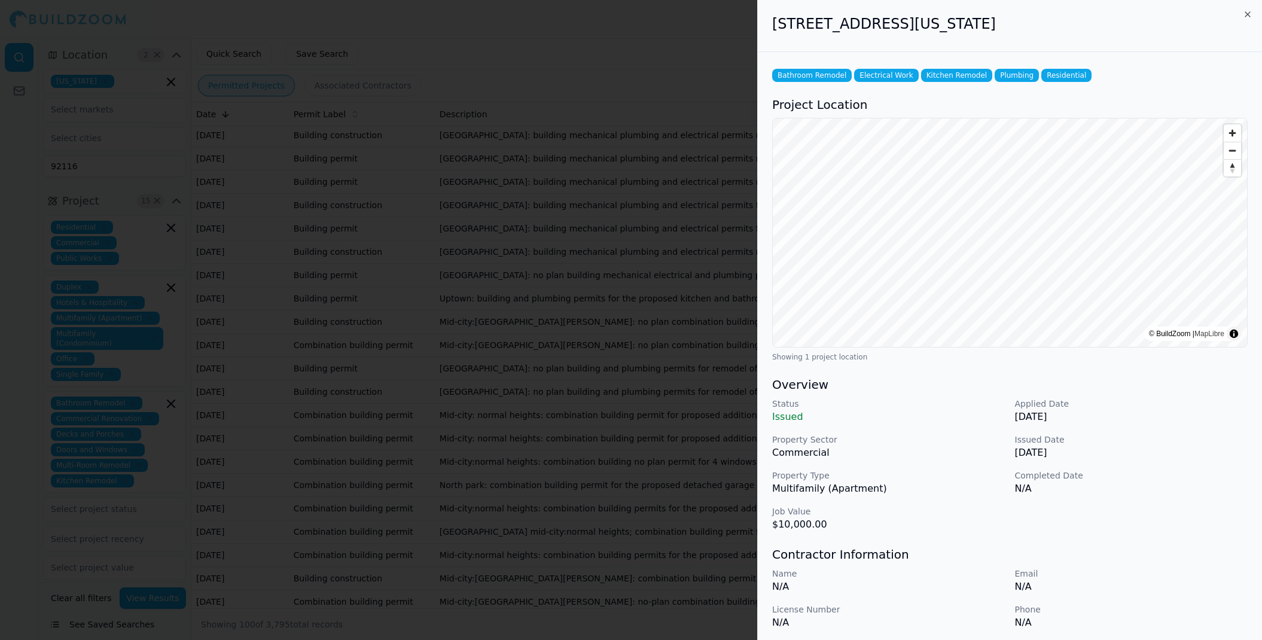
scroll to position [0, 0]
click at [1242, 12] on div "4768 Arizona St, San Diego, CA, 92116" at bounding box center [1010, 26] width 504 height 52
click at [1247, 13] on icon "button" at bounding box center [1248, 15] width 10 height 10
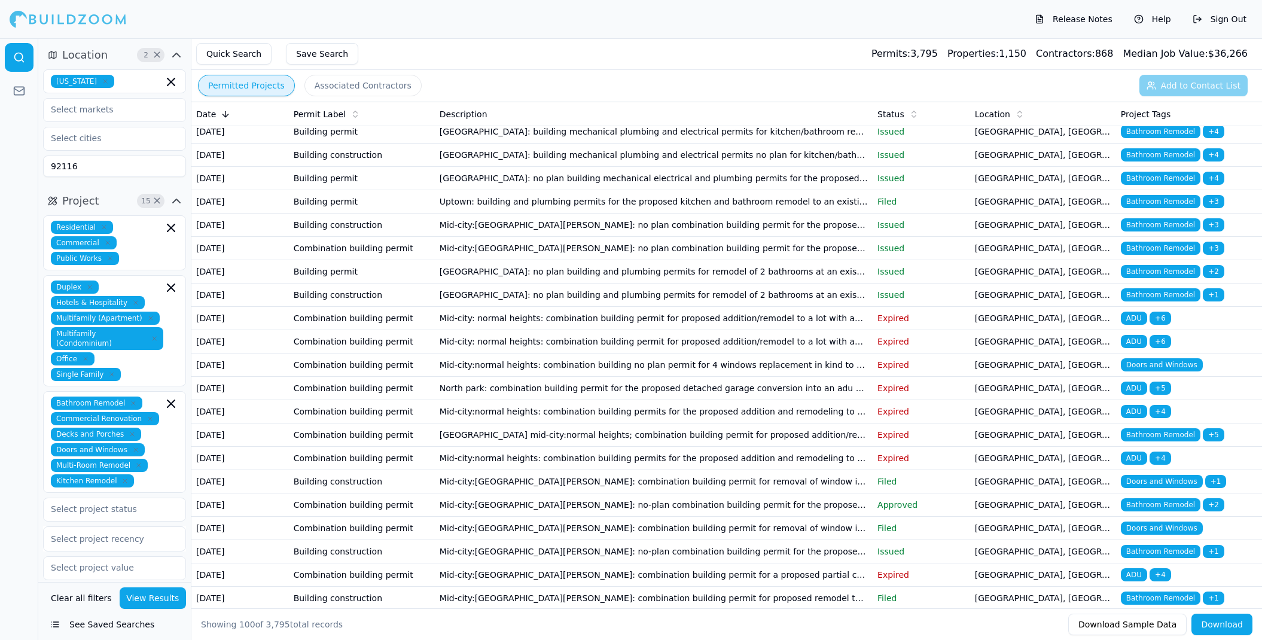
scroll to position [337, 0]
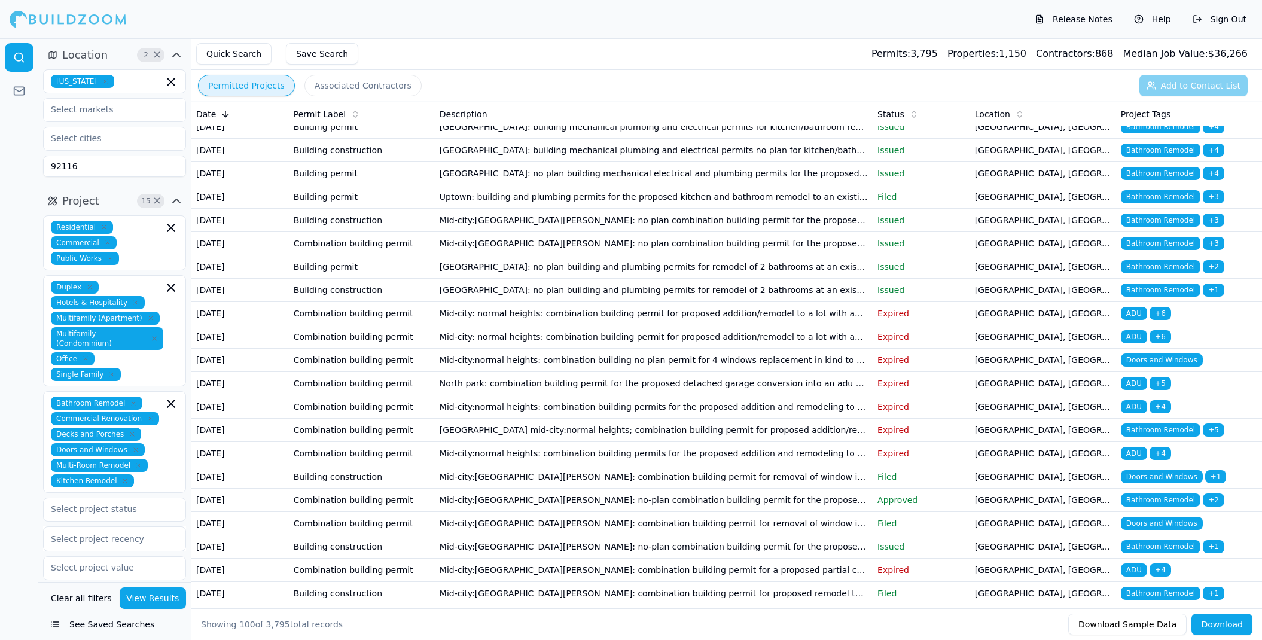
click at [696, 302] on td "[GEOGRAPHIC_DATA]: no plan building and plumbing permits for remodel of 2 bathr…" at bounding box center [654, 290] width 438 height 23
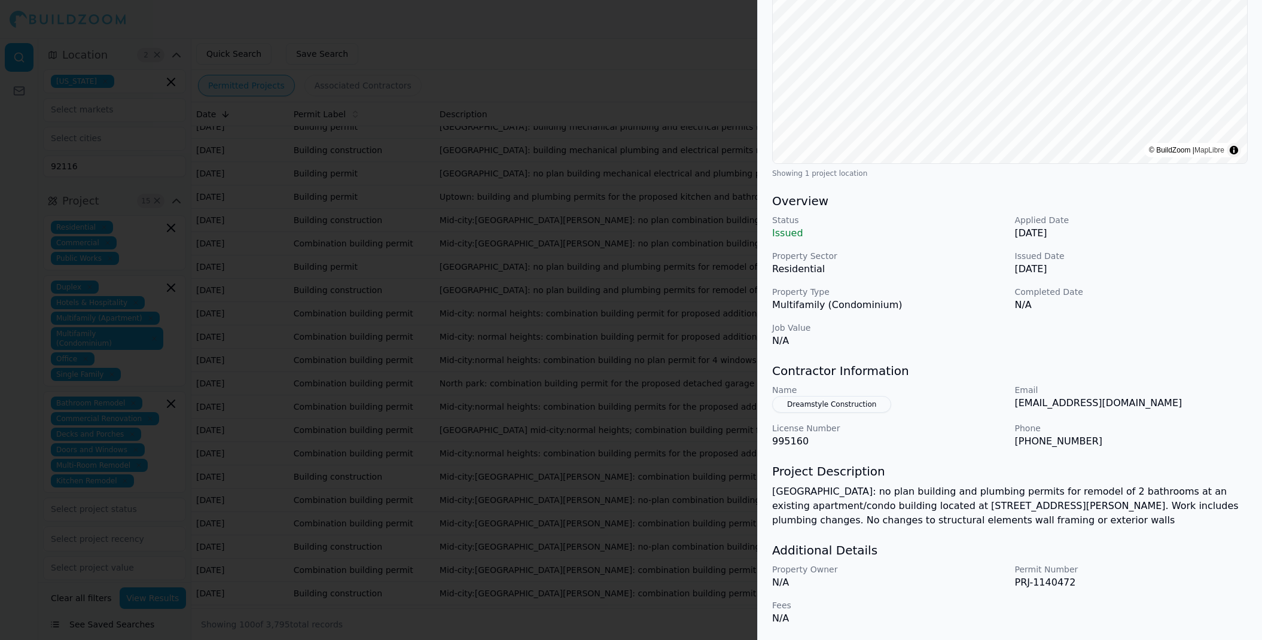
scroll to position [184, 0]
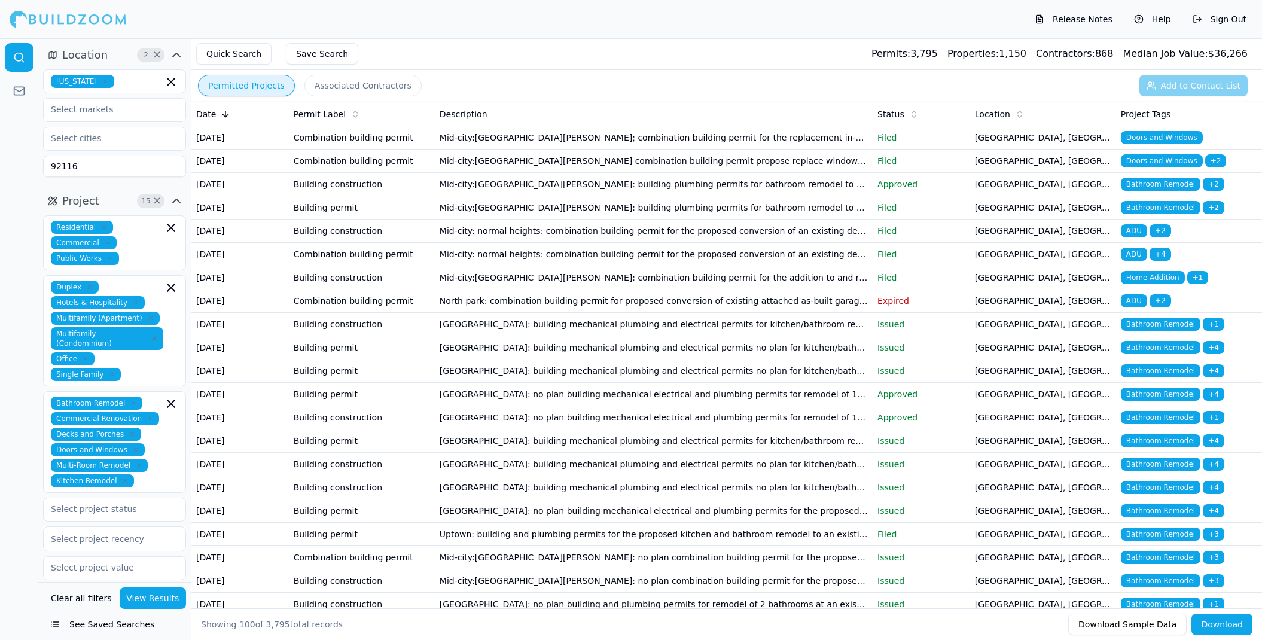
click at [331, 89] on button "Associated Contractors" at bounding box center [362, 86] width 117 height 22
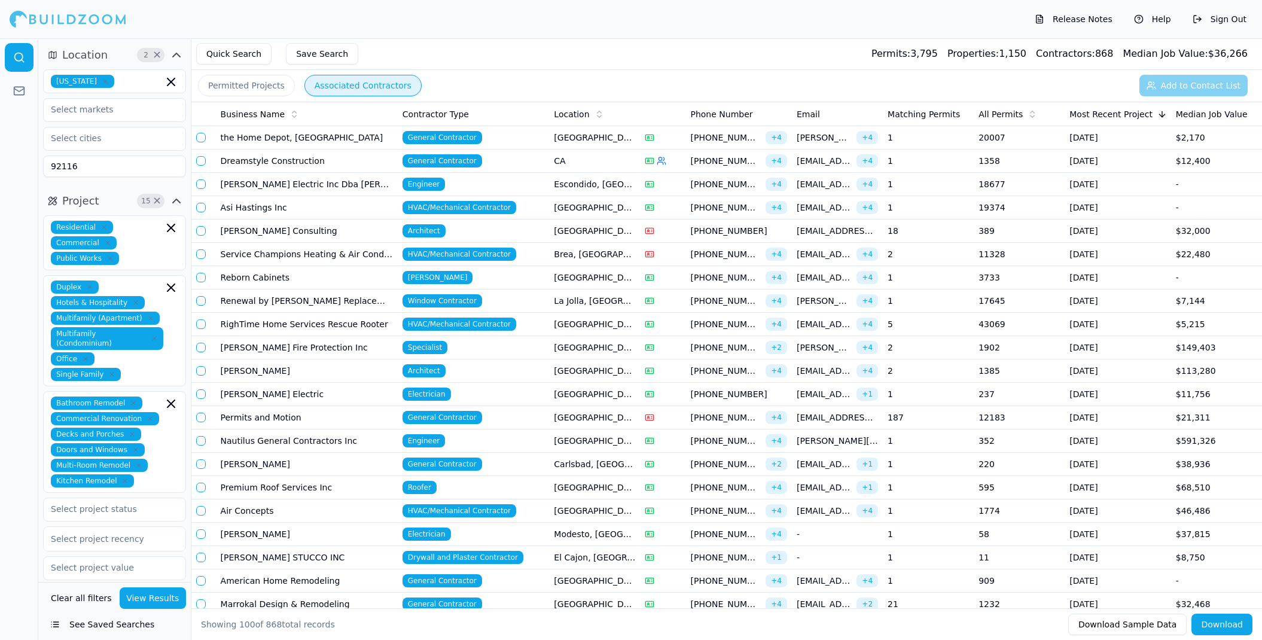
click at [465, 135] on span "General Contractor" at bounding box center [442, 137] width 80 height 13
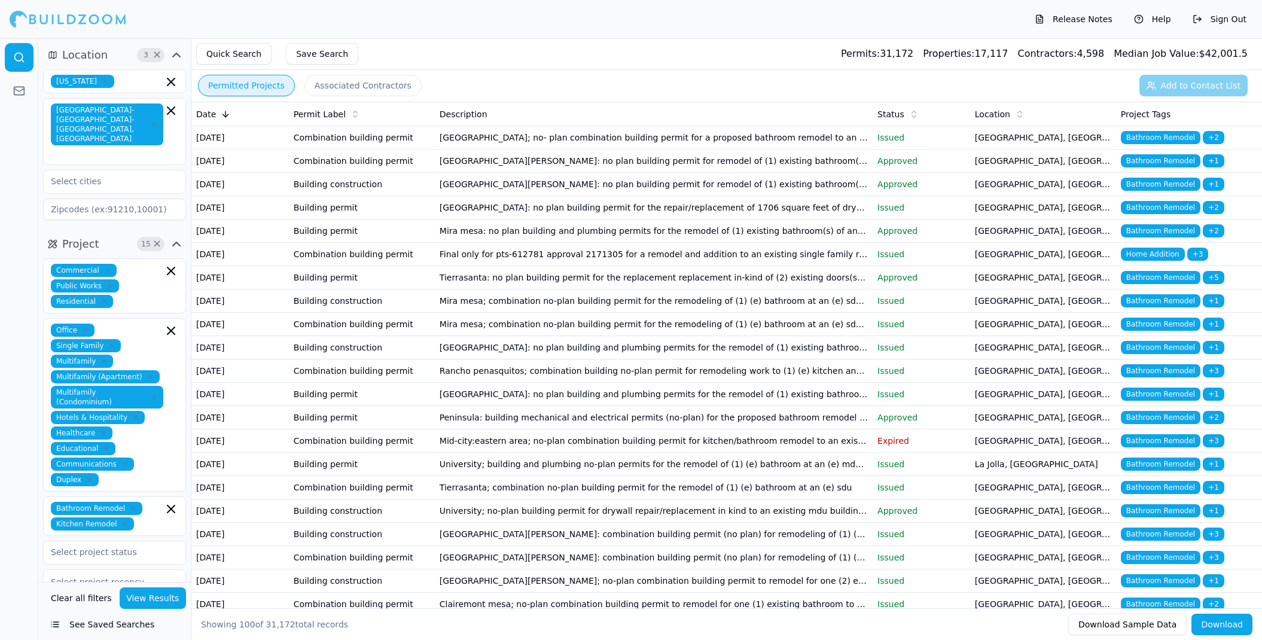
click at [252, 88] on button "Permitted Projects" at bounding box center [246, 86] width 97 height 22
click at [223, 112] on icon at bounding box center [226, 114] width 10 height 10
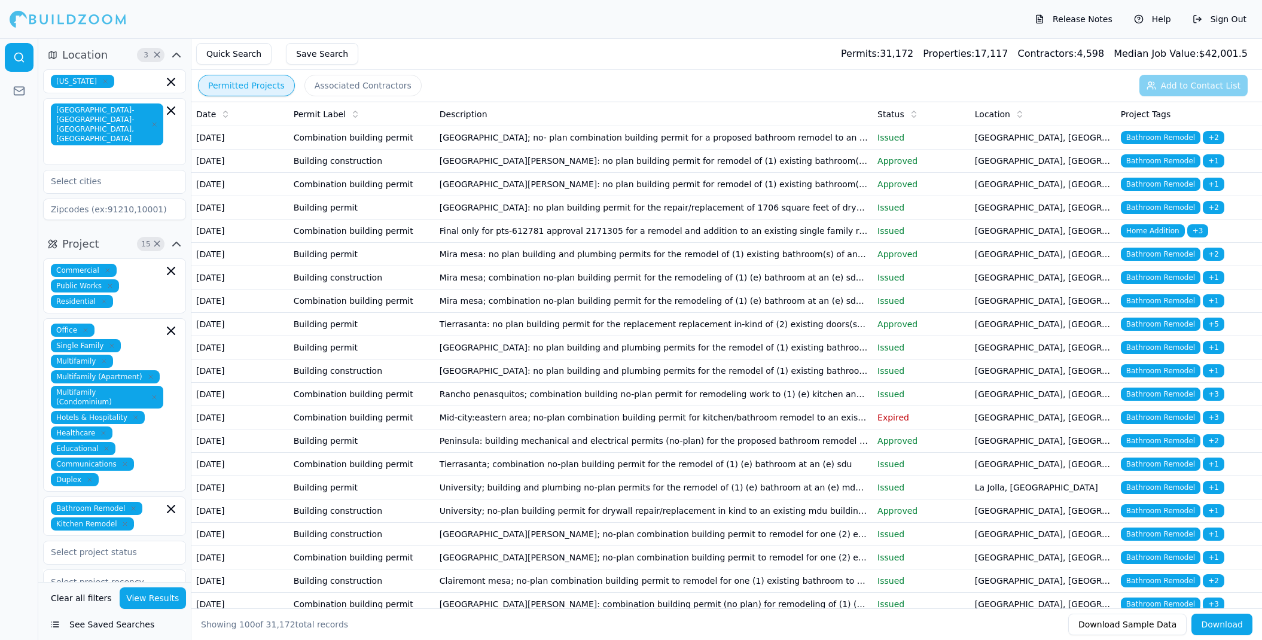
click at [352, 114] on icon at bounding box center [355, 114] width 10 height 10
